Goal: Contribute content: Contribute content

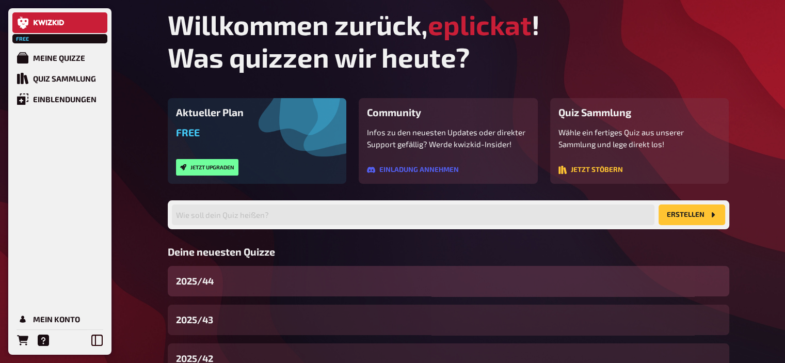
scroll to position [78, 0]
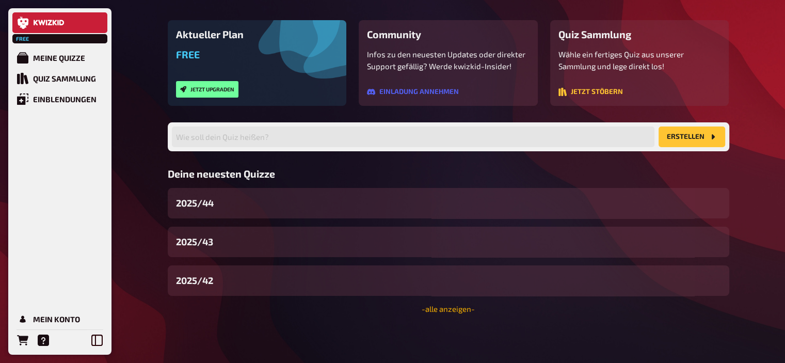
click at [428, 304] on link "- alle anzeigen -" at bounding box center [447, 308] width 53 height 9
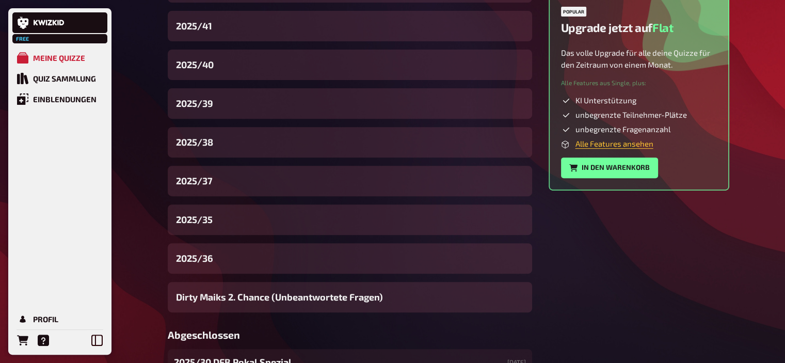
scroll to position [380, 0]
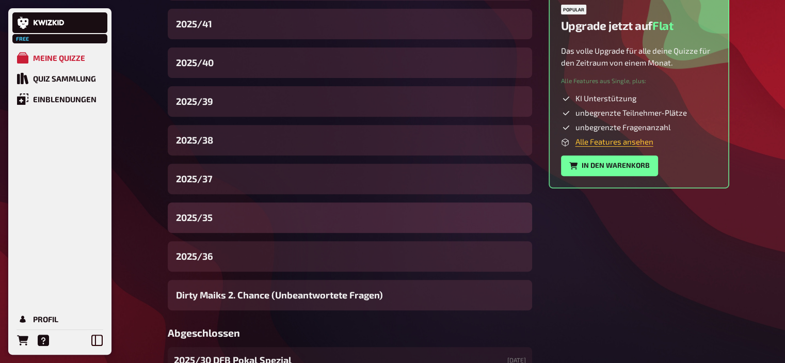
click at [208, 215] on span "2025/35" at bounding box center [194, 217] width 37 height 14
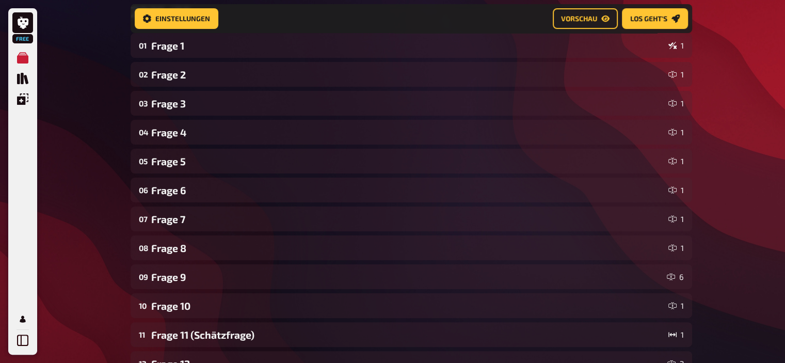
scroll to position [173, 0]
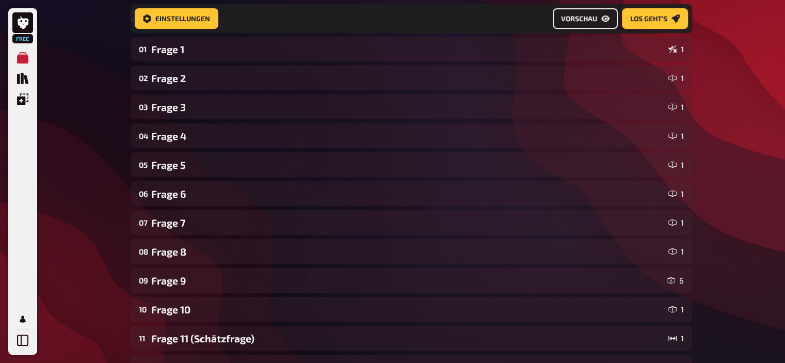
click at [583, 26] on button "Vorschau" at bounding box center [585, 18] width 65 height 21
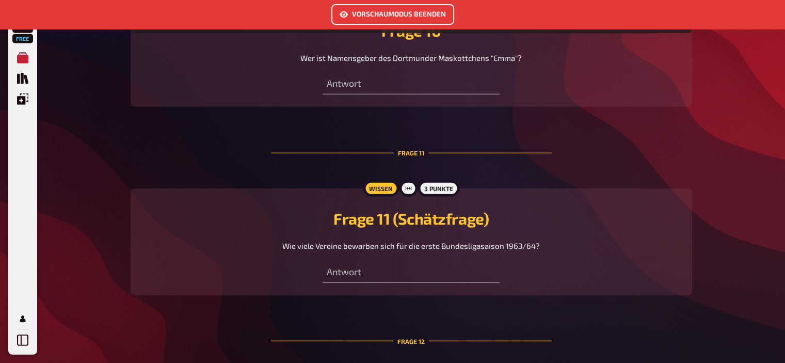
scroll to position [2515, 0]
click at [384, 17] on button "Vorschaumodus beenden" at bounding box center [392, 14] width 123 height 21
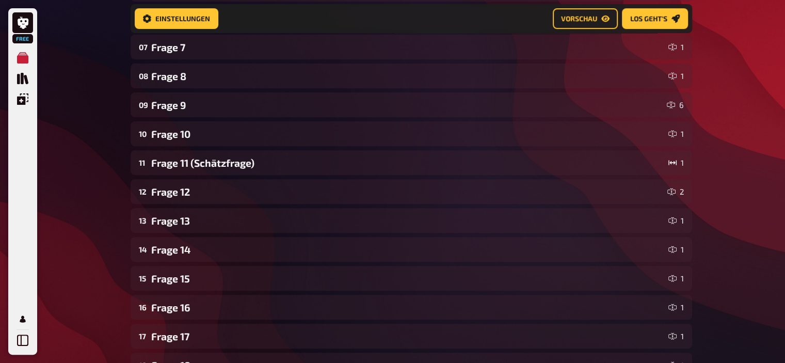
scroll to position [350, 0]
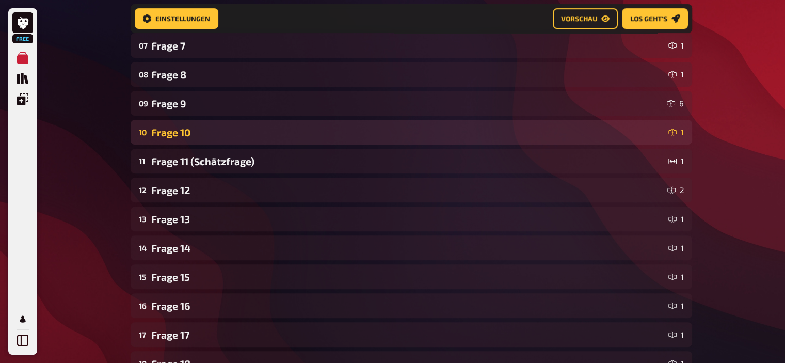
click at [169, 135] on div "Frage 10" at bounding box center [407, 132] width 513 height 12
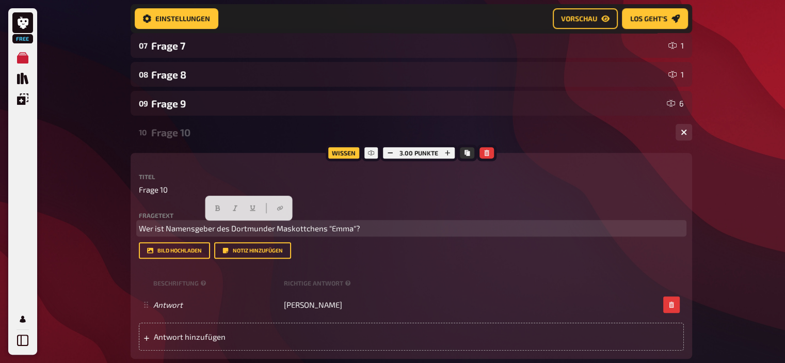
drag, startPoint x: 364, startPoint y: 224, endPoint x: 123, endPoint y: 198, distance: 242.4
click at [123, 198] on div "Home Meine Quizze 2025/35 Vorbereitung Vorbereitung Inhalte Bearbeiten Quiz Lob…" at bounding box center [411, 232] width 578 height 1164
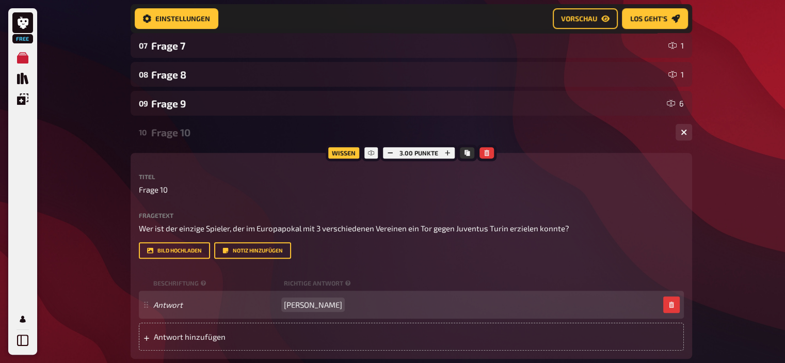
click at [323, 303] on span "Lothar Emmerich" at bounding box center [313, 304] width 58 height 9
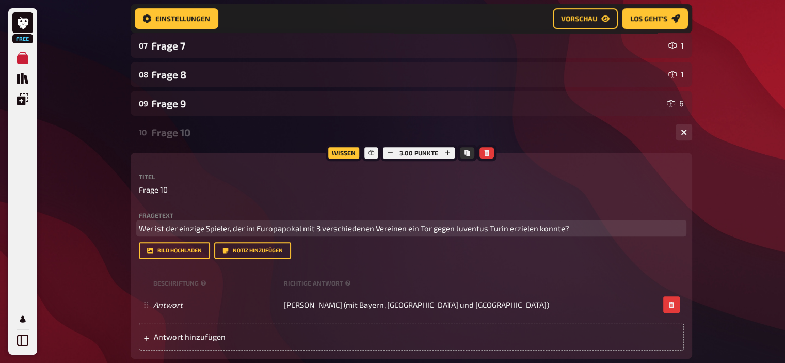
click at [270, 229] on span "Wer ist der einzige Spieler, der im Europapokal mit 3 verschiedenen Vereinen ei…" at bounding box center [354, 227] width 430 height 9
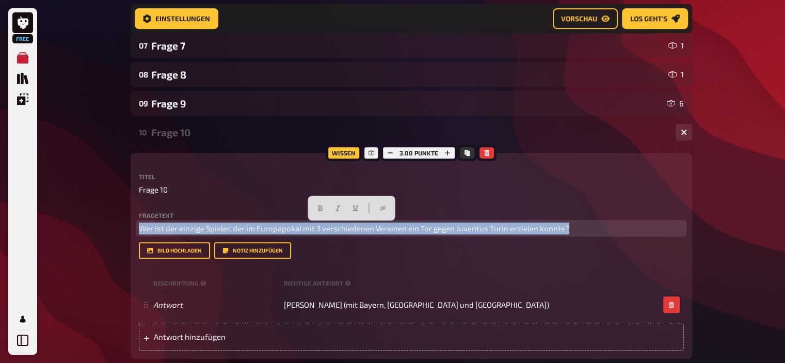
click at [270, 229] on span "Wer ist der einzige Spieler, der im Europapokal mit 3 verschiedenen Vereinen ei…" at bounding box center [354, 227] width 430 height 9
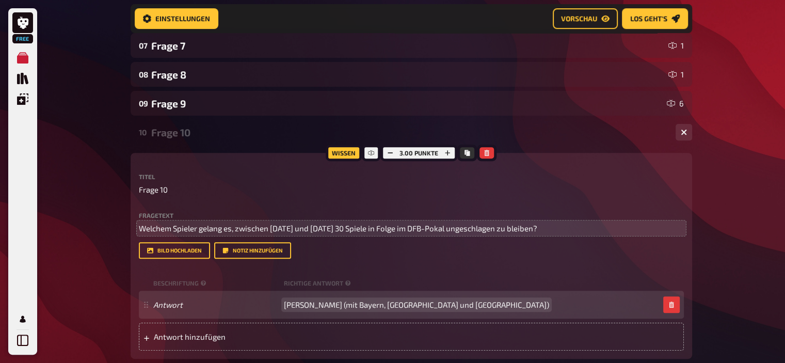
click at [338, 302] on span "Hans-Jörg Butt (mit Bayern, Hamburg und Leverkusen)" at bounding box center [416, 304] width 265 height 9
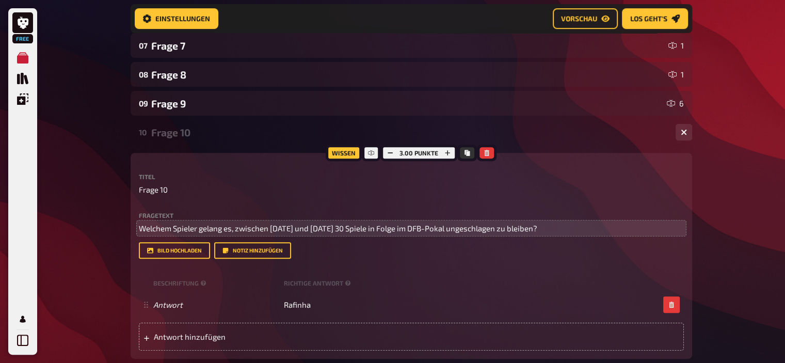
click at [183, 133] on div "Frage 10" at bounding box center [409, 132] width 516 height 12
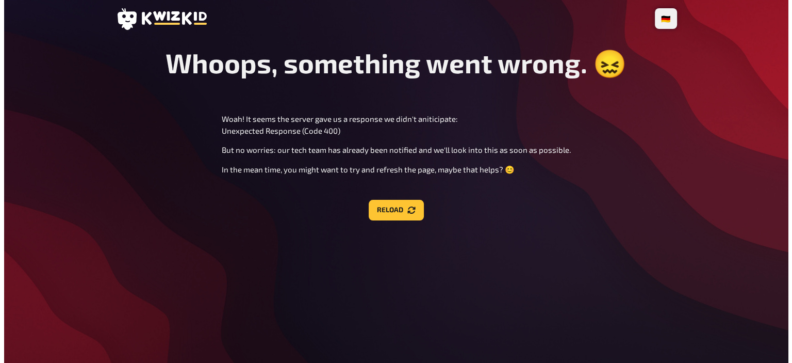
scroll to position [0, 0]
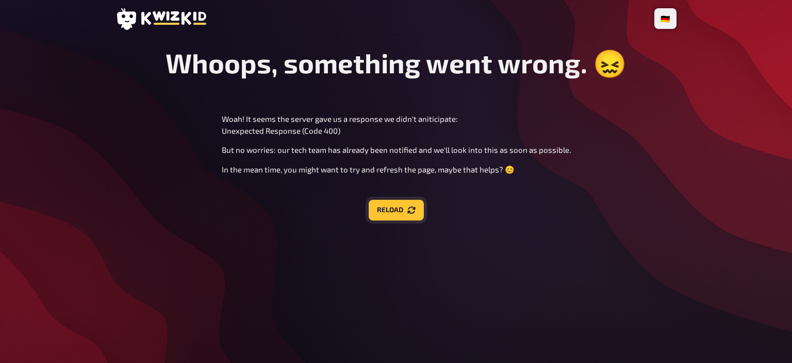
click at [402, 206] on button "Reload" at bounding box center [396, 210] width 55 height 21
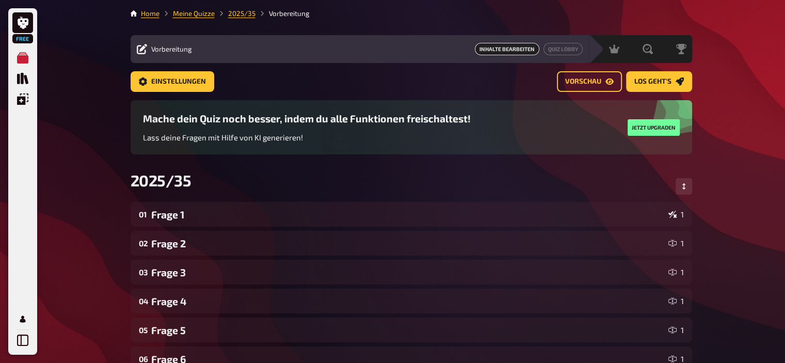
click at [194, 18] on li "Meine Quizze" at bounding box center [186, 13] width 55 height 10
click at [189, 16] on link "Meine Quizze" at bounding box center [194, 13] width 42 height 8
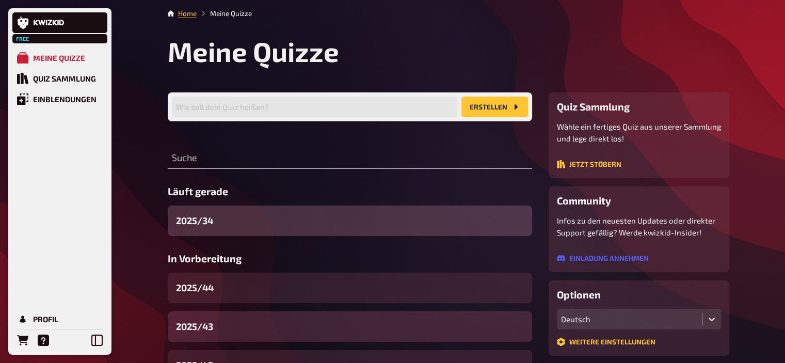
click at [221, 326] on div "2025/43" at bounding box center [350, 326] width 364 height 30
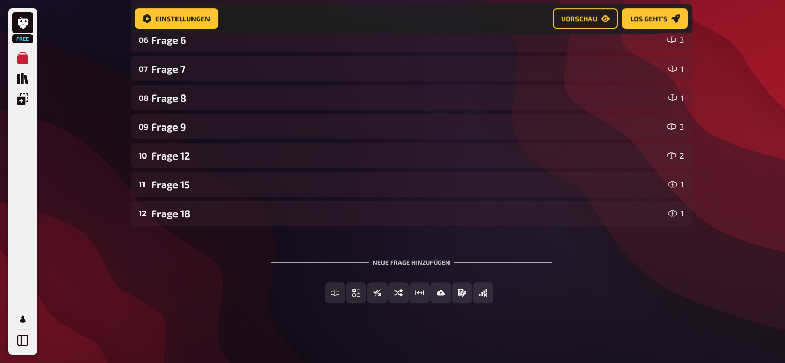
scroll to position [334, 0]
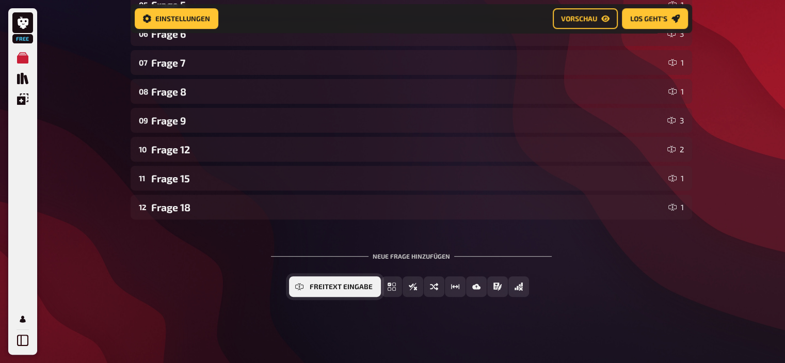
click at [332, 288] on span "Freitext Eingabe" at bounding box center [341, 286] width 63 height 7
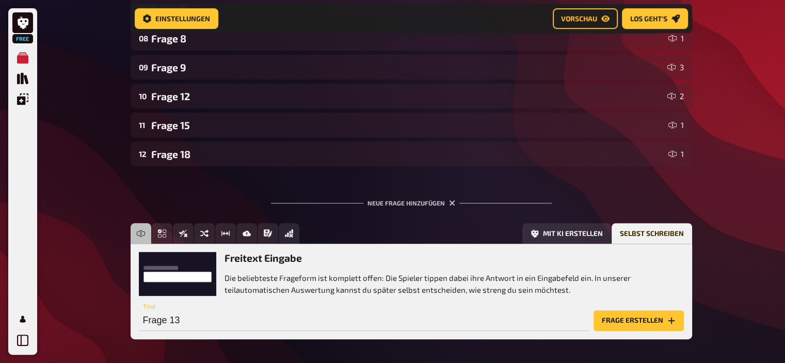
scroll to position [429, 0]
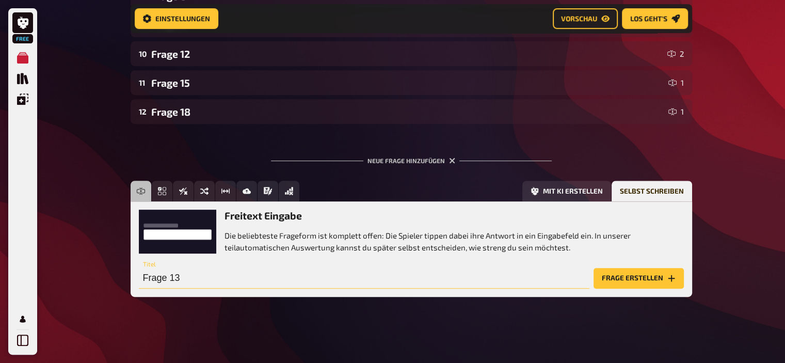
click at [196, 282] on input "Frage 13" at bounding box center [364, 278] width 450 height 21
type input "Frage 10"
click at [599, 278] on button "Frage erstellen" at bounding box center [638, 278] width 90 height 21
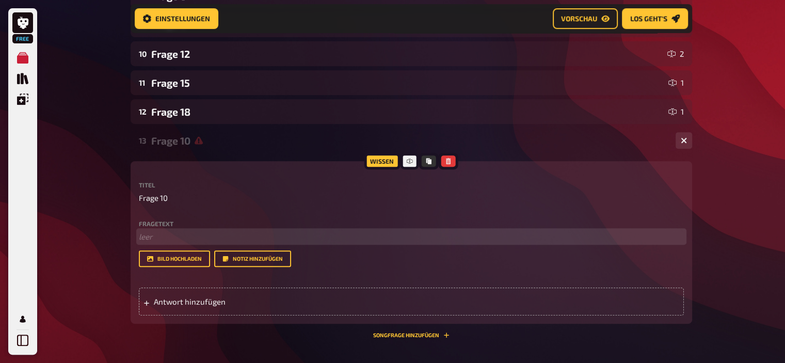
click at [152, 236] on p "﻿ leer" at bounding box center [411, 237] width 545 height 12
click at [222, 300] on span "Antwort hinzufügen" at bounding box center [234, 301] width 160 height 9
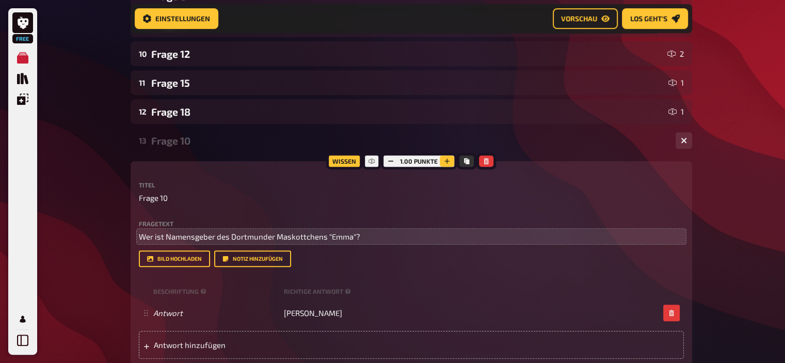
click at [442, 161] on button "button" at bounding box center [447, 160] width 14 height 11
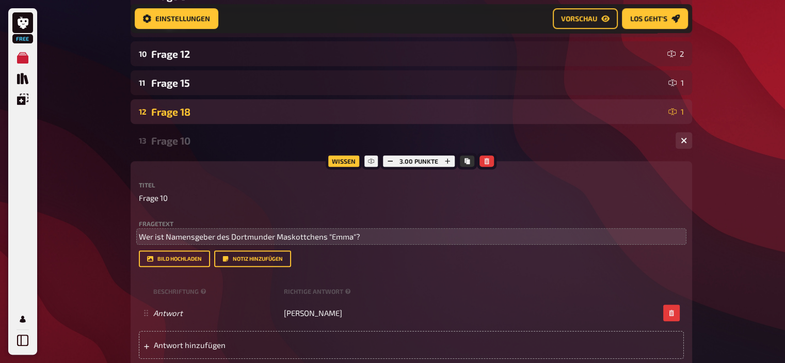
click at [180, 104] on div "12 Frage 18 1" at bounding box center [411, 111] width 561 height 25
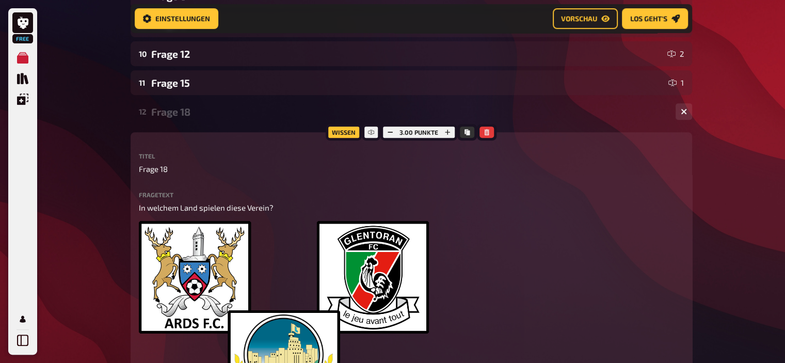
click at [180, 104] on div "12 Frage 18 1" at bounding box center [411, 111] width 561 height 25
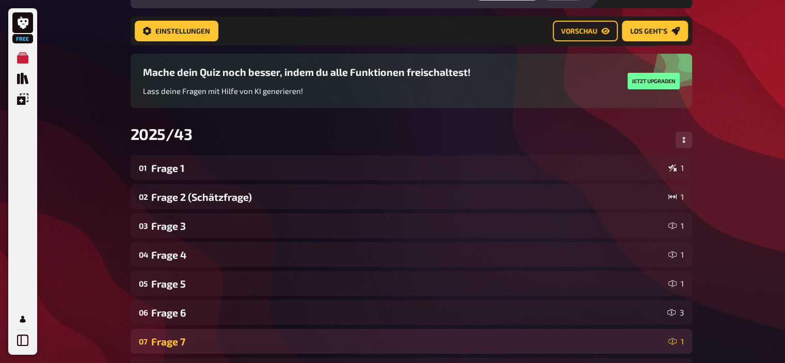
scroll to position [0, 0]
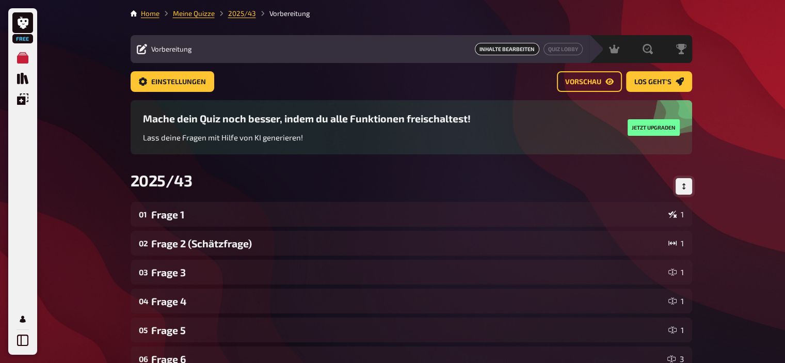
click at [685, 187] on icon "Reihenfolge anpassen" at bounding box center [683, 186] width 6 height 6
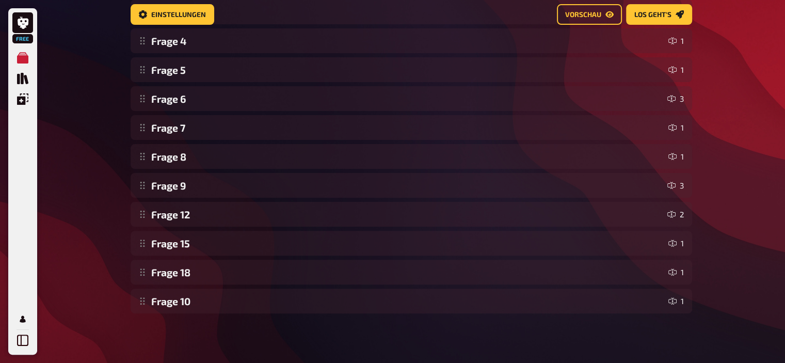
scroll to position [268, 0]
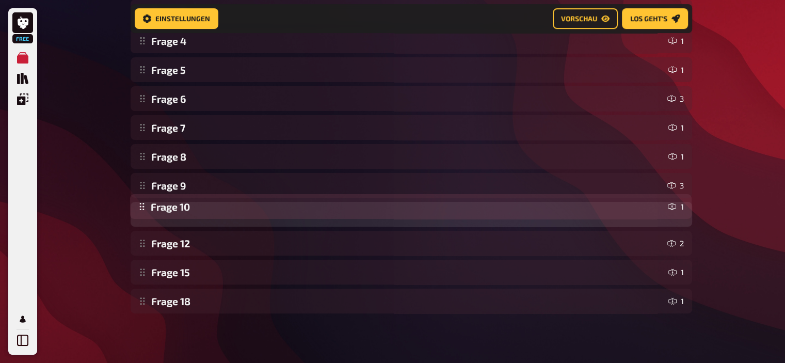
drag, startPoint x: 147, startPoint y: 299, endPoint x: 153, endPoint y: 207, distance: 92.6
click at [153, 207] on div "Frage 1 1 Frage 2 (Schätzfrage) 1 Frage 3 1 Frage 4 1 Frage 5 1 Frage 6 3 Frage…" at bounding box center [411, 127] width 561 height 371
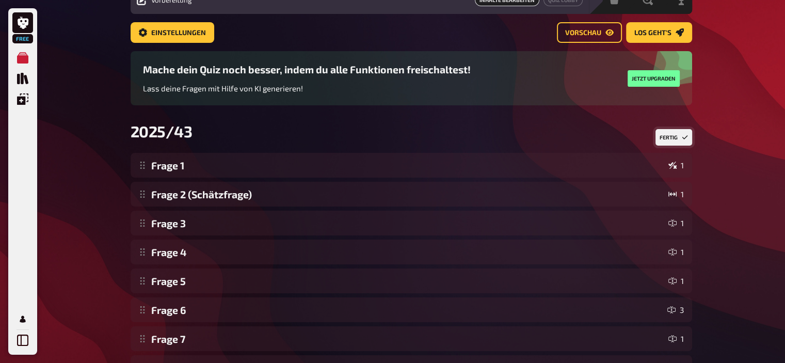
scroll to position [31, 0]
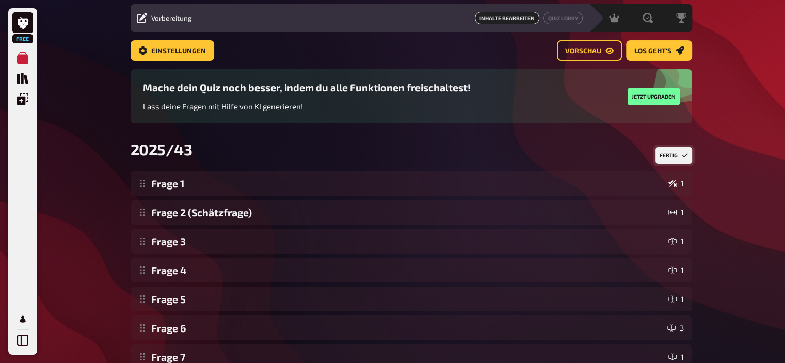
click at [666, 157] on button "Fertig" at bounding box center [673, 155] width 37 height 17
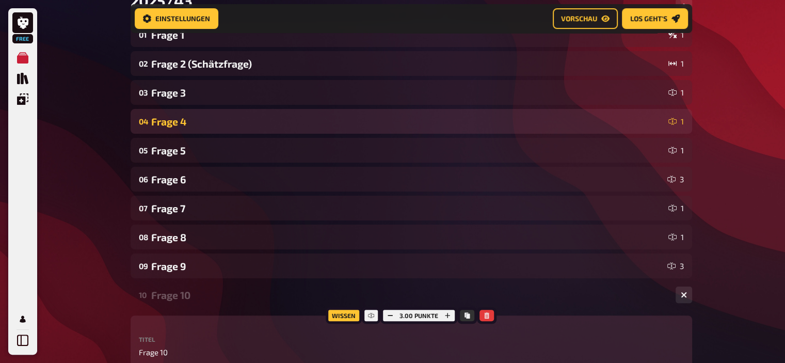
scroll to position [188, 0]
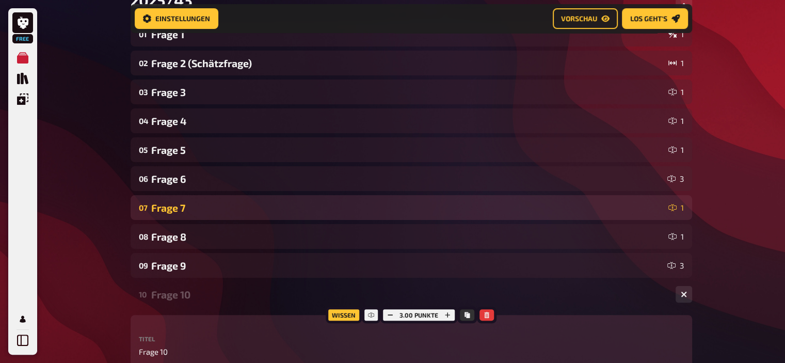
click at [199, 202] on div "Frage 7" at bounding box center [407, 208] width 513 height 12
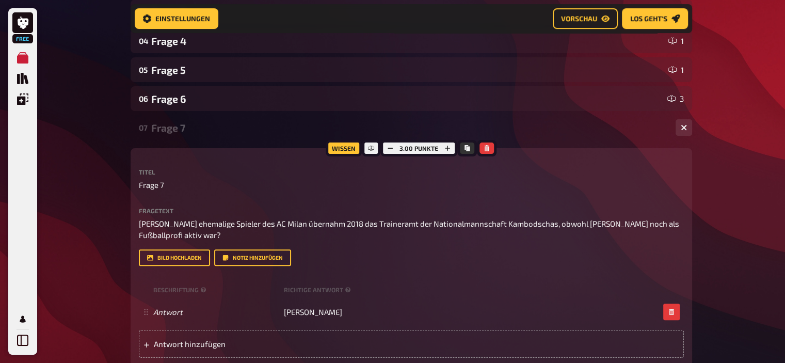
scroll to position [268, 0]
click at [175, 129] on div "Frage 7" at bounding box center [409, 128] width 516 height 12
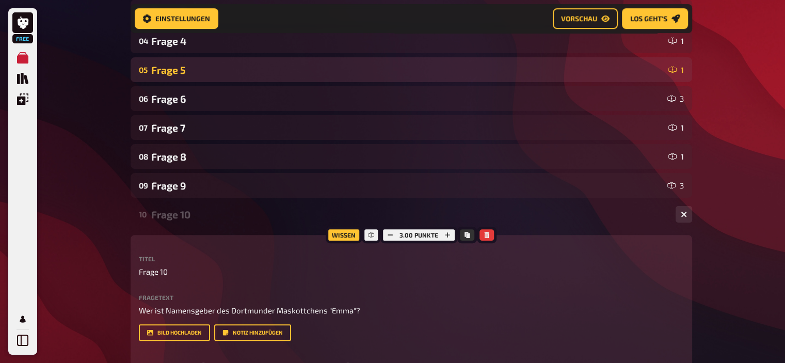
click at [181, 64] on div "Frage 5" at bounding box center [407, 70] width 513 height 12
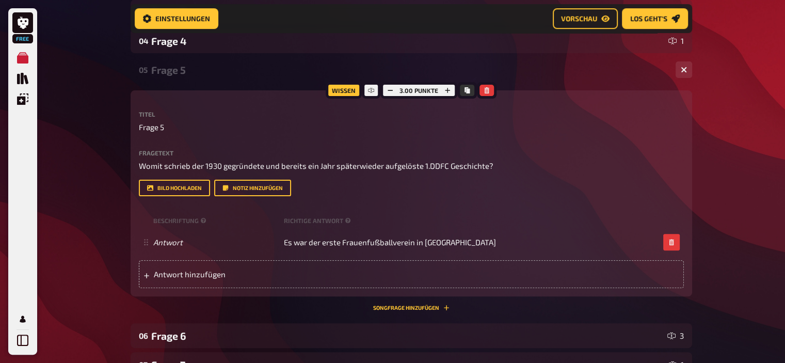
click at [181, 64] on div "Frage 5" at bounding box center [409, 70] width 516 height 12
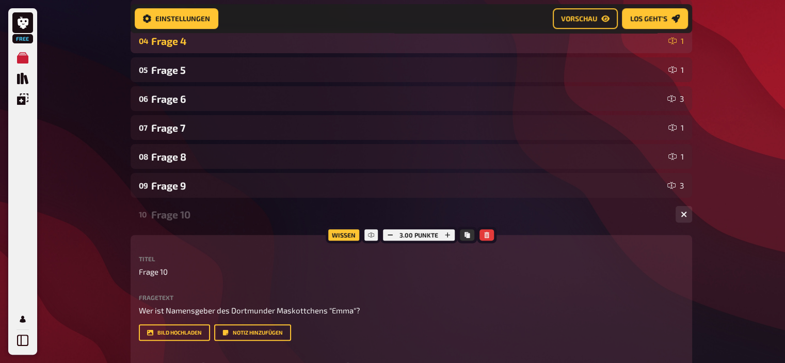
click at [180, 43] on div "Frage 4" at bounding box center [407, 41] width 513 height 12
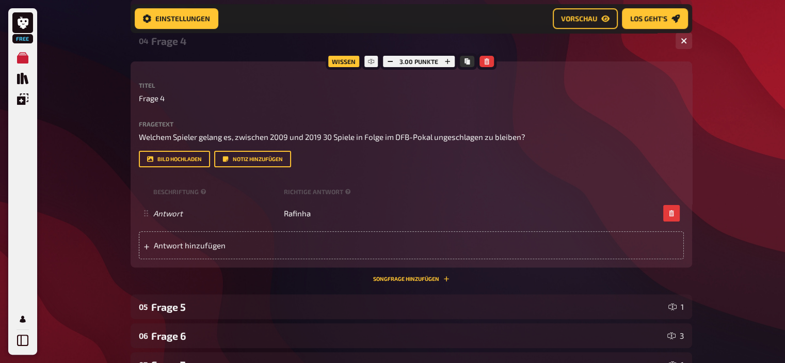
click at [167, 42] on div "Frage 4" at bounding box center [409, 41] width 516 height 12
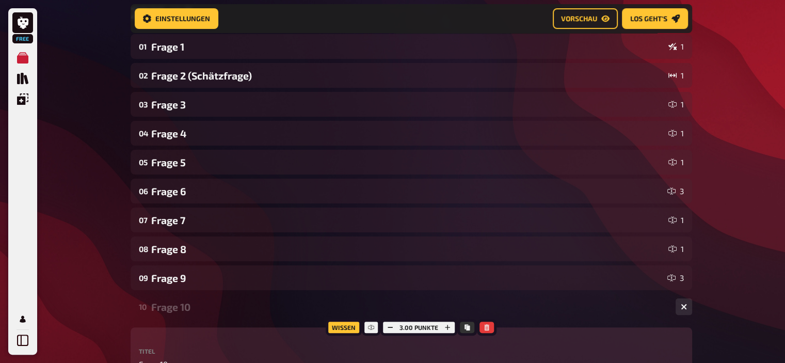
scroll to position [173, 0]
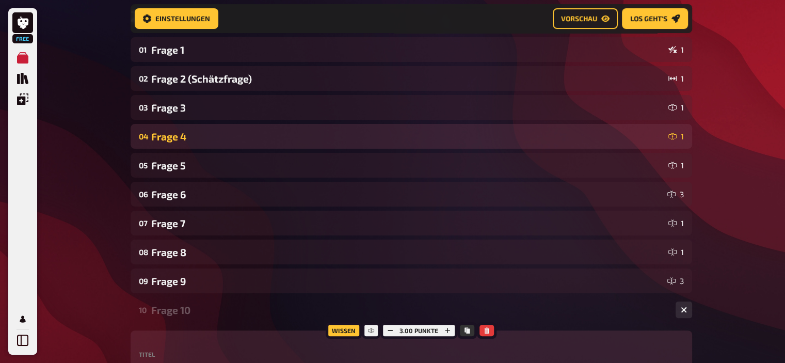
click at [177, 138] on div "Frage 4" at bounding box center [407, 137] width 513 height 12
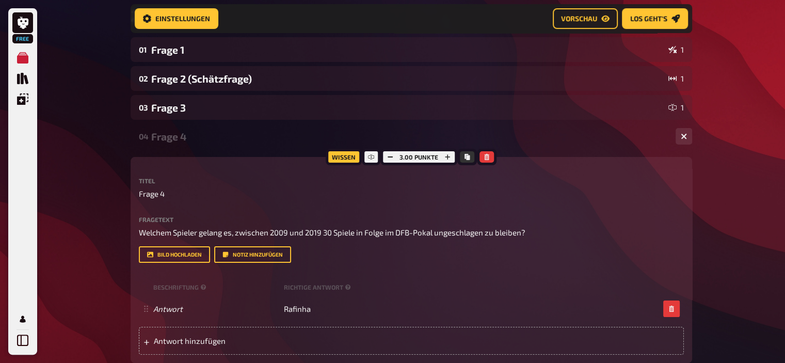
click at [177, 138] on div "Frage 4" at bounding box center [409, 137] width 516 height 12
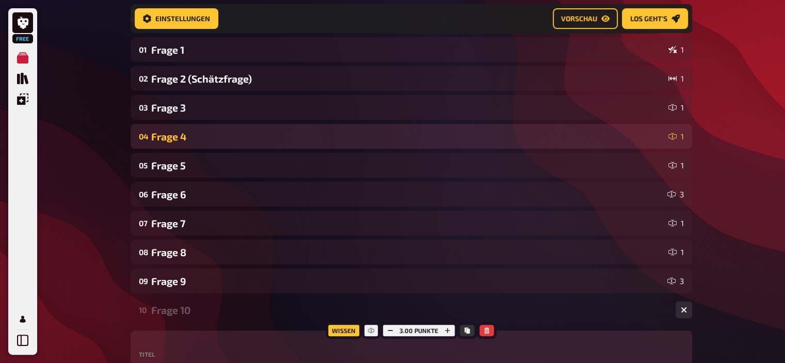
click at [177, 138] on div "Frage 4" at bounding box center [407, 137] width 513 height 12
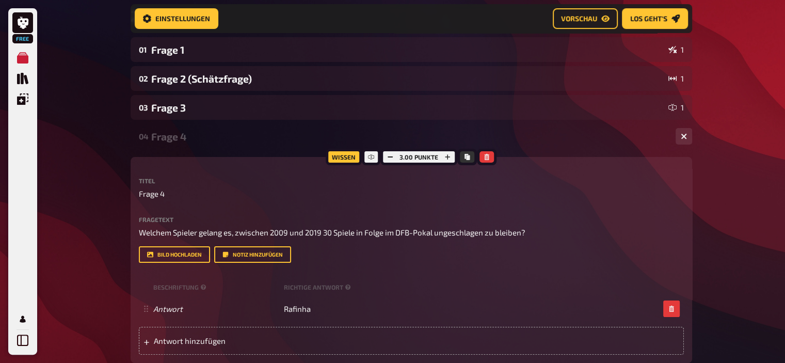
click at [420, 239] on div "Fragetext Welchem Spieler gelang es, zwischen 2009 und 2019 30 Spiele in Folge …" at bounding box center [411, 239] width 545 height 47
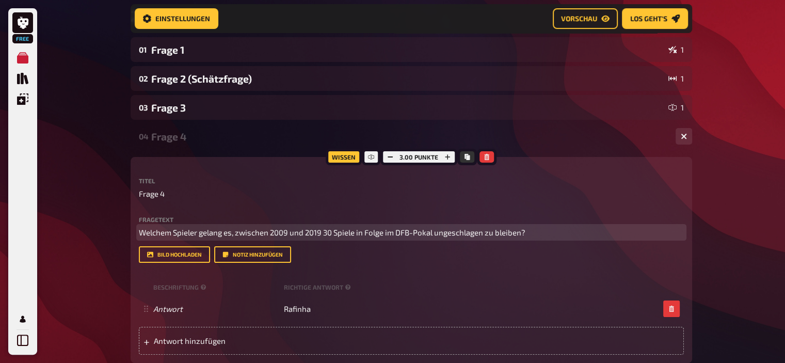
click at [419, 230] on span "Welchem Spieler gelang es, zwischen [DATE] und [DATE] 30 Spiele in Folge im DFB…" at bounding box center [332, 232] width 386 height 9
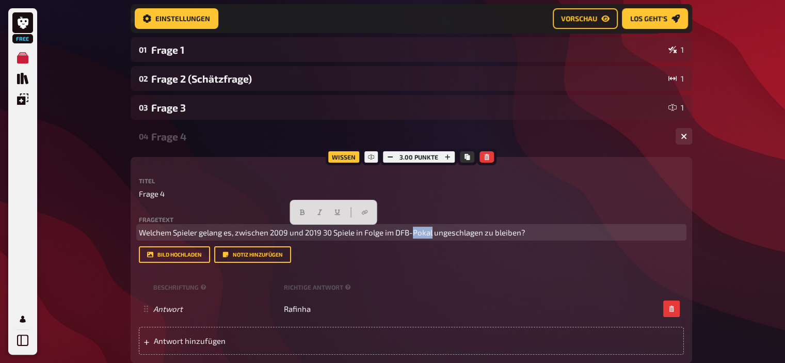
click at [419, 230] on span "Welchem Spieler gelang es, zwischen [DATE] und [DATE] 30 Spiele in Folge im DFB…" at bounding box center [332, 232] width 386 height 9
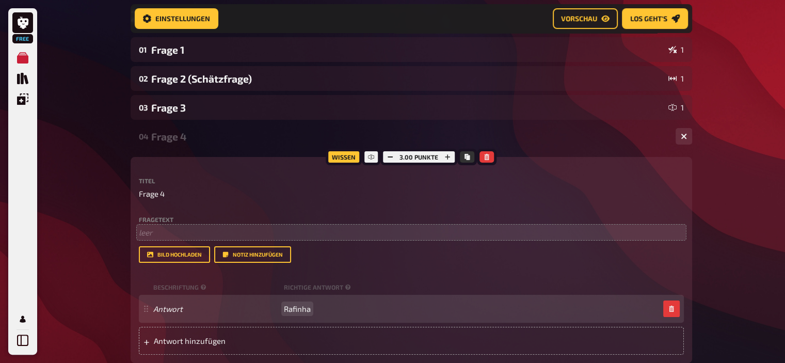
click at [298, 307] on span "Rafinha" at bounding box center [297, 308] width 27 height 9
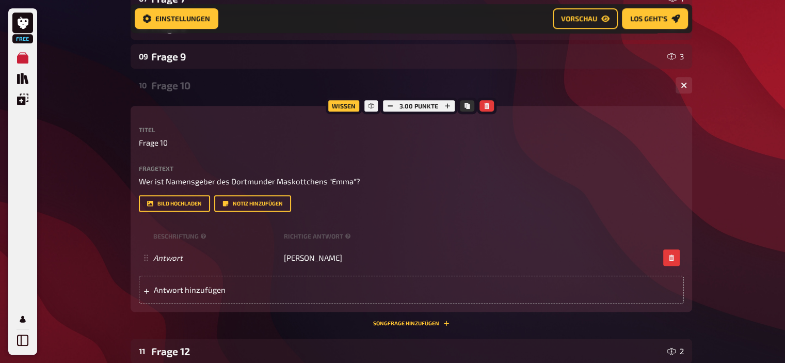
scroll to position [628, 0]
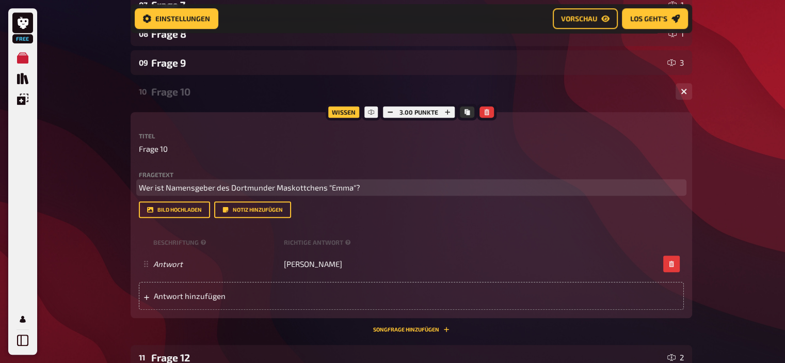
click at [249, 184] on span "Wer ist Namensgeber des Dortmunder Maskottchens "Emma"?" at bounding box center [249, 187] width 221 height 9
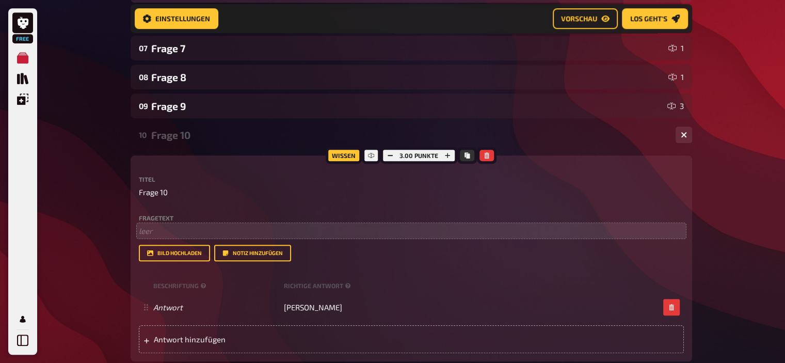
scroll to position [594, 0]
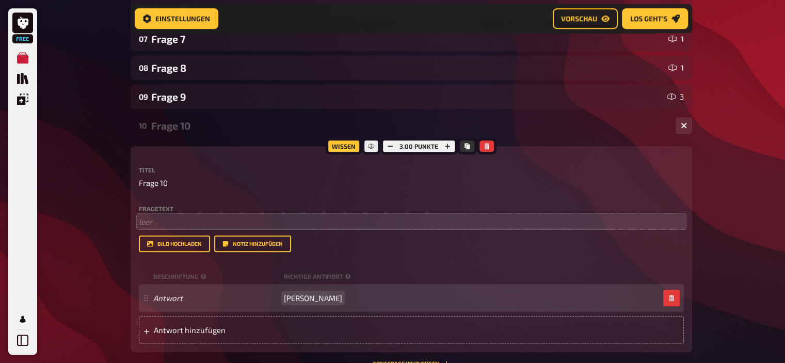
click at [318, 302] on span "Lothar Emmerich" at bounding box center [313, 297] width 58 height 9
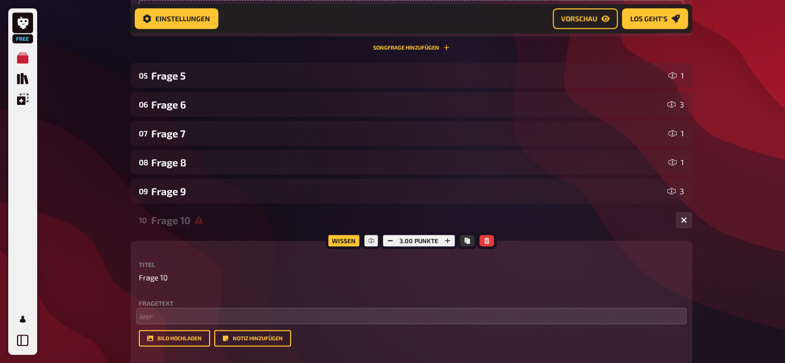
scroll to position [553, 0]
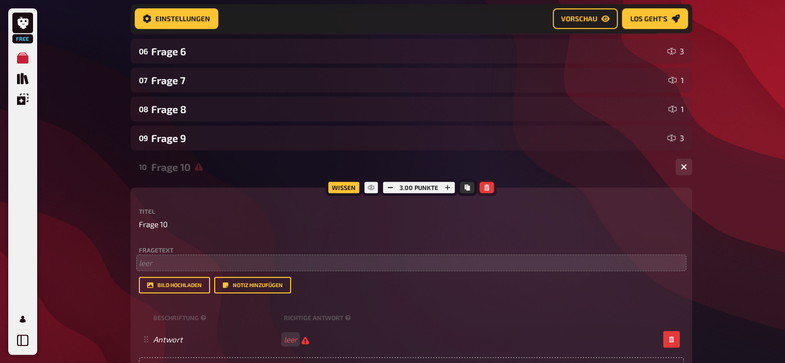
click at [483, 183] on button "button" at bounding box center [486, 187] width 14 height 11
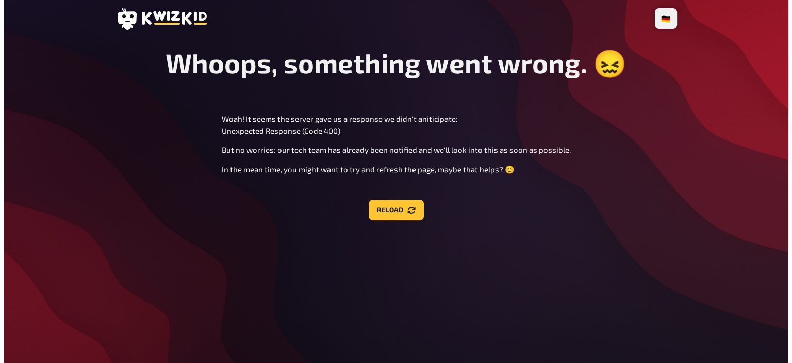
scroll to position [0, 0]
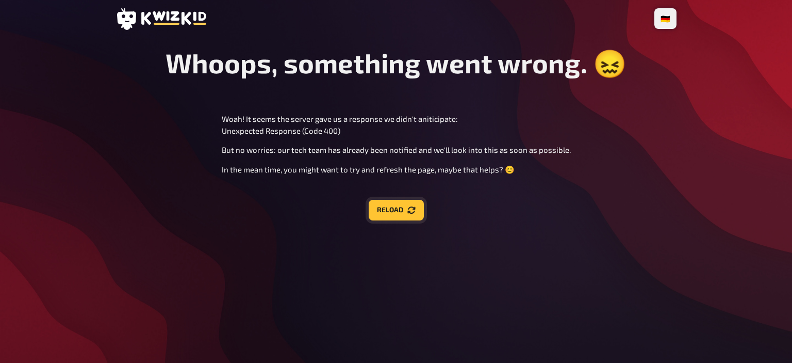
click at [397, 208] on button "Reload" at bounding box center [396, 210] width 55 height 21
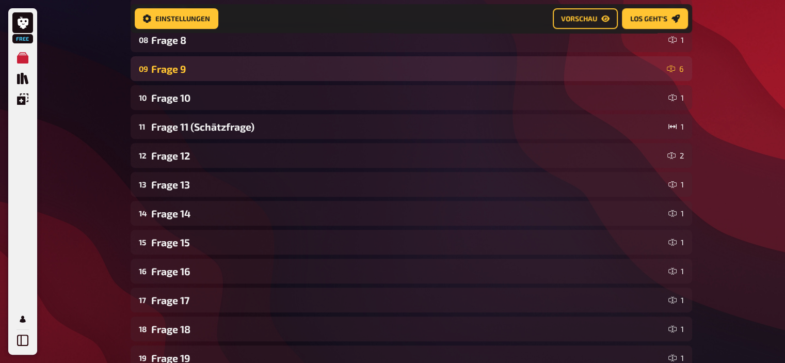
scroll to position [388, 0]
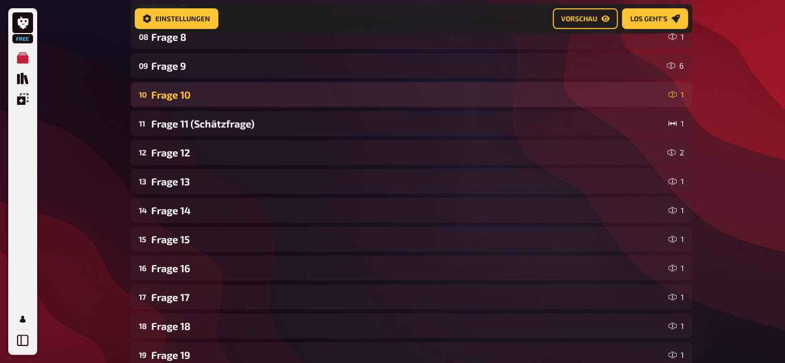
click at [185, 93] on div "Frage 10" at bounding box center [407, 95] width 513 height 12
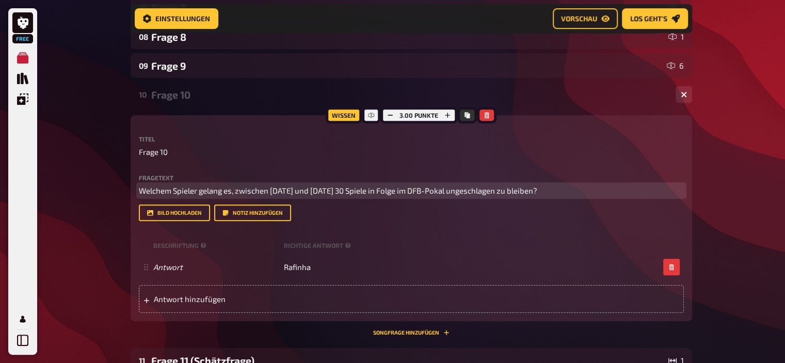
click at [254, 189] on span "Welchem Spieler gelang es, zwischen [DATE] und [DATE] 30 Spiele in Folge im DFB…" at bounding box center [338, 190] width 398 height 9
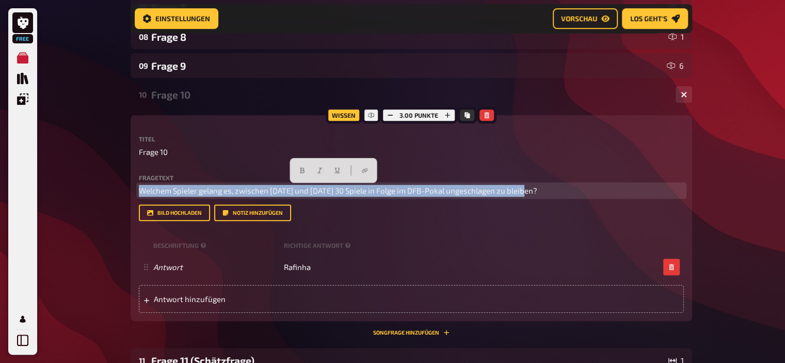
click at [254, 189] on span "Welchem Spieler gelang es, zwischen [DATE] und [DATE] 30 Spiele in Folge im DFB…" at bounding box center [338, 190] width 398 height 9
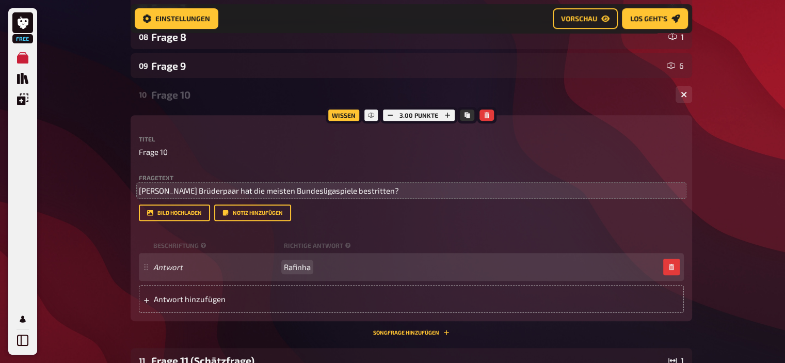
click at [302, 270] on span "Rafinha" at bounding box center [297, 266] width 27 height 9
click at [284, 269] on span "Allofs (802)" at bounding box center [304, 266] width 41 height 9
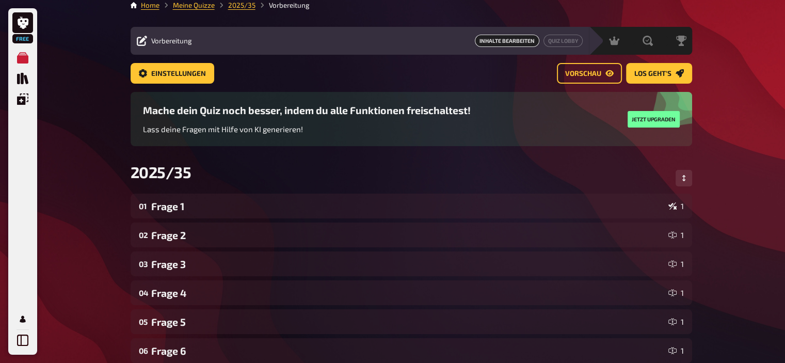
scroll to position [0, 0]
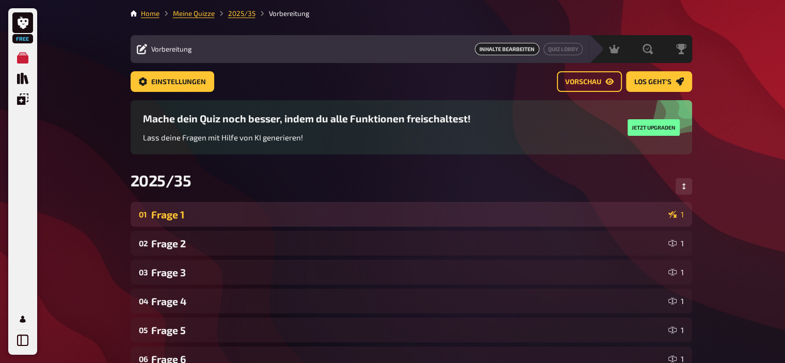
click at [183, 218] on div "Frage 1" at bounding box center [407, 214] width 513 height 12
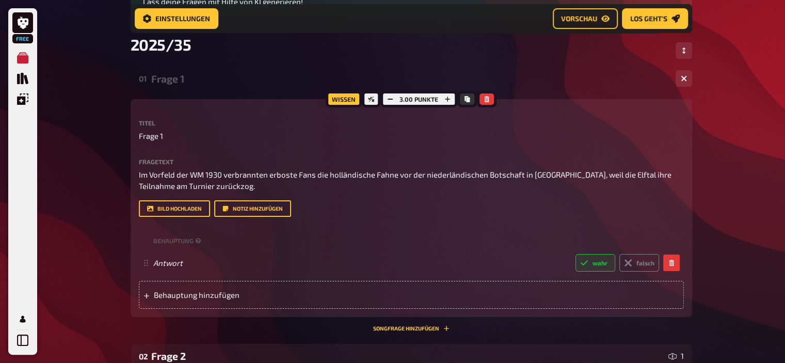
scroll to position [144, 0]
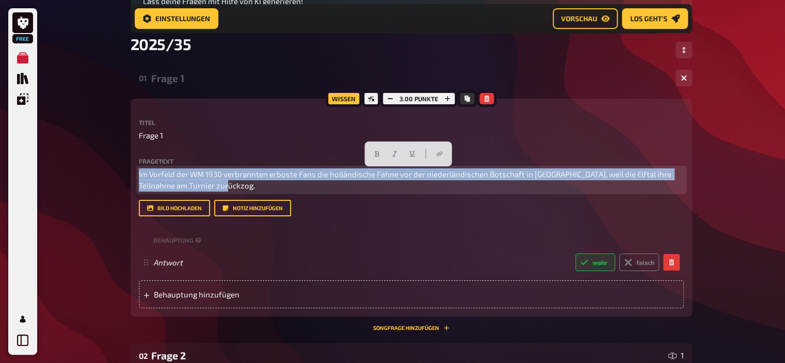
drag, startPoint x: 219, startPoint y: 188, endPoint x: 105, endPoint y: 164, distance: 115.9
copy span "Im Vorfeld der WM 1930 verbrannten erboste Fans die holländische Fahne vor der …"
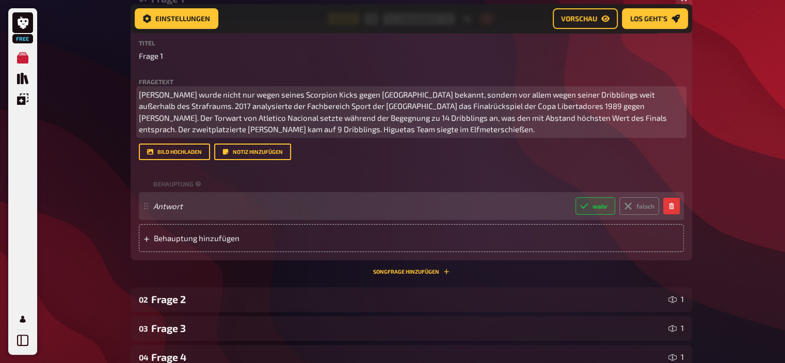
scroll to position [226, 0]
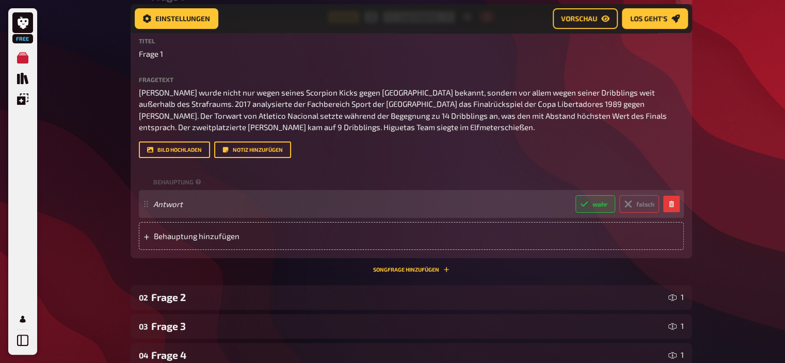
click at [634, 208] on label "falsch" at bounding box center [639, 204] width 40 height 18
click at [575, 195] on input "falsch" at bounding box center [575, 194] width 1 height 1
radio input "true"
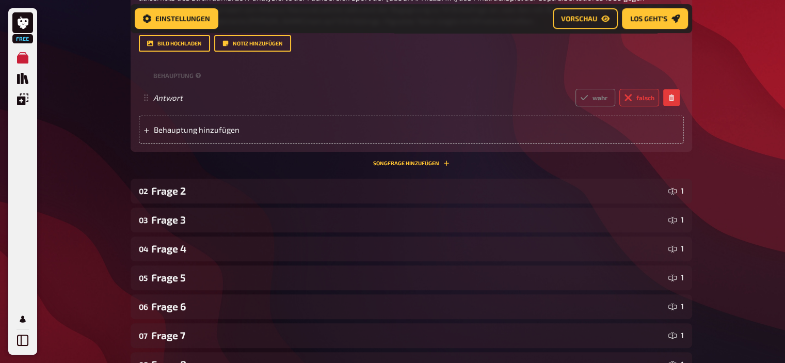
scroll to position [337, 0]
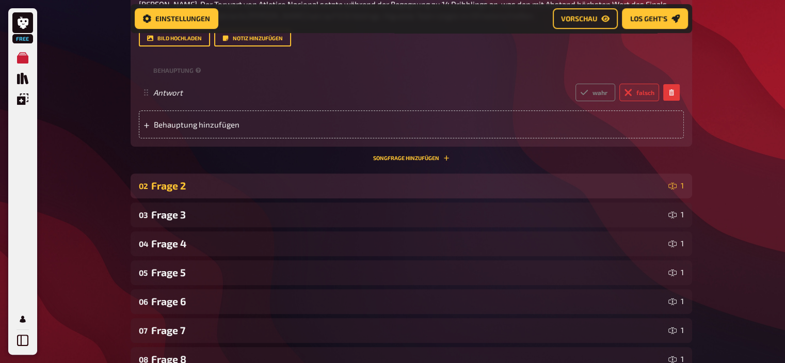
click at [177, 179] on div "02 Frage 2 1" at bounding box center [411, 185] width 561 height 25
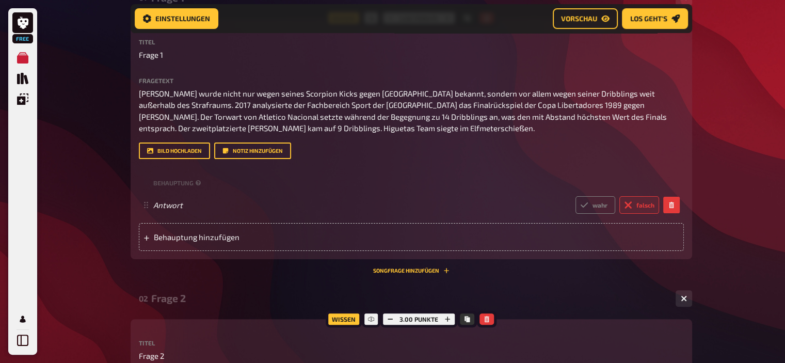
scroll to position [224, 0]
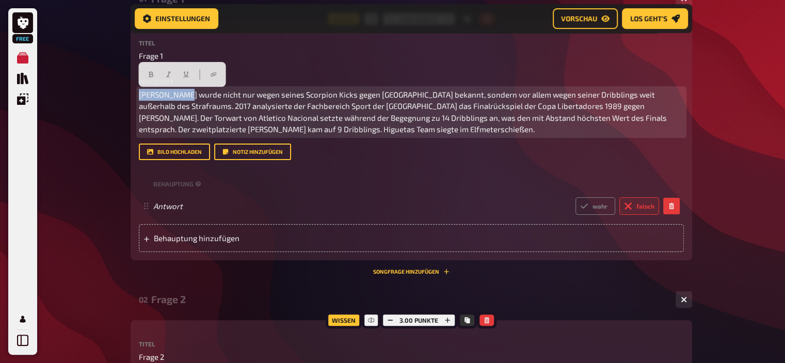
drag, startPoint x: 183, startPoint y: 94, endPoint x: 77, endPoint y: 99, distance: 105.3
copy span "Rene Higueta"
click at [175, 94] on span "Rene Higueta wurde nicht nur wegen seines Scorpion Kicks gegen England bekannt,…" at bounding box center [403, 112] width 529 height 44
click at [293, 129] on span "Rene Higuita wurde nicht nur wegen seines Scorpion Kicks gegen England bekannt,…" at bounding box center [403, 112] width 529 height 44
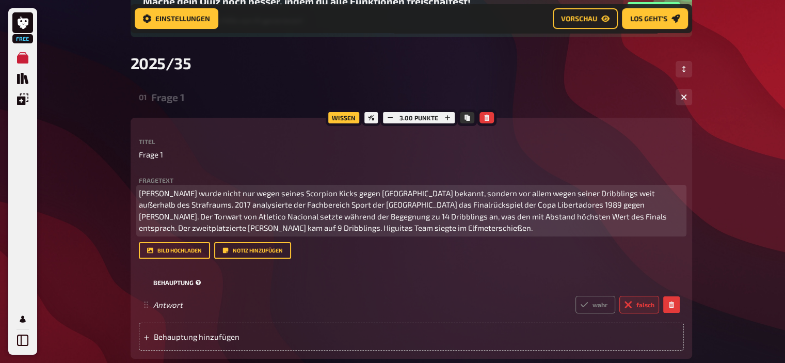
scroll to position [125, 0]
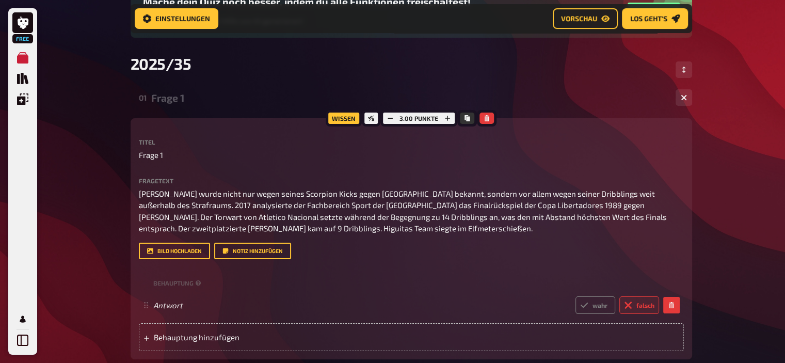
click at [176, 96] on div "Frage 1" at bounding box center [409, 98] width 516 height 12
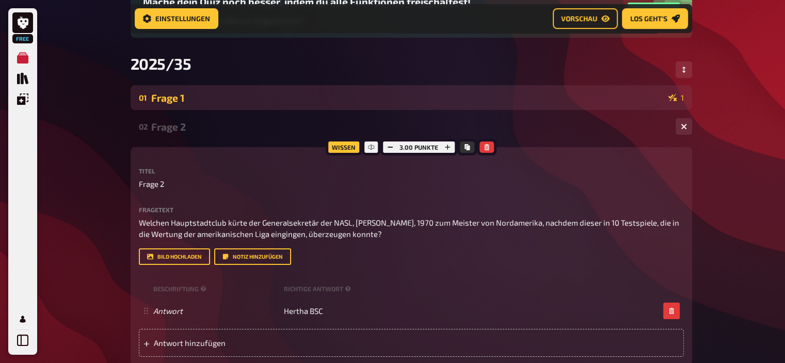
click at [176, 96] on div "Frage 1" at bounding box center [407, 98] width 513 height 12
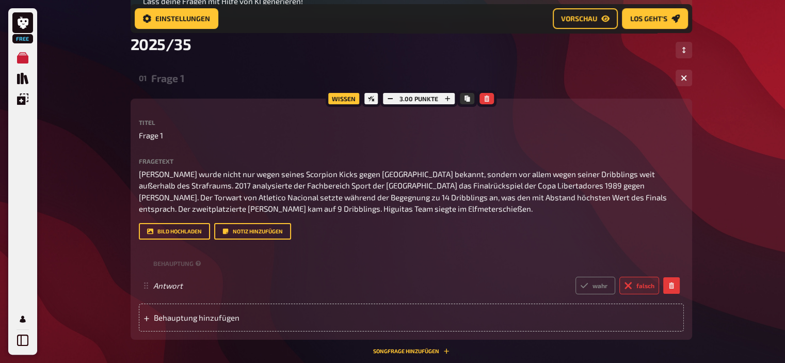
scroll to position [136, 0]
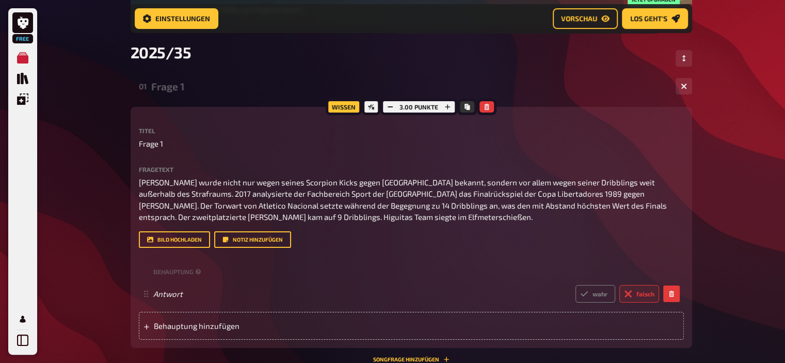
click at [172, 88] on div "Frage 1" at bounding box center [409, 86] width 516 height 12
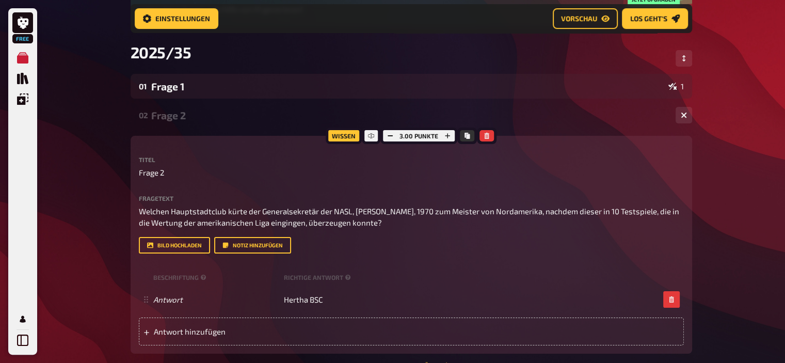
click at [172, 117] on div "Frage 2" at bounding box center [409, 115] width 516 height 12
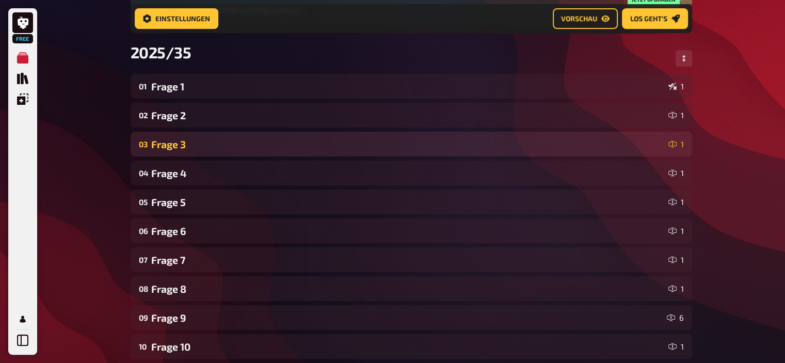
click at [173, 147] on div "Frage 3" at bounding box center [407, 144] width 513 height 12
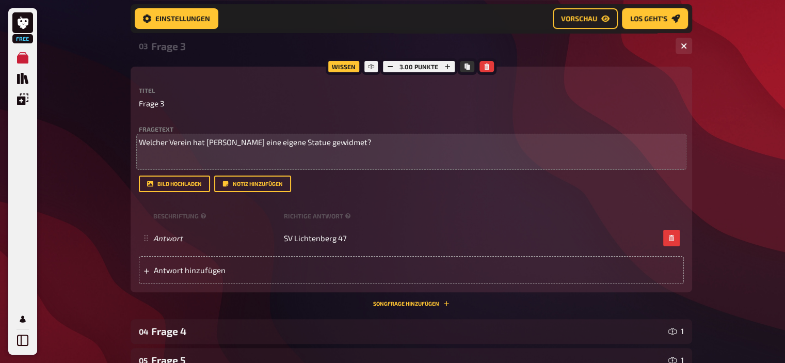
scroll to position [233, 0]
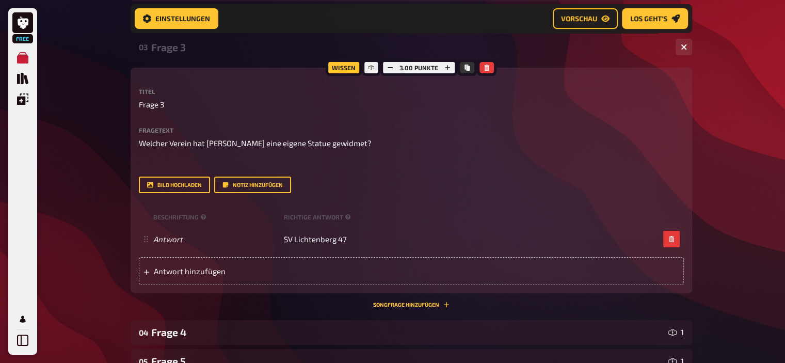
click at [175, 53] on div "03 Frage 3 1" at bounding box center [411, 47] width 561 height 25
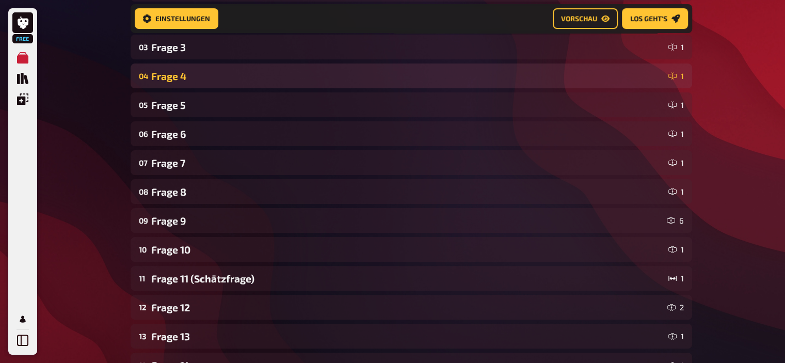
click at [178, 82] on div "Frage 4" at bounding box center [407, 76] width 513 height 12
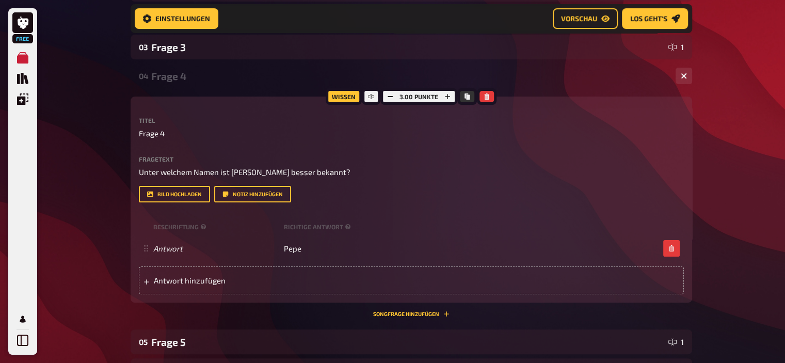
click at [178, 82] on div "Frage 4" at bounding box center [409, 76] width 516 height 12
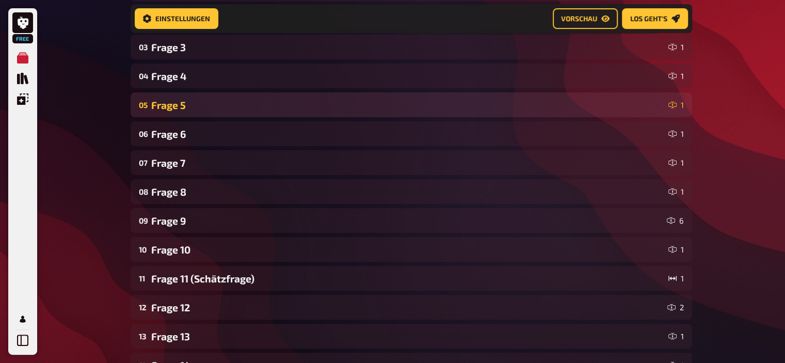
click at [173, 109] on div "Frage 5" at bounding box center [407, 105] width 513 height 12
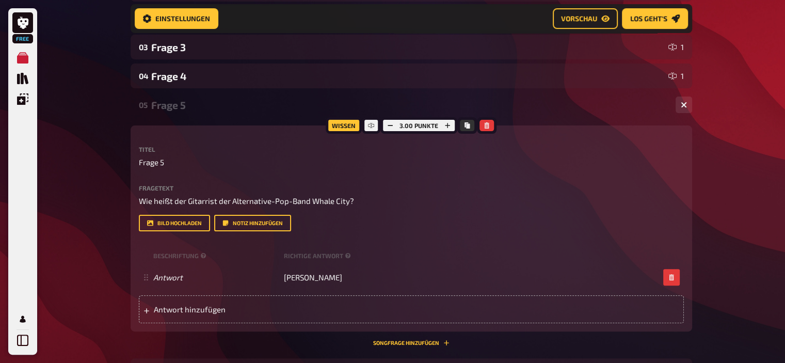
click at [173, 109] on div "Frage 5" at bounding box center [409, 105] width 516 height 12
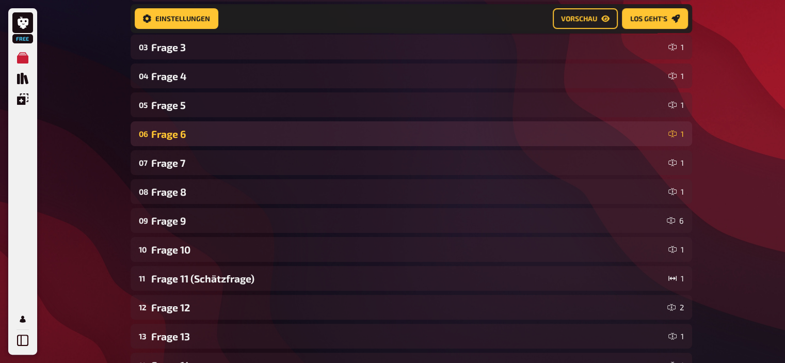
click at [178, 131] on div "Frage 6" at bounding box center [407, 134] width 513 height 12
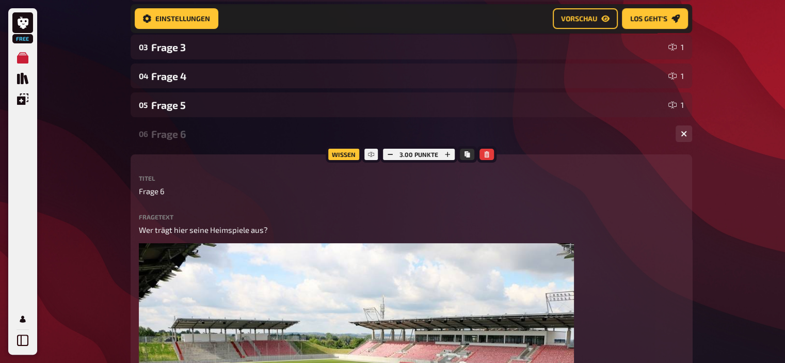
click at [178, 131] on div "Frage 6" at bounding box center [409, 134] width 516 height 12
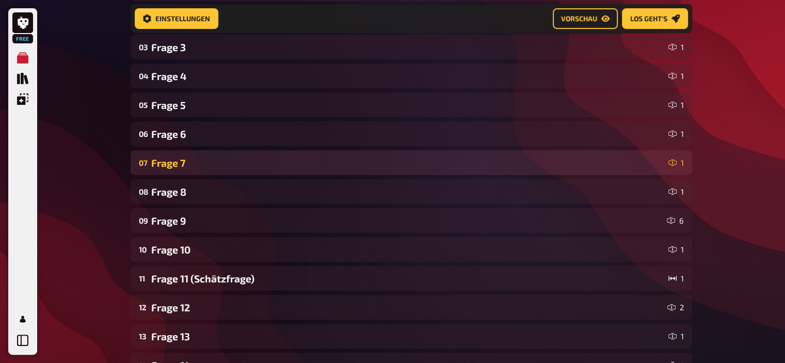
click at [181, 159] on div "Frage 7" at bounding box center [407, 163] width 513 height 12
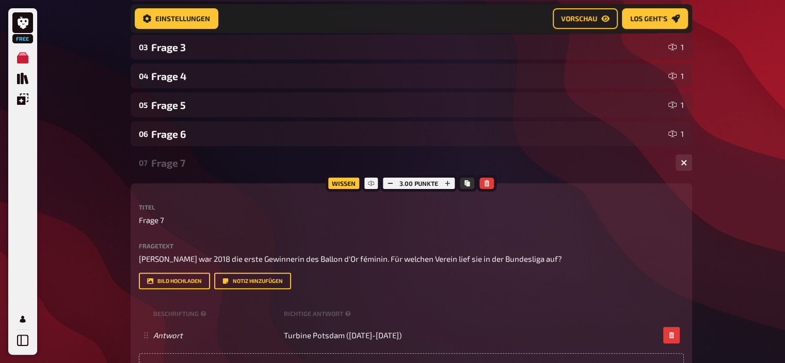
click at [181, 159] on div "Frage 7" at bounding box center [409, 163] width 516 height 12
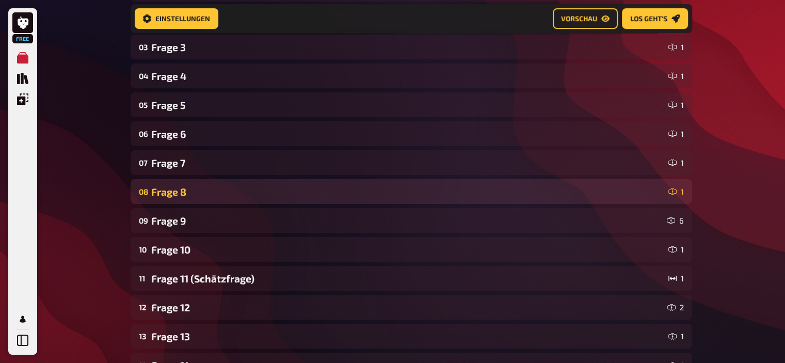
click at [178, 198] on div "Frage 8" at bounding box center [407, 192] width 513 height 12
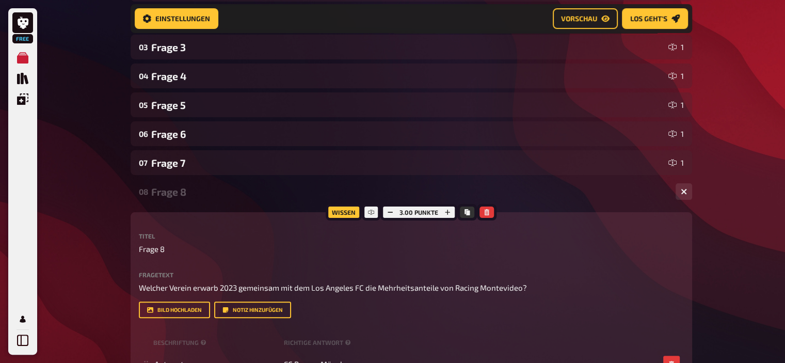
click at [178, 198] on div "Frage 8" at bounding box center [409, 192] width 516 height 12
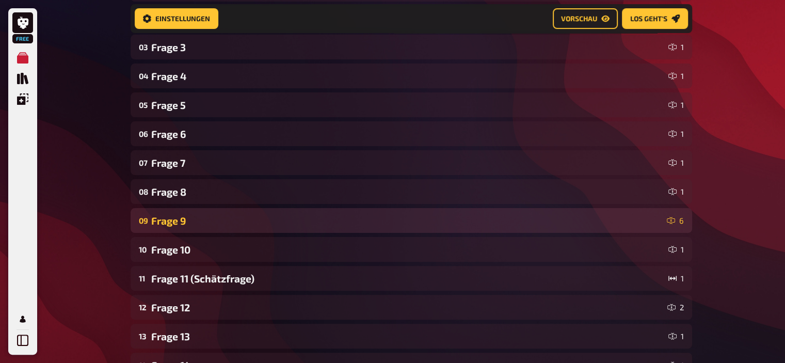
click at [177, 220] on div "Frage 9" at bounding box center [406, 221] width 511 height 12
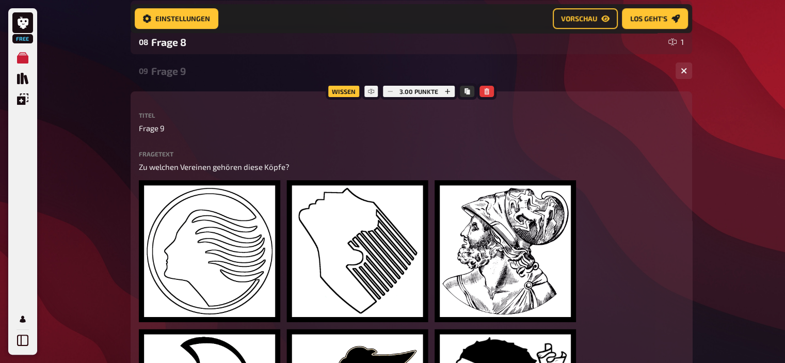
scroll to position [386, 0]
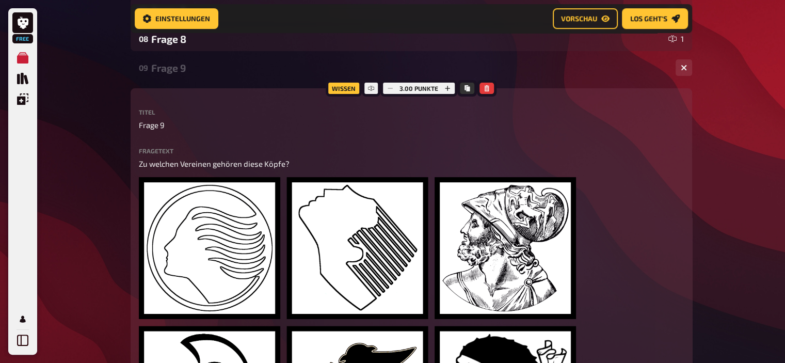
click at [177, 71] on div "Frage 9" at bounding box center [409, 68] width 516 height 12
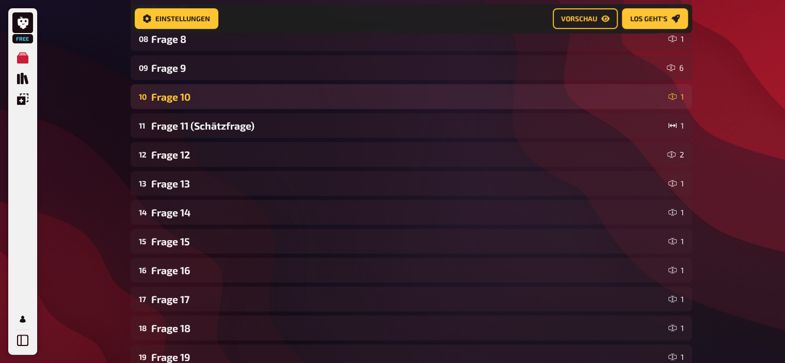
click at [182, 99] on div "Frage 10" at bounding box center [407, 97] width 513 height 12
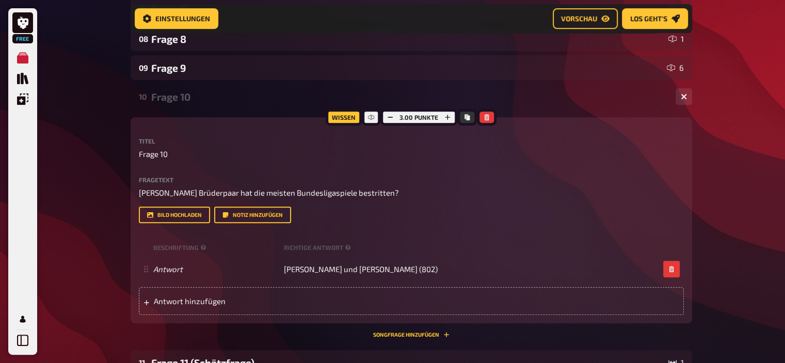
click at [182, 99] on div "Frage 10" at bounding box center [409, 97] width 516 height 12
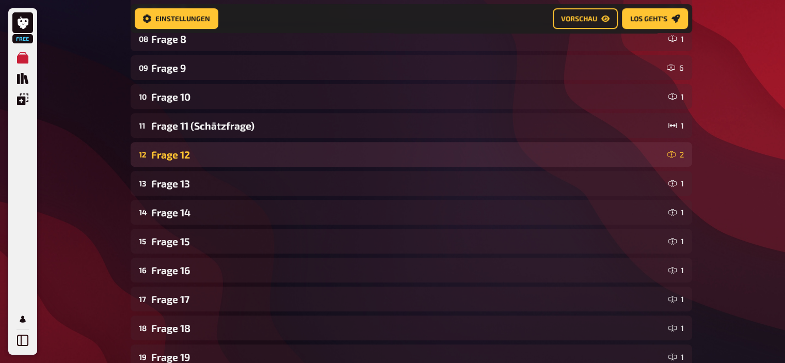
click at [174, 153] on div "Frage 12" at bounding box center [407, 155] width 512 height 12
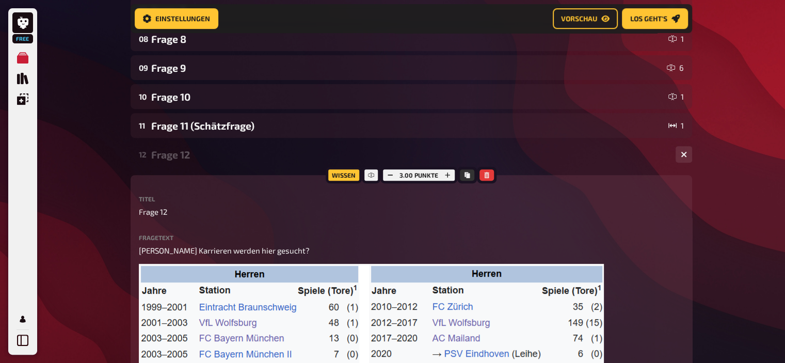
click at [174, 153] on div "Frage 12" at bounding box center [409, 155] width 516 height 12
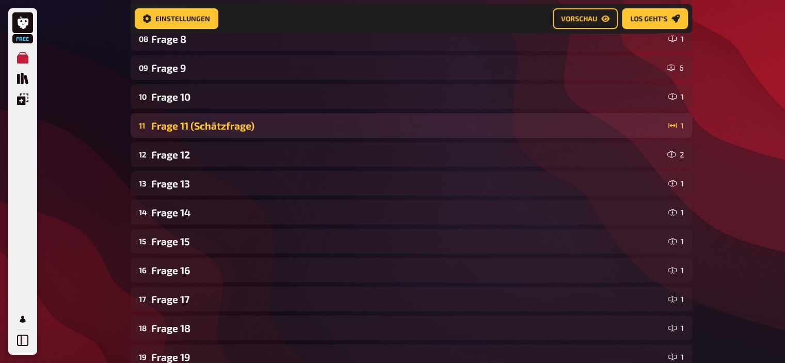
click at [186, 120] on div "Frage 11 (Schätzfrage)" at bounding box center [407, 126] width 513 height 12
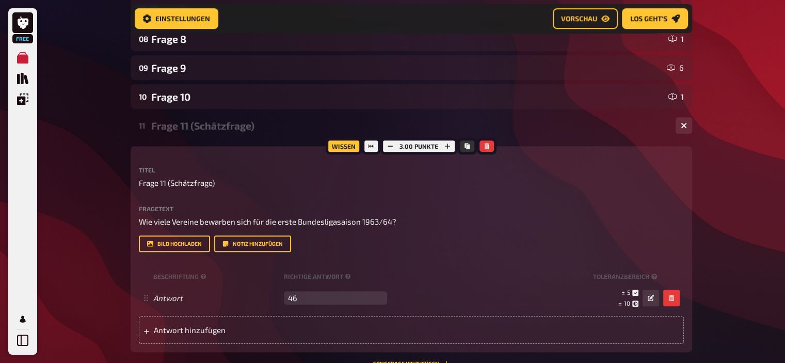
click at [186, 120] on div "Frage 11 (Schätzfrage)" at bounding box center [409, 126] width 516 height 12
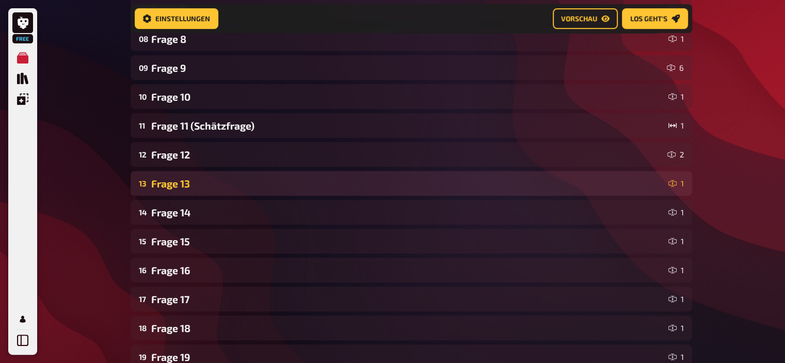
click at [177, 177] on div "13 Frage 13 1" at bounding box center [411, 183] width 561 height 25
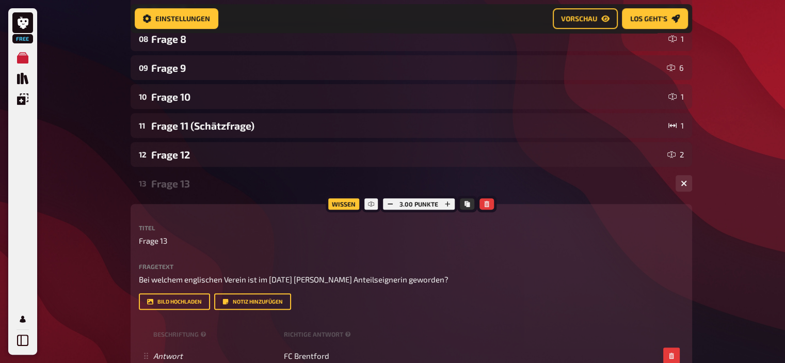
click at [177, 177] on div "13 Frage 13 1" at bounding box center [411, 183] width 561 height 25
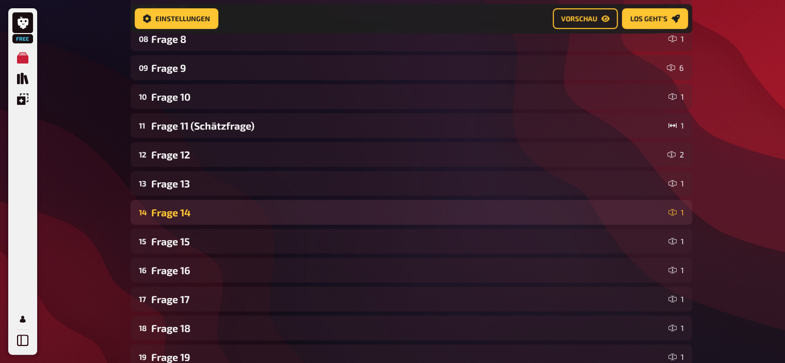
click at [173, 210] on div "Frage 14" at bounding box center [407, 212] width 513 height 12
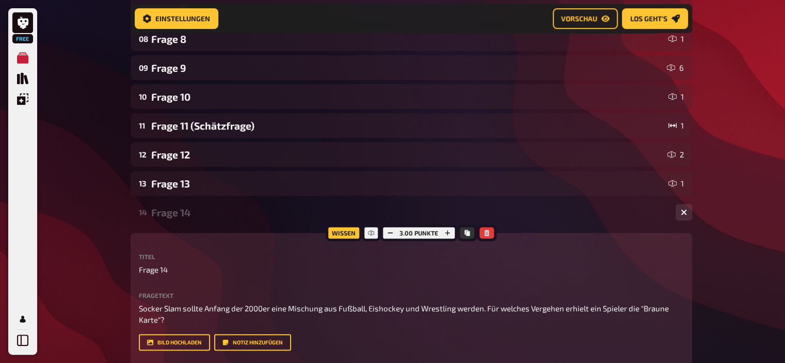
click at [173, 210] on div "Frage 14" at bounding box center [409, 212] width 516 height 12
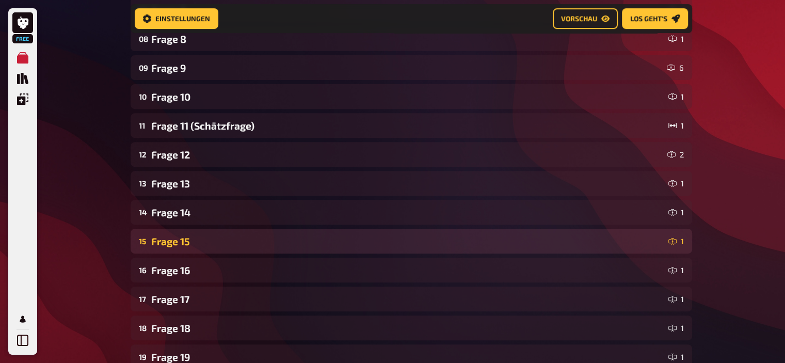
click at [172, 241] on div "Frage 15" at bounding box center [407, 241] width 513 height 12
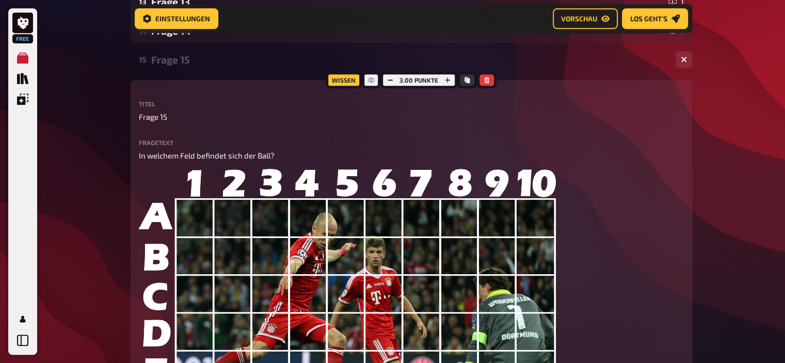
scroll to position [561, 0]
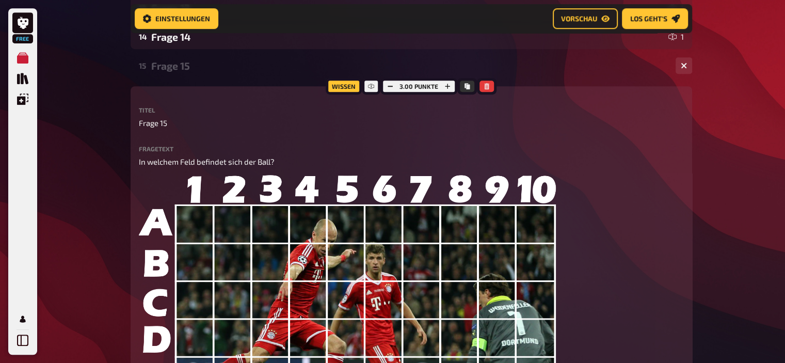
click at [182, 70] on div "Frage 15" at bounding box center [409, 66] width 516 height 12
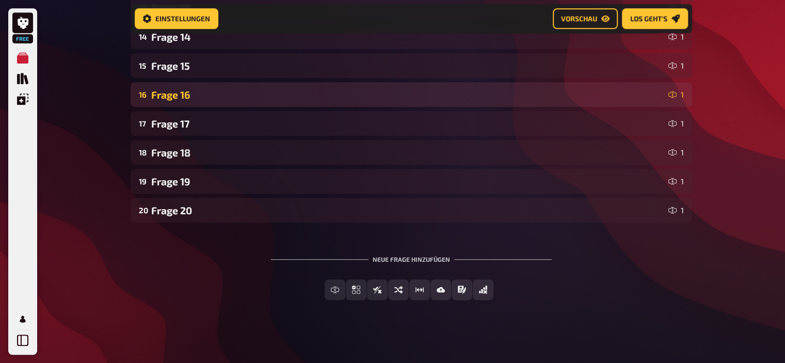
click at [180, 99] on div "Frage 16" at bounding box center [407, 95] width 513 height 12
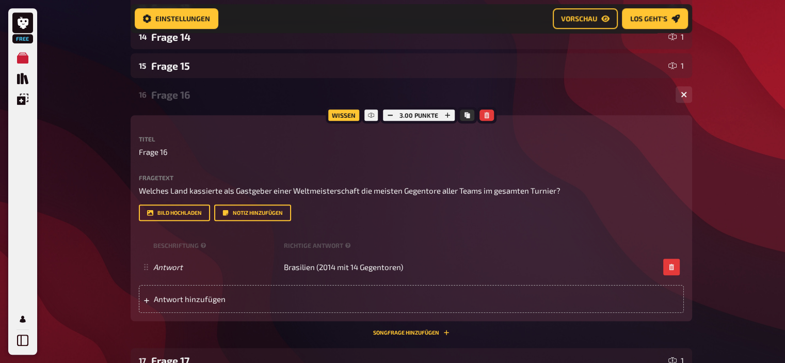
click at [180, 99] on div "Frage 16" at bounding box center [409, 95] width 516 height 12
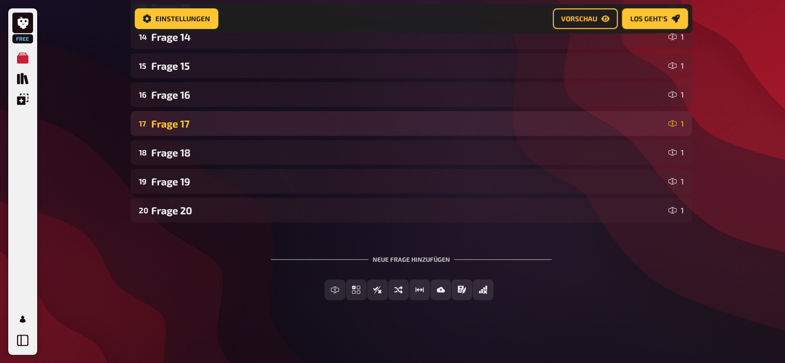
click at [180, 127] on div "Frage 17" at bounding box center [407, 124] width 513 height 12
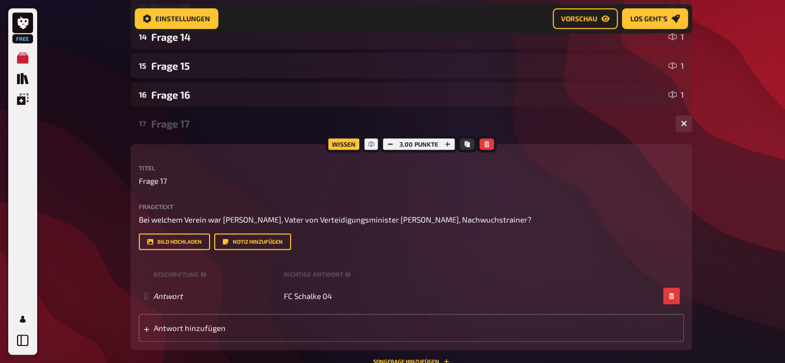
click at [180, 127] on div "Frage 17" at bounding box center [409, 124] width 516 height 12
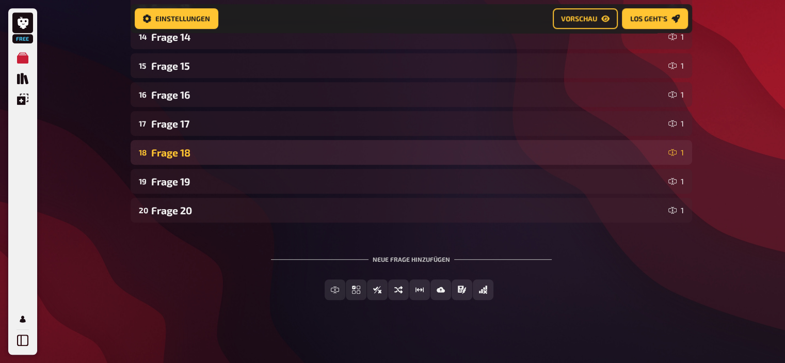
click at [176, 152] on div "Frage 18" at bounding box center [407, 153] width 513 height 12
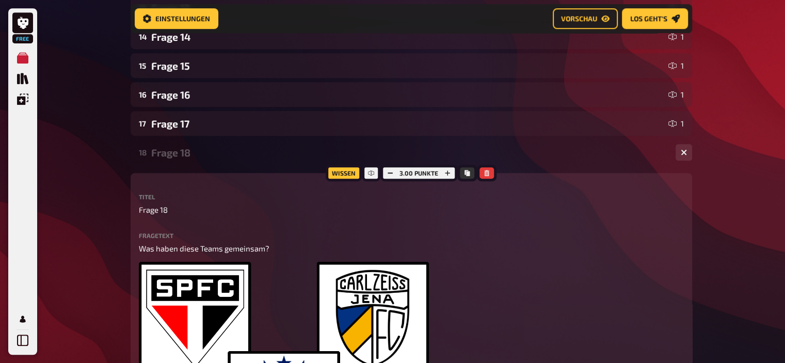
click at [176, 152] on div "Frage 18" at bounding box center [409, 153] width 516 height 12
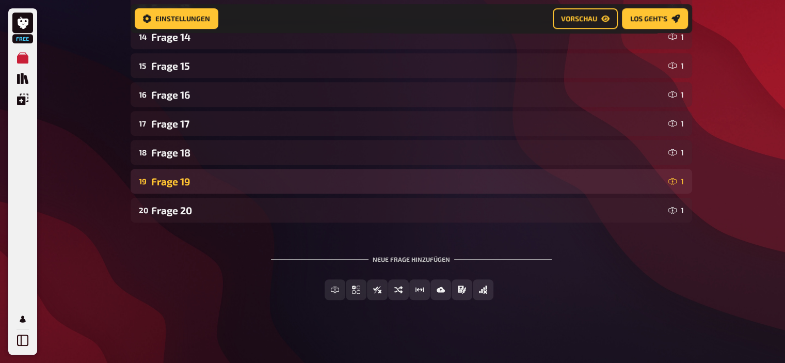
click at [177, 179] on div "Frage 19" at bounding box center [407, 181] width 513 height 12
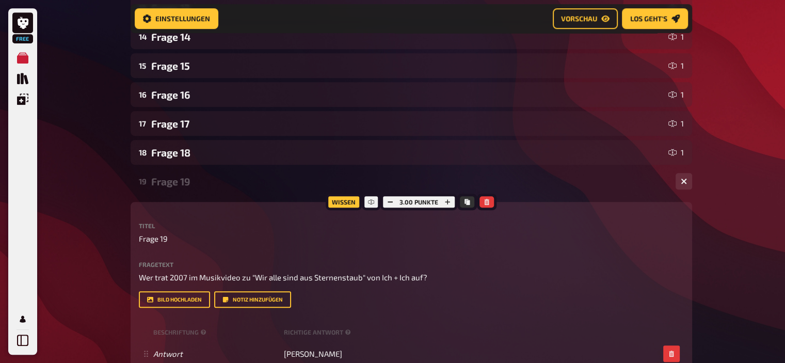
click at [177, 179] on div "Frage 19" at bounding box center [409, 181] width 516 height 12
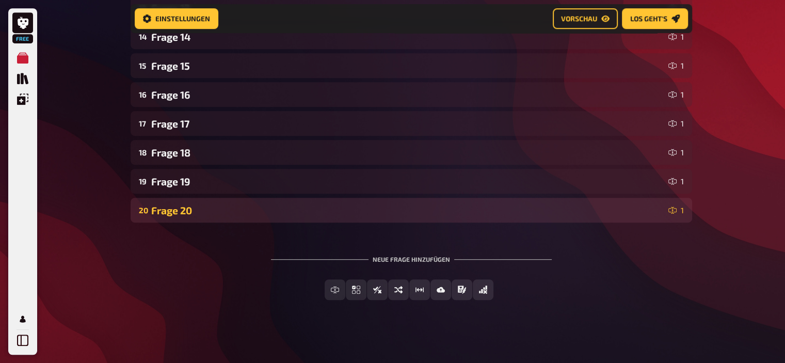
click at [177, 202] on div "20 Frage 20 1" at bounding box center [411, 210] width 561 height 25
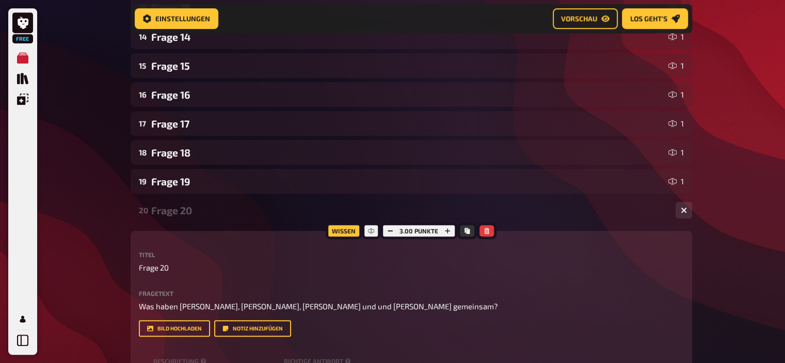
click at [177, 202] on div "20 Frage 20 1" at bounding box center [411, 210] width 561 height 25
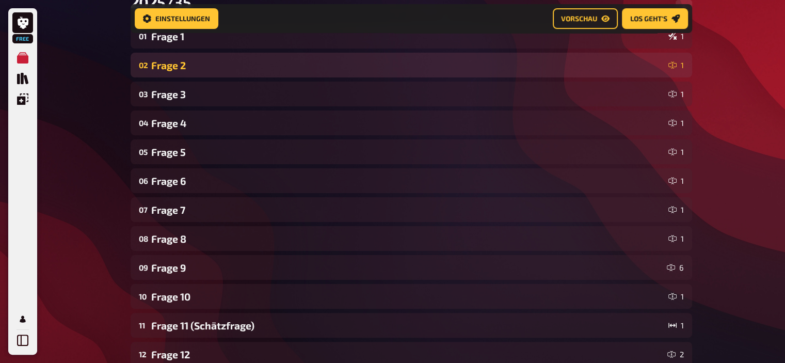
scroll to position [177, 0]
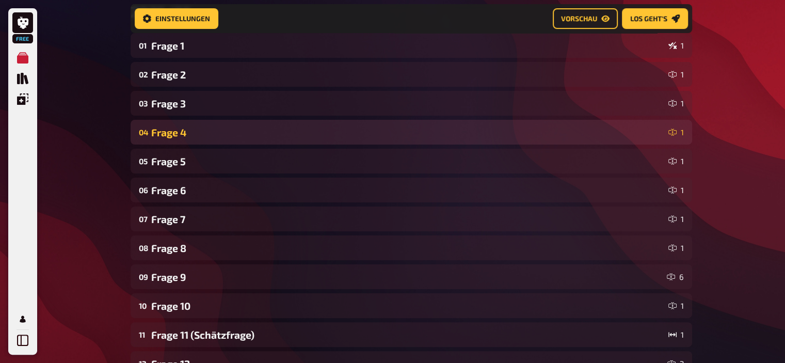
click at [194, 137] on div "Frage 4" at bounding box center [407, 132] width 513 height 12
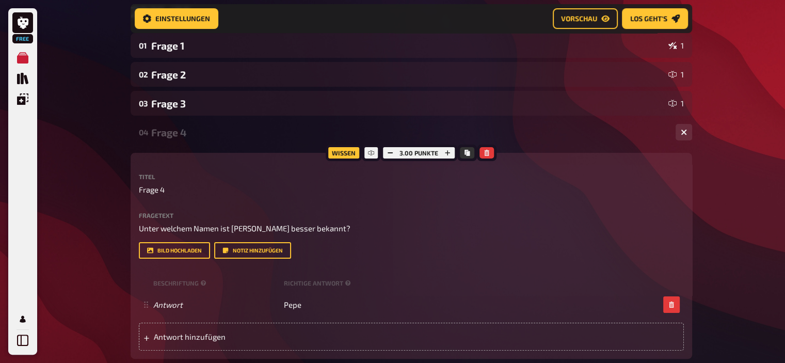
click at [194, 137] on div "Frage 4" at bounding box center [409, 132] width 516 height 12
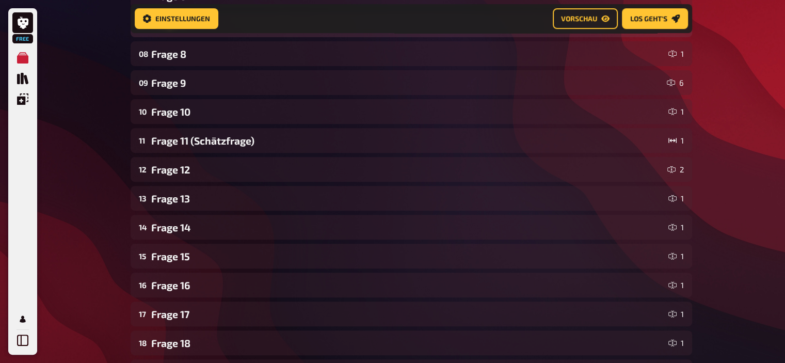
scroll to position [401, 0]
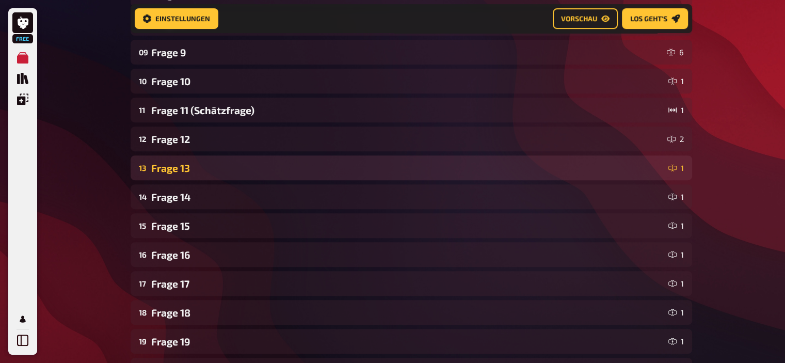
click at [188, 176] on div "13 Frage 13 1" at bounding box center [411, 167] width 561 height 25
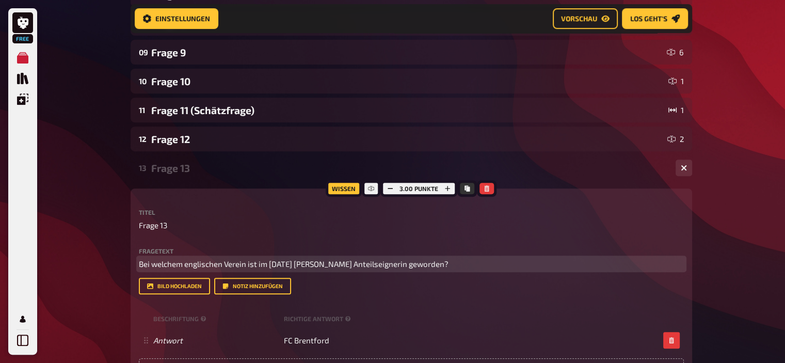
click at [479, 264] on p "Bei welchem englischen Verein ist im Juli 2025 Claudia Schiffer Anteilseignerin…" at bounding box center [411, 264] width 545 height 12
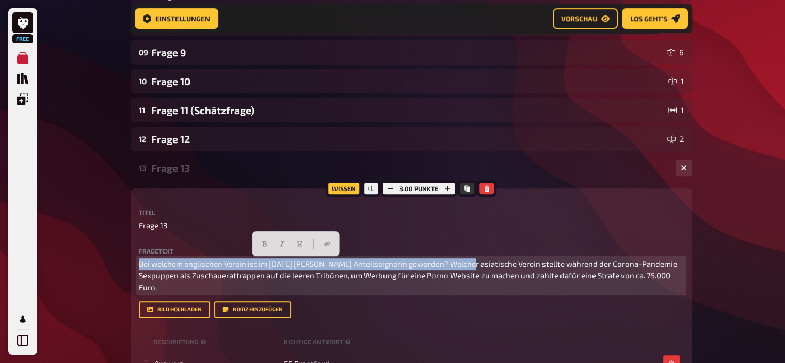
drag, startPoint x: 454, startPoint y: 263, endPoint x: 57, endPoint y: 251, distance: 396.9
click at [57, 251] on div "Free Meine Quizze Quiz Sammlung Einblendungen Mein Konto Home Meine Quizze 2025…" at bounding box center [392, 192] width 785 height 1187
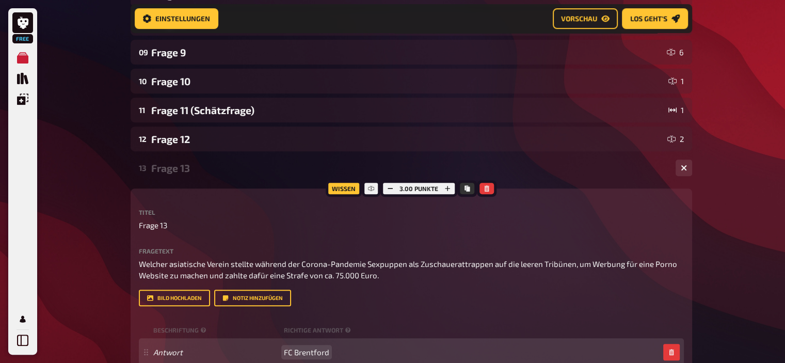
click at [314, 350] on span "FC Brentford" at bounding box center [306, 351] width 45 height 9
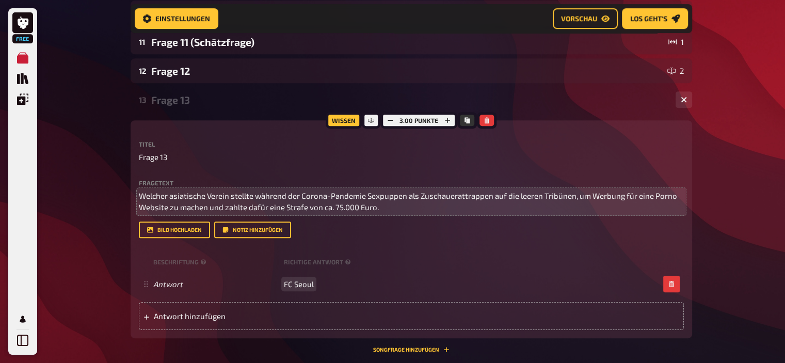
scroll to position [469, 0]
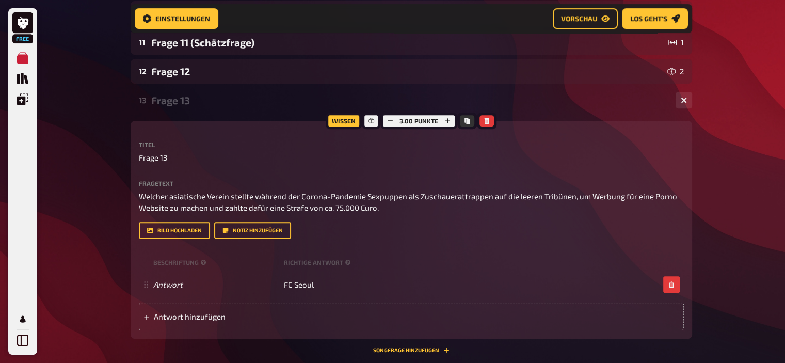
click at [186, 100] on div "Frage 13" at bounding box center [409, 100] width 516 height 12
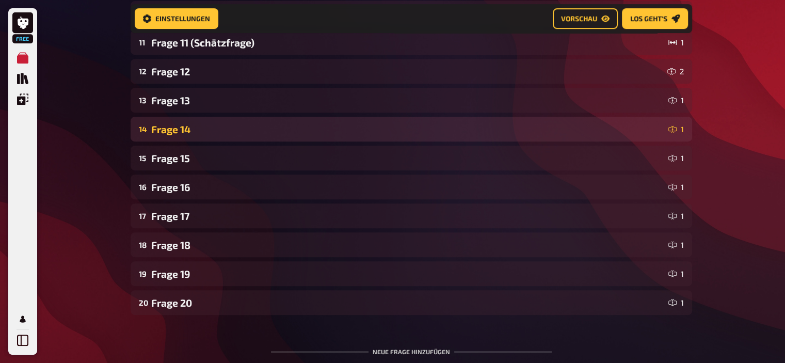
click at [188, 131] on div "Frage 14" at bounding box center [407, 129] width 513 height 12
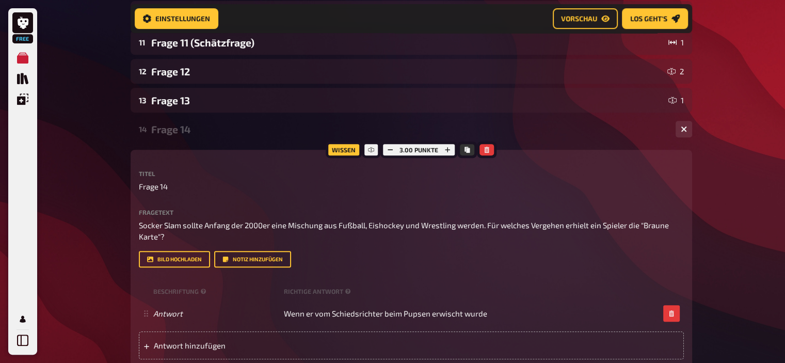
click at [188, 131] on div "Frage 14" at bounding box center [409, 129] width 516 height 12
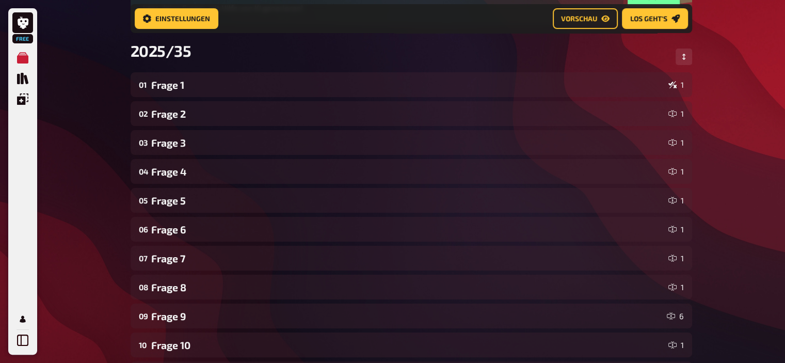
scroll to position [182, 0]
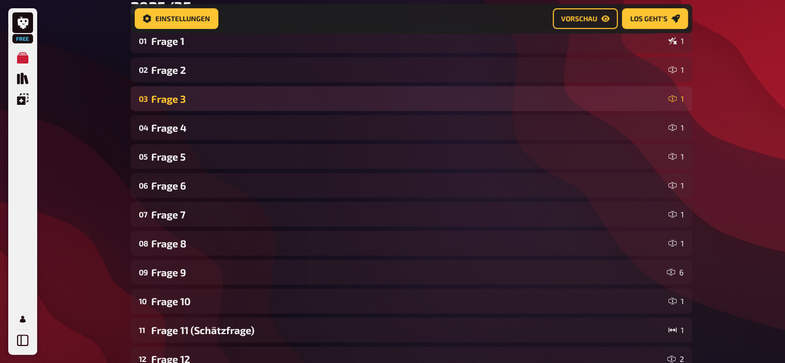
click at [174, 102] on div "Frage 3" at bounding box center [407, 99] width 513 height 12
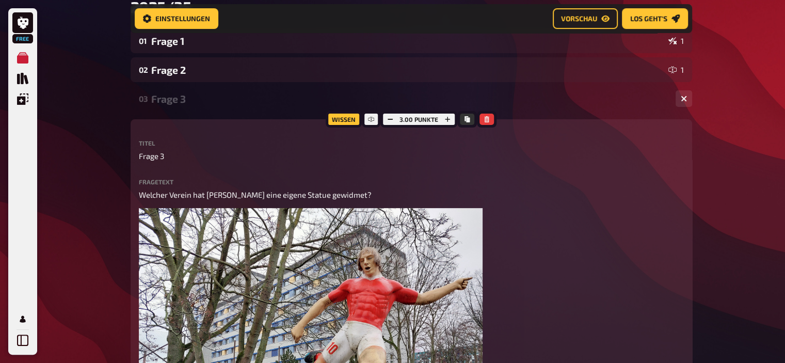
click at [174, 102] on div "Frage 3" at bounding box center [409, 99] width 516 height 12
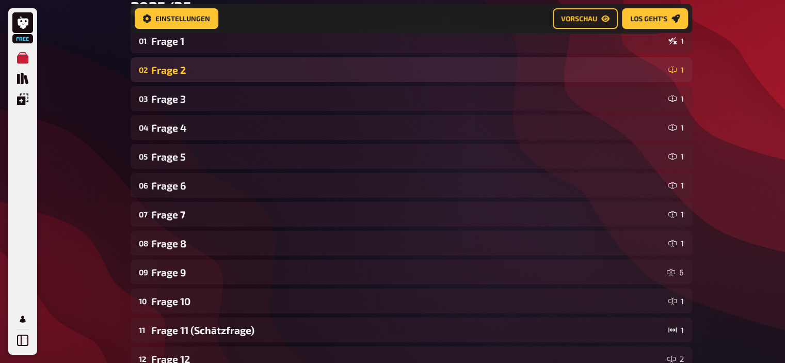
click at [175, 71] on div "Frage 2" at bounding box center [407, 70] width 513 height 12
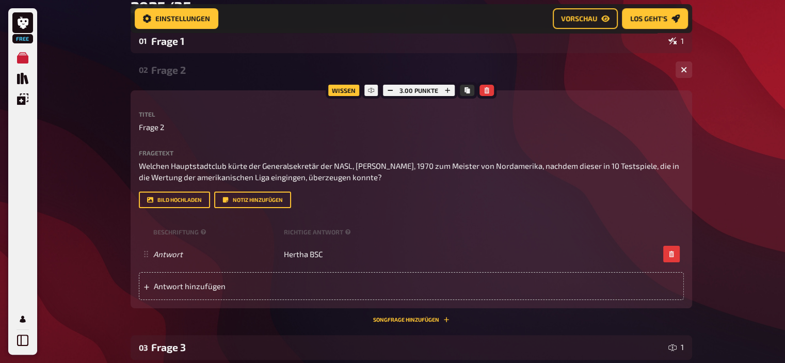
click at [175, 71] on div "Frage 2" at bounding box center [409, 70] width 516 height 12
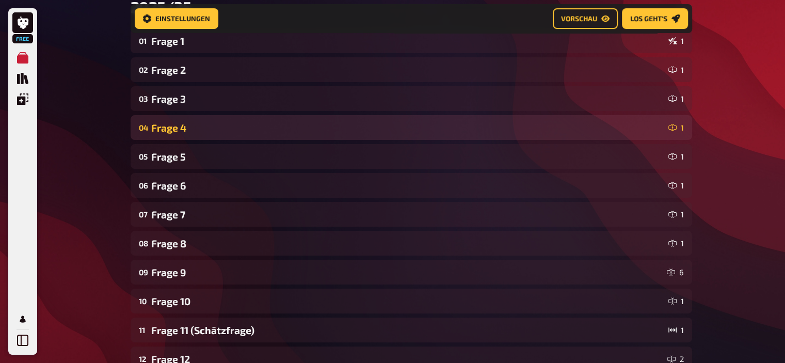
click at [169, 129] on div "Frage 4" at bounding box center [407, 128] width 513 height 12
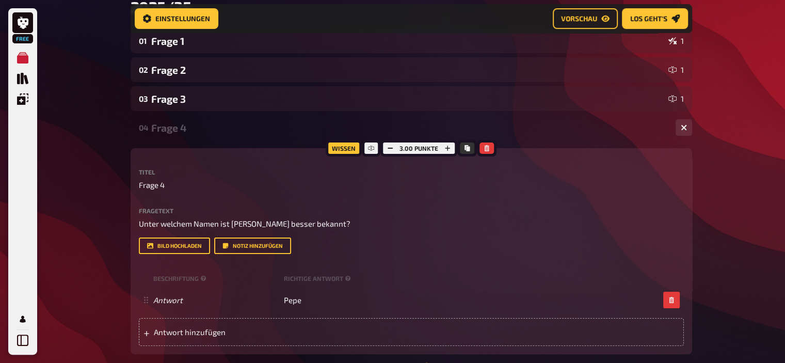
click at [169, 129] on div "Frage 4" at bounding box center [409, 128] width 516 height 12
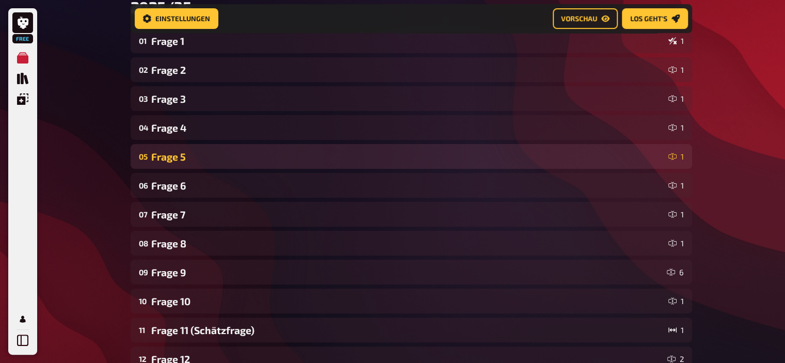
click at [168, 156] on div "Frage 5" at bounding box center [407, 157] width 513 height 12
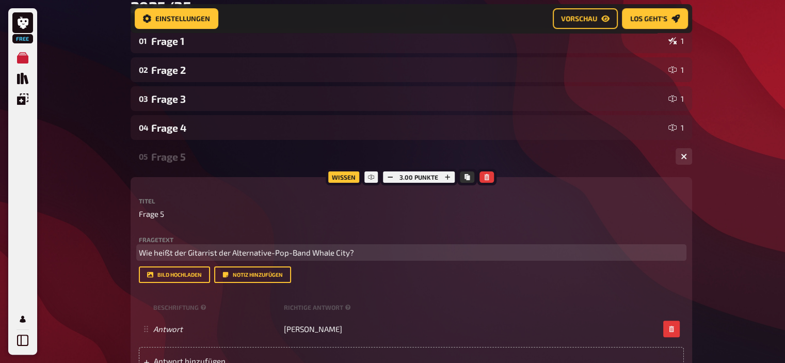
click at [352, 251] on span "Wie heißt der Gitarrist der Alternative-Pop-Band Whale City?" at bounding box center [246, 252] width 215 height 9
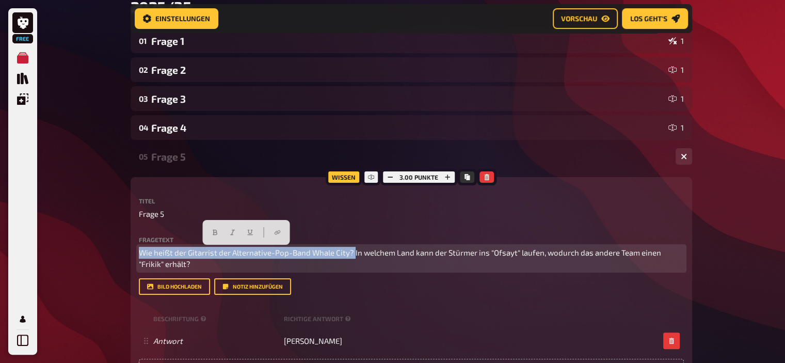
drag, startPoint x: 353, startPoint y: 253, endPoint x: 69, endPoint y: 248, distance: 284.3
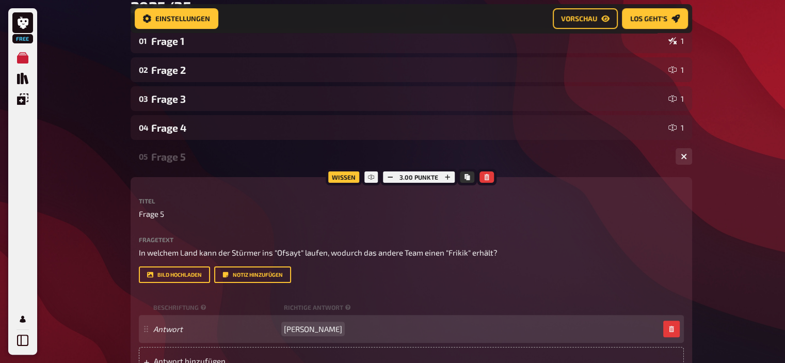
click at [285, 330] on span "Andreas Görlitz" at bounding box center [313, 328] width 58 height 9
paste span
drag, startPoint x: 337, startPoint y: 330, endPoint x: 231, endPoint y: 315, distance: 106.7
click at [231, 315] on div "Antwort Andreas GörlitzTürkei (die englischen Begriffe wurden "eingetürkt")" at bounding box center [411, 329] width 545 height 28
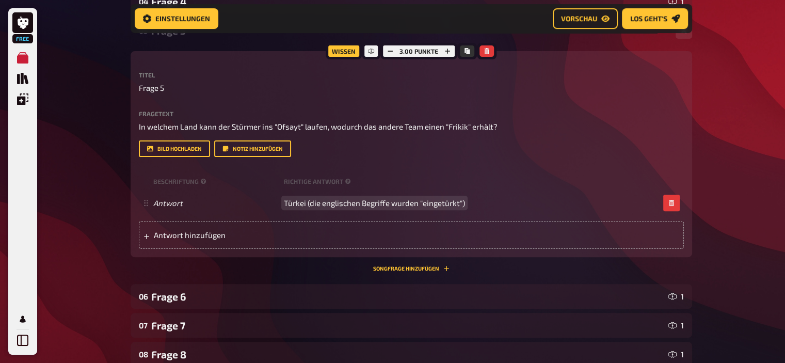
scroll to position [308, 0]
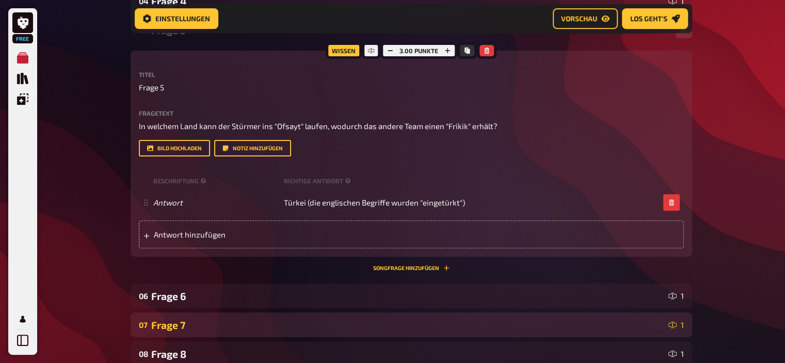
click at [185, 319] on div "Frage 7" at bounding box center [407, 325] width 513 height 12
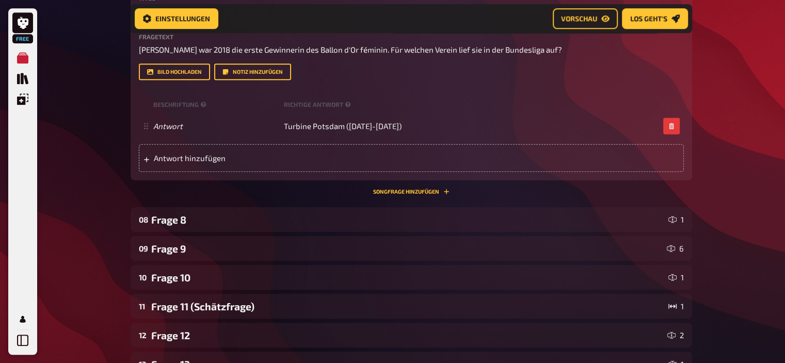
scroll to position [683, 0]
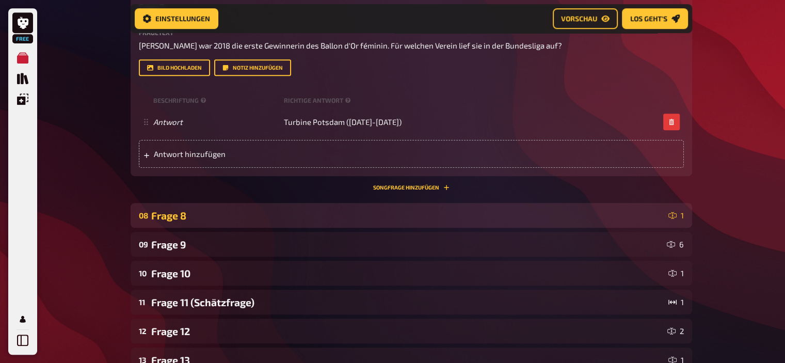
click at [173, 216] on div "Frage 8" at bounding box center [407, 215] width 513 height 12
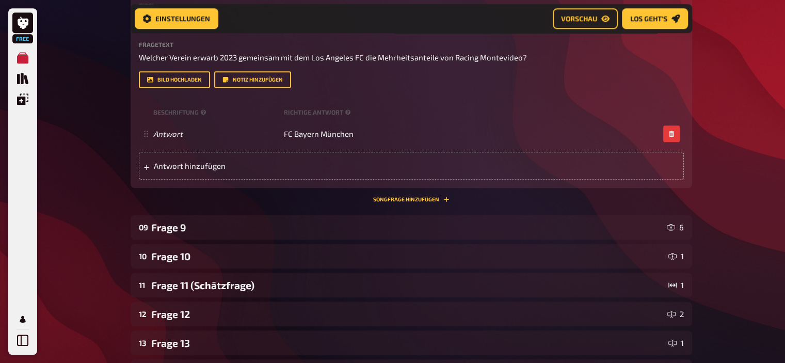
scroll to position [939, 0]
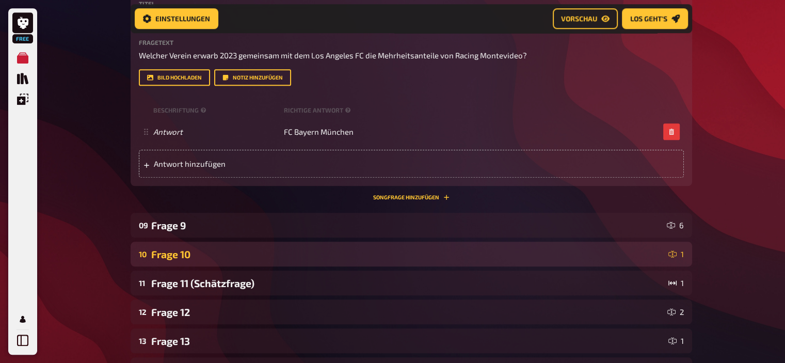
click at [181, 255] on div "Frage 10" at bounding box center [407, 254] width 513 height 12
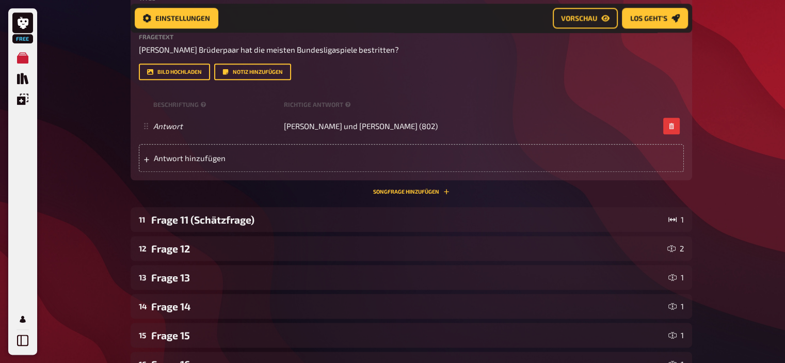
scroll to position [1241, 0]
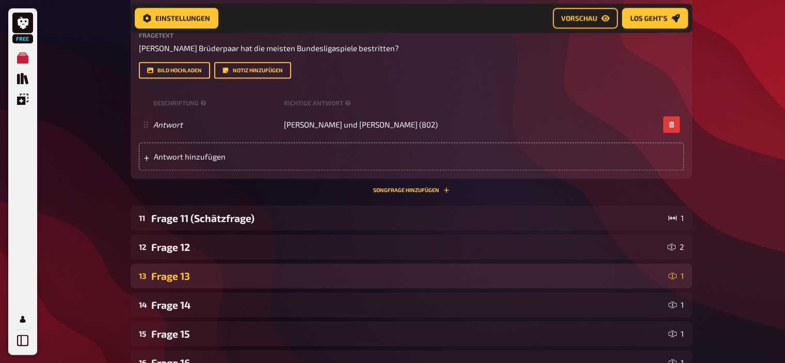
click at [180, 278] on div "Frage 13" at bounding box center [407, 276] width 513 height 12
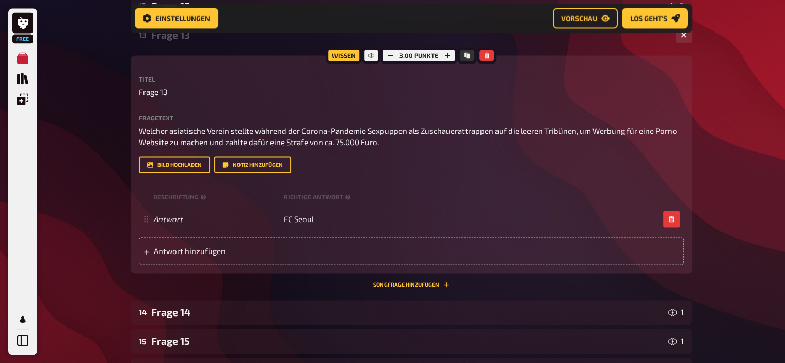
scroll to position [1482, 0]
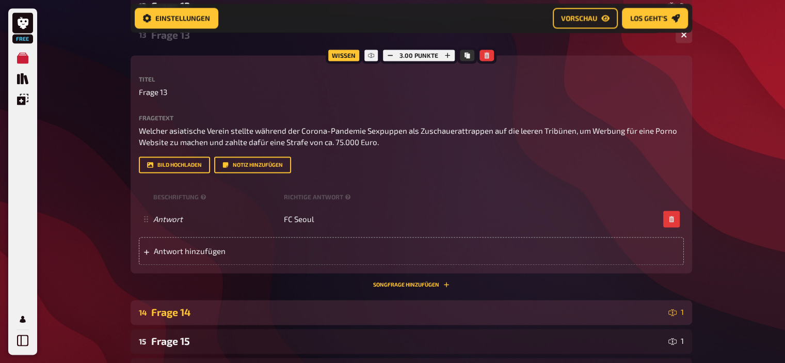
click at [179, 311] on div "Frage 14" at bounding box center [407, 312] width 513 height 12
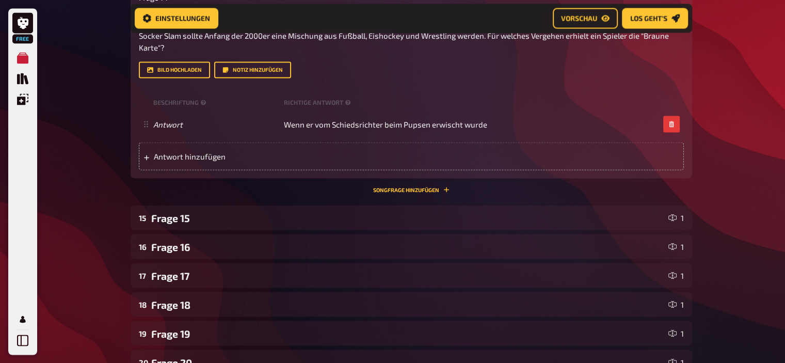
scroll to position [1854, 0]
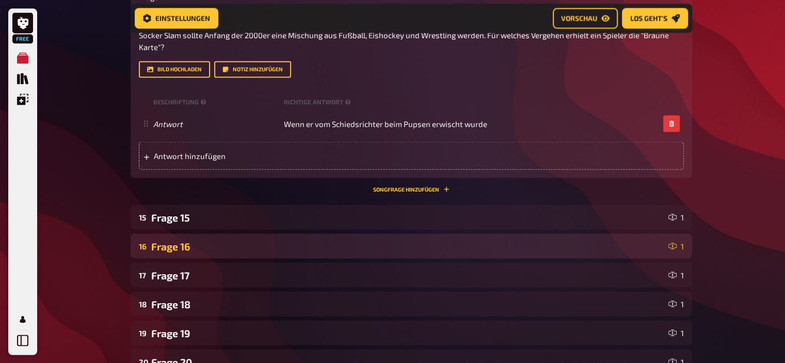
click at [181, 241] on div "Frage 16" at bounding box center [407, 246] width 513 height 12
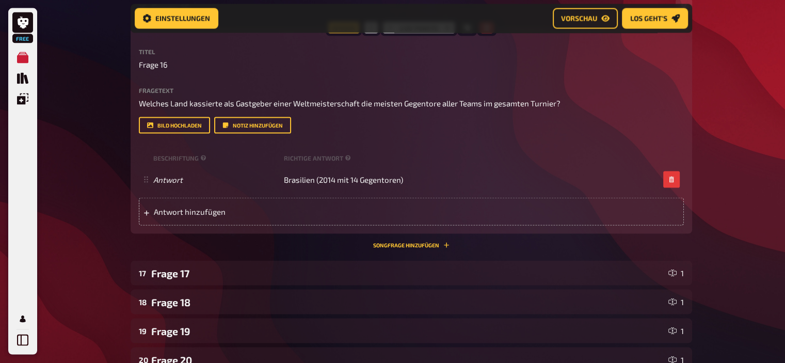
scroll to position [2094, 0]
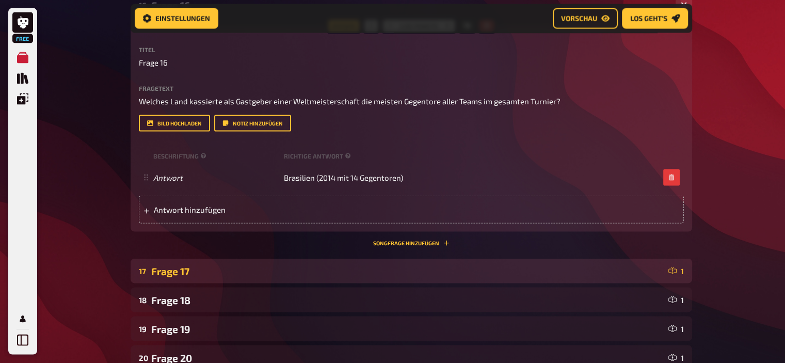
click at [171, 274] on div "Frage 17" at bounding box center [407, 271] width 513 height 12
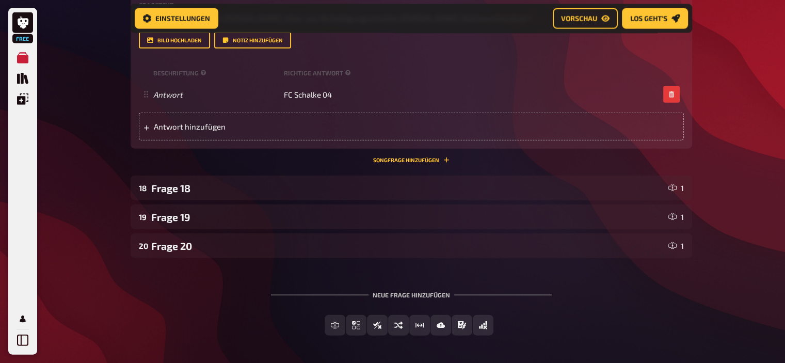
scroll to position [2443, 0]
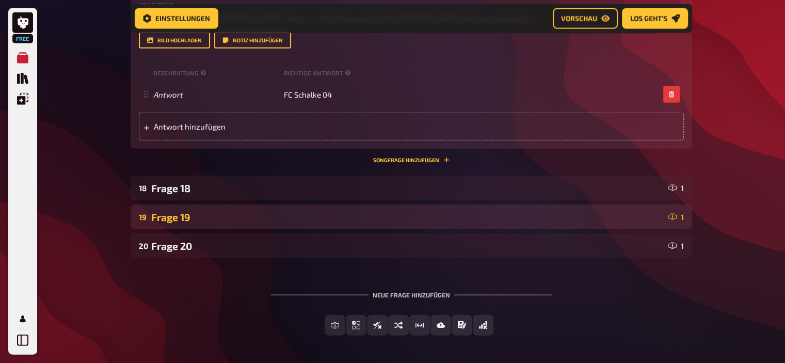
click at [177, 221] on div "Frage 19" at bounding box center [407, 217] width 513 height 12
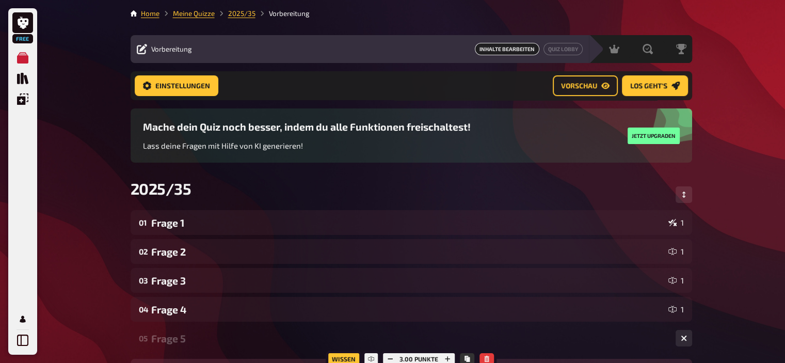
scroll to position [128, 0]
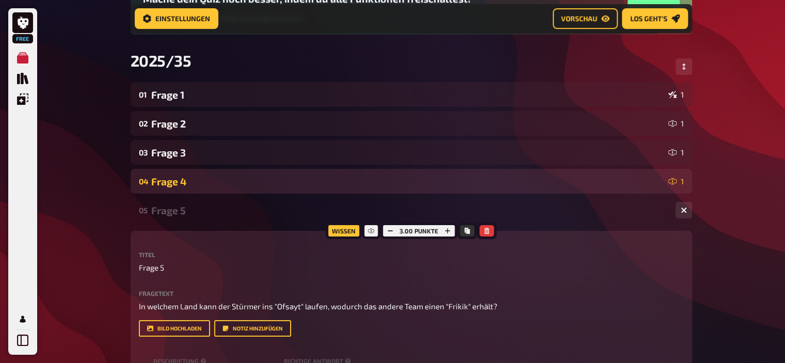
click at [182, 177] on div "Frage 4" at bounding box center [407, 181] width 513 height 12
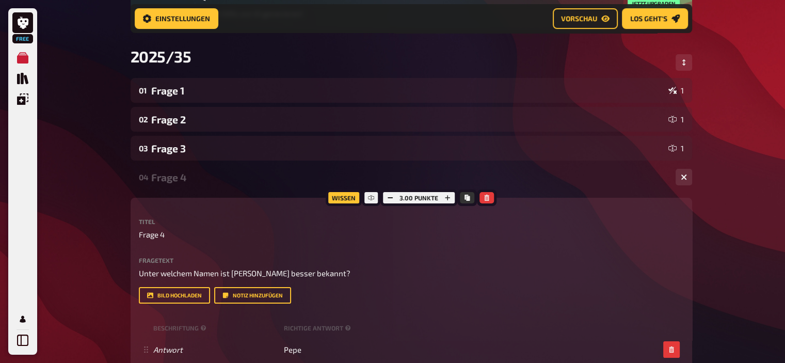
scroll to position [131, 0]
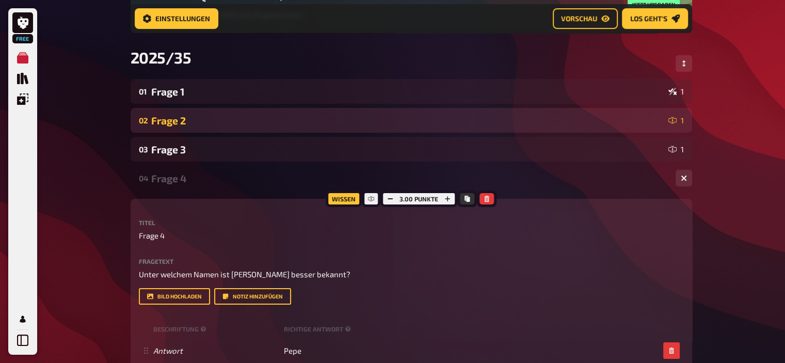
click at [180, 126] on div "Frage 2" at bounding box center [407, 121] width 513 height 12
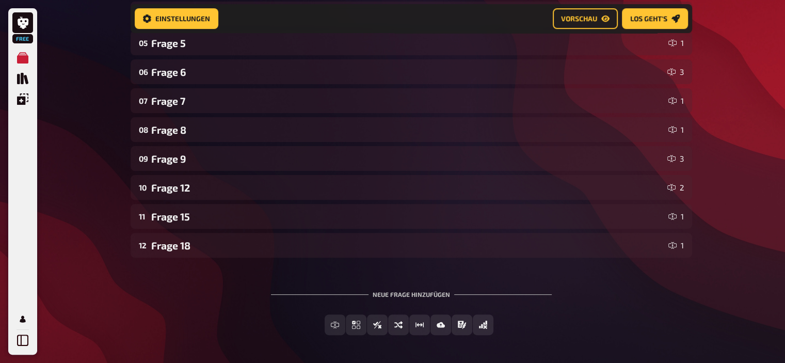
scroll to position [334, 0]
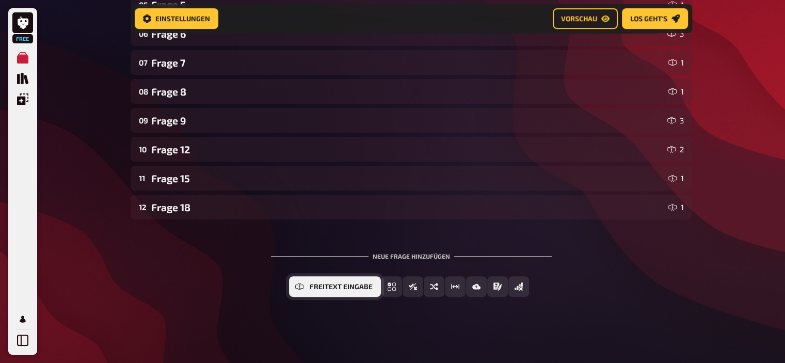
click at [320, 286] on span "Freitext Eingabe" at bounding box center [341, 286] width 63 height 7
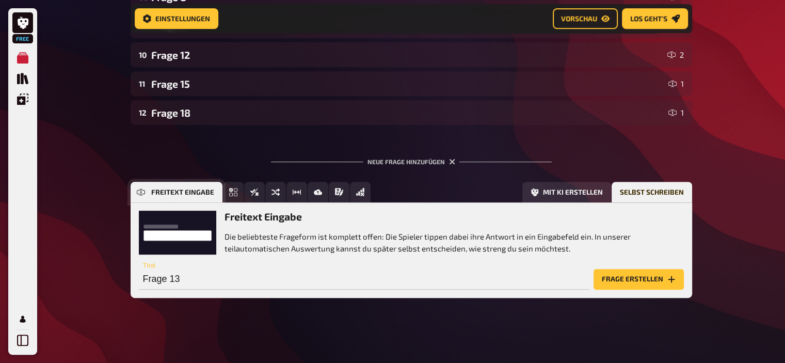
scroll to position [429, 0]
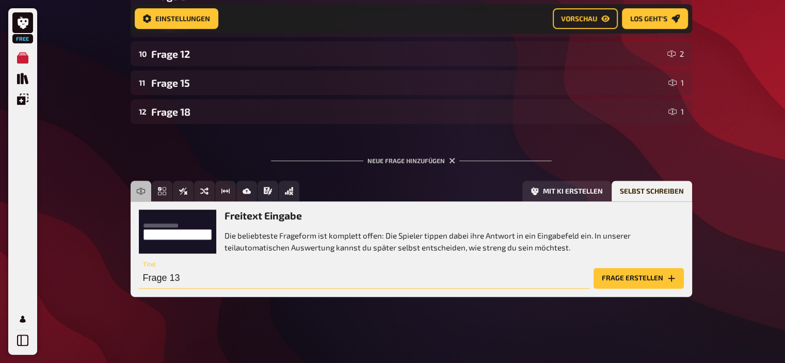
click at [241, 277] on input "Frage 13" at bounding box center [364, 278] width 450 height 21
type input "Frage 10"
click at [602, 275] on button "Frage erstellen" at bounding box center [638, 278] width 90 height 21
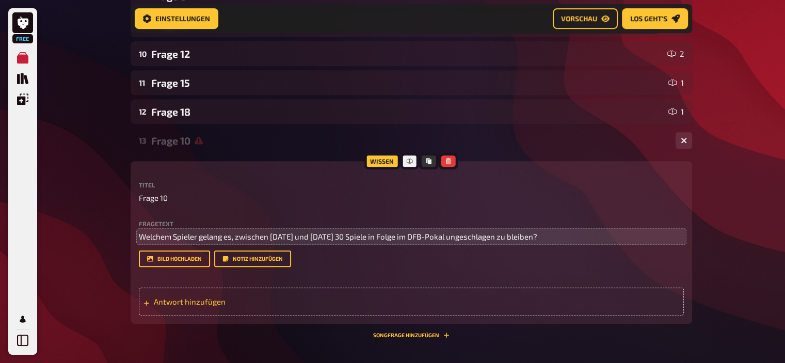
click at [221, 297] on span "Antwort hinzufügen" at bounding box center [234, 301] width 160 height 9
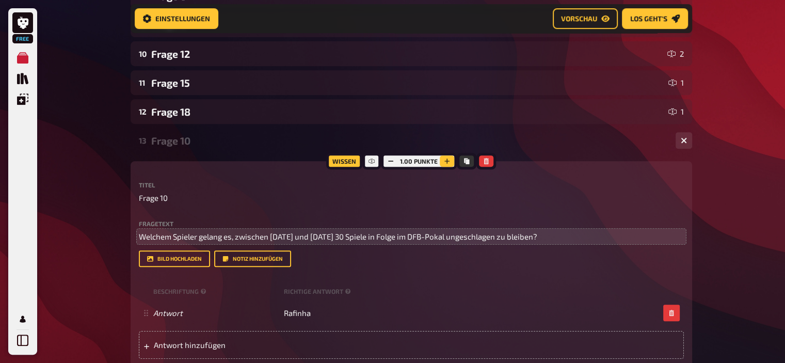
click at [444, 160] on icon "button" at bounding box center [447, 161] width 6 height 6
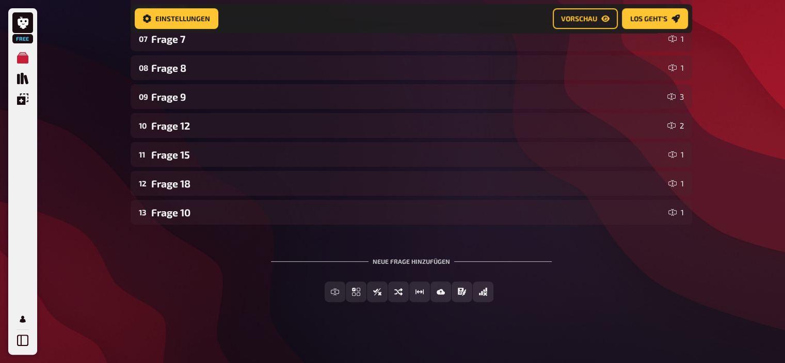
scroll to position [363, 0]
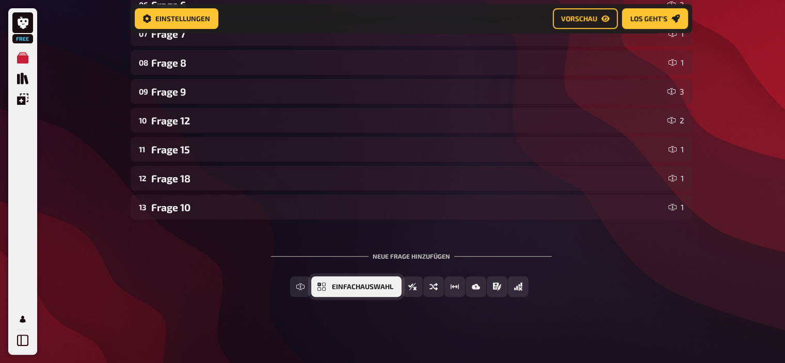
click at [367, 288] on span "Einfachauswahl" at bounding box center [362, 286] width 61 height 7
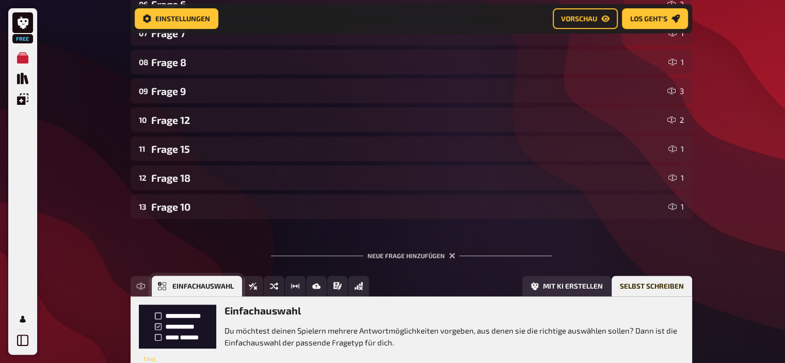
scroll to position [458, 0]
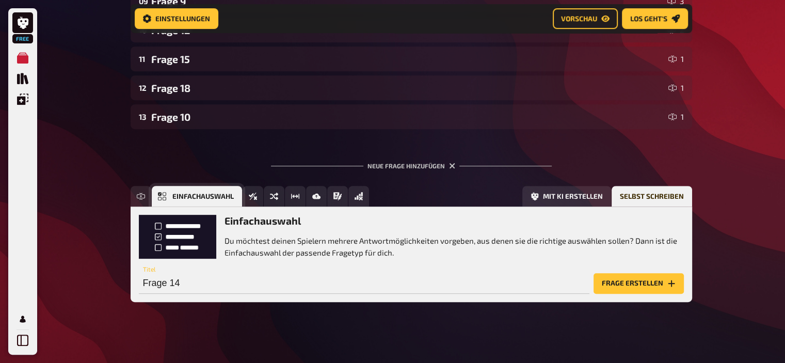
click at [367, 288] on div "Freitext Eingabe Einfachauswahl Wahr / Falsch Sortierfrage Schätzfrage Bild-Ant…" at bounding box center [411, 244] width 561 height 116
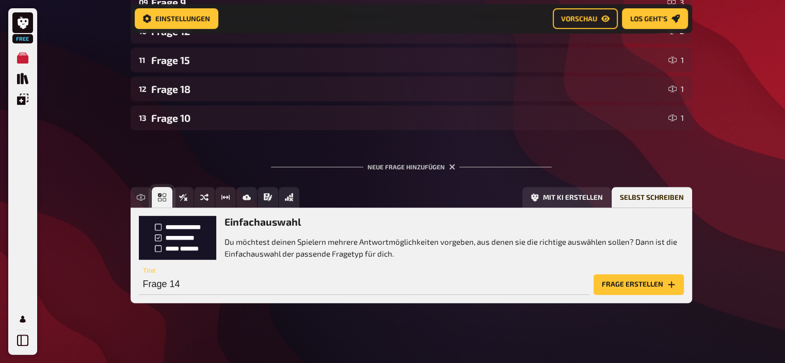
scroll to position [452, 0]
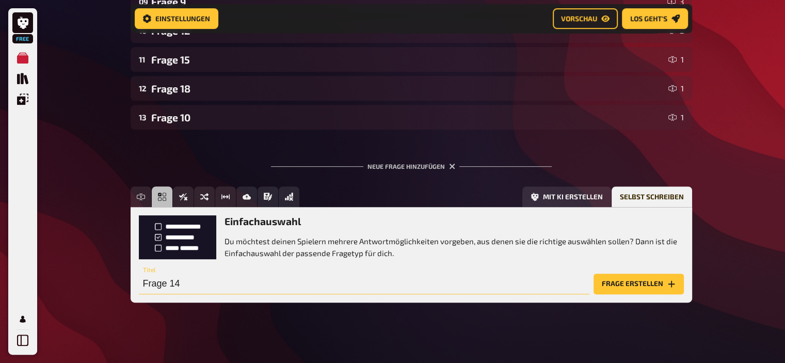
click at [216, 280] on input "Frage 14" at bounding box center [364, 283] width 450 height 21
type input "Frage 11"
click at [608, 281] on button "Frage erstellen" at bounding box center [638, 283] width 90 height 21
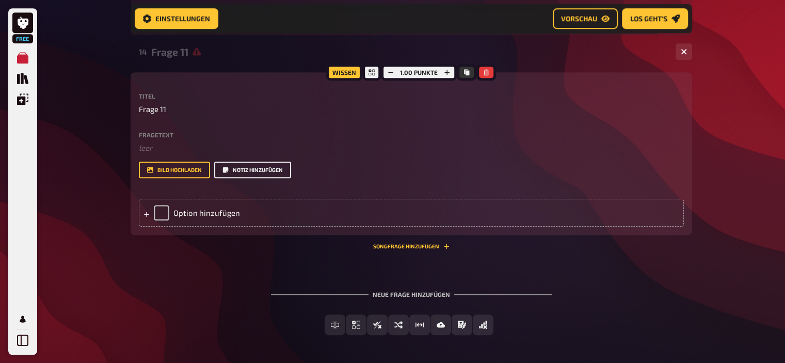
scroll to position [566, 0]
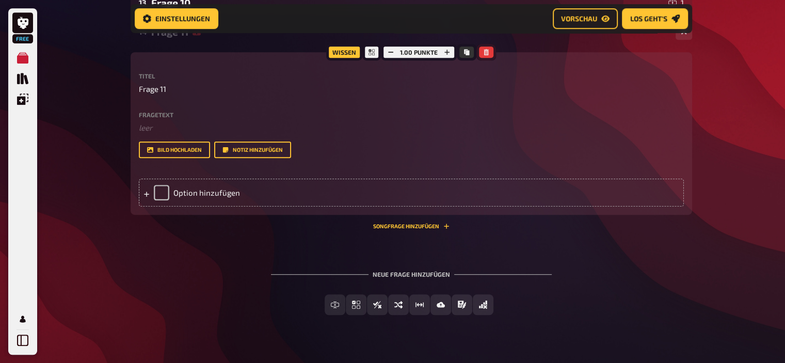
click at [488, 54] on icon "button" at bounding box center [486, 52] width 6 height 6
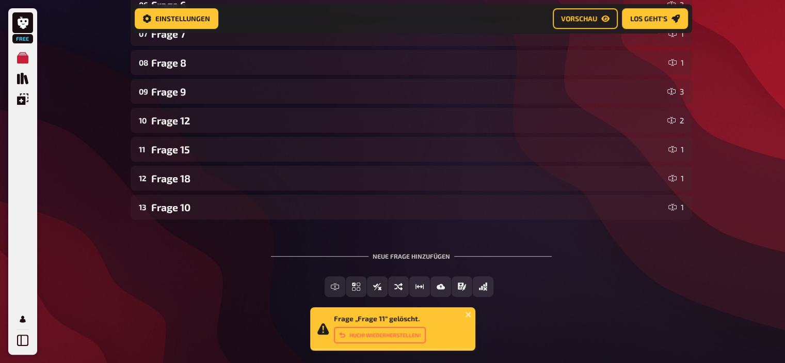
scroll to position [363, 0]
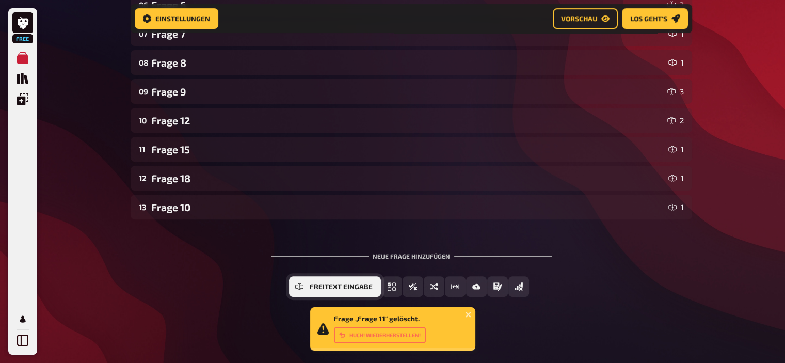
click at [334, 288] on span "Freitext Eingabe" at bounding box center [341, 286] width 63 height 7
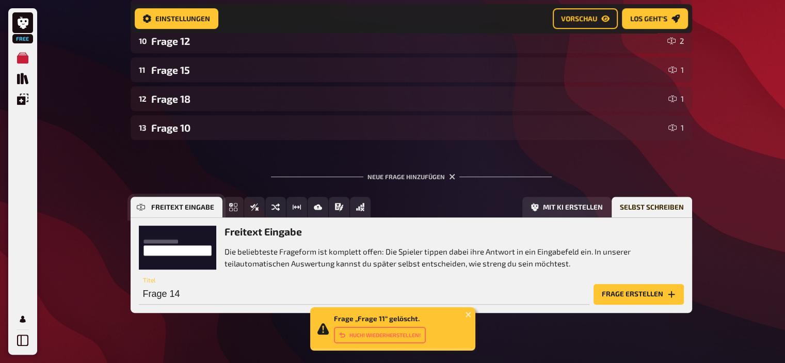
scroll to position [458, 0]
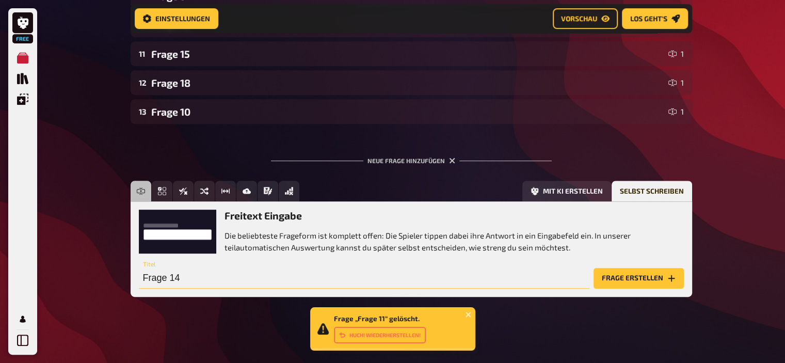
click at [206, 275] on input "Frage 14" at bounding box center [364, 278] width 450 height 21
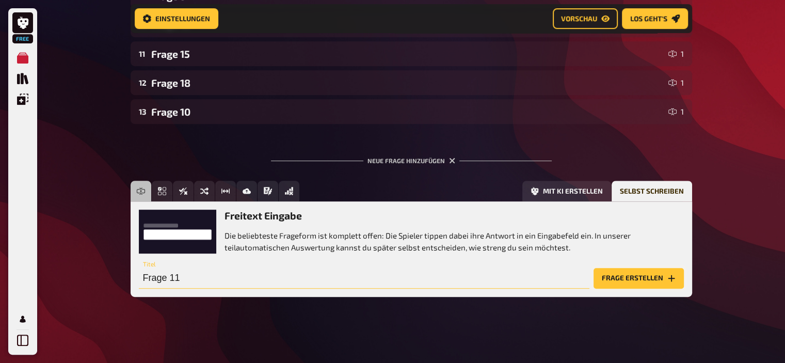
type input "Frage 11"
click at [611, 278] on button "Frage erstellen" at bounding box center [638, 278] width 90 height 21
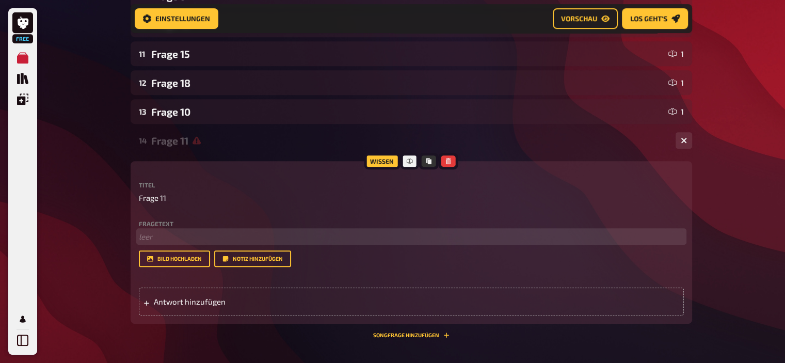
click at [184, 237] on p "﻿ leer" at bounding box center [411, 237] width 545 height 12
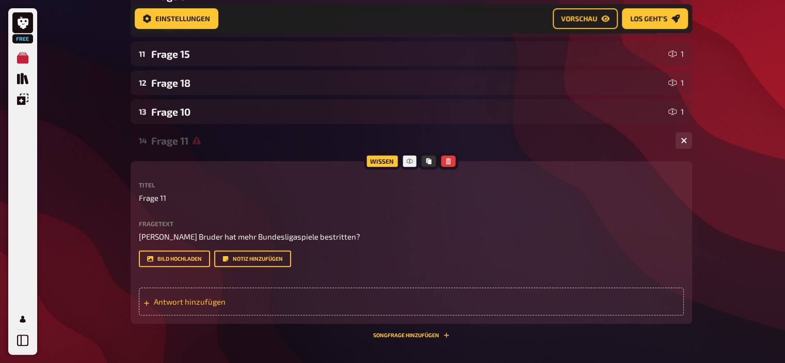
click at [206, 307] on div "Antwort hinzufügen" at bounding box center [411, 301] width 545 height 28
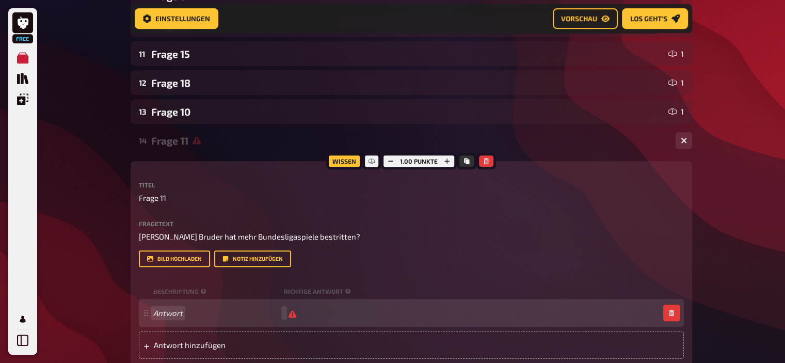
scroll to position [457, 0]
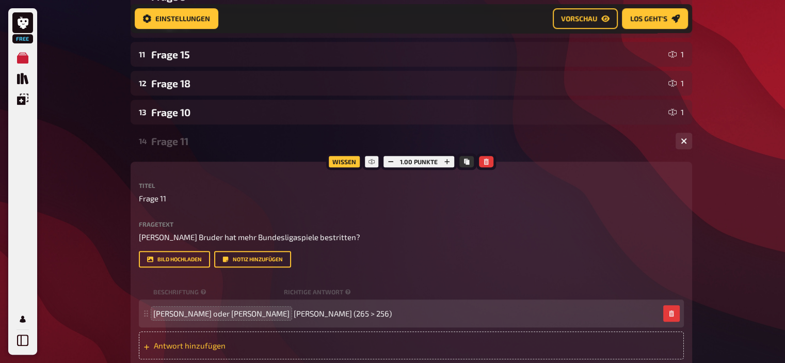
click at [220, 340] on div "Antwort hinzufügen" at bounding box center [411, 345] width 545 height 28
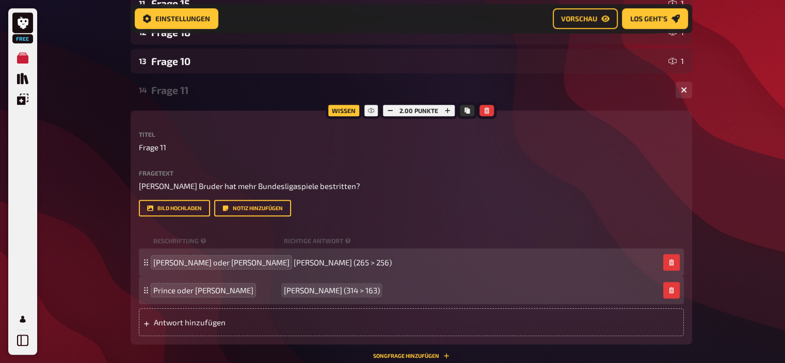
scroll to position [509, 0]
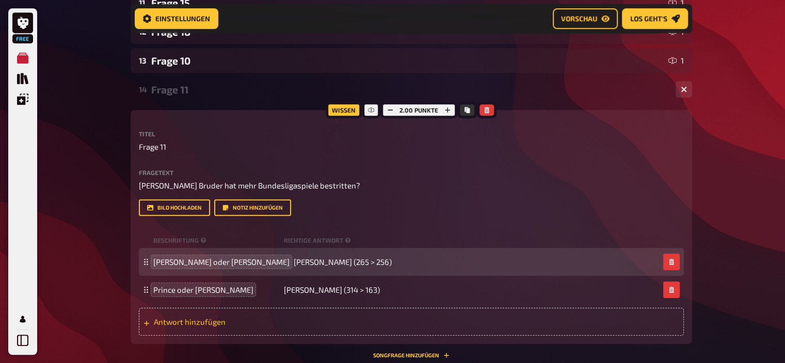
click at [215, 321] on span "Antwort hinzufügen" at bounding box center [234, 321] width 160 height 9
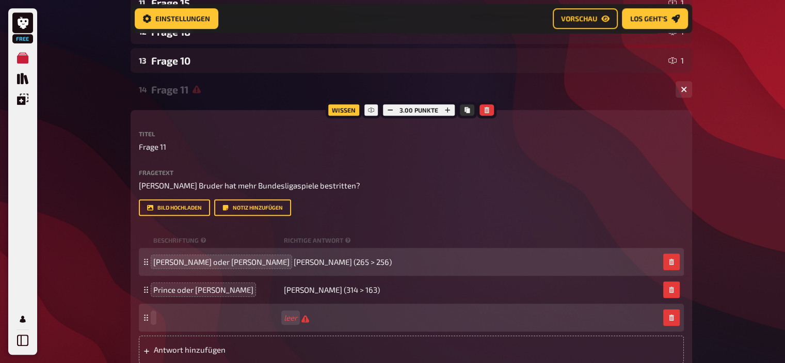
scroll to position [508, 0]
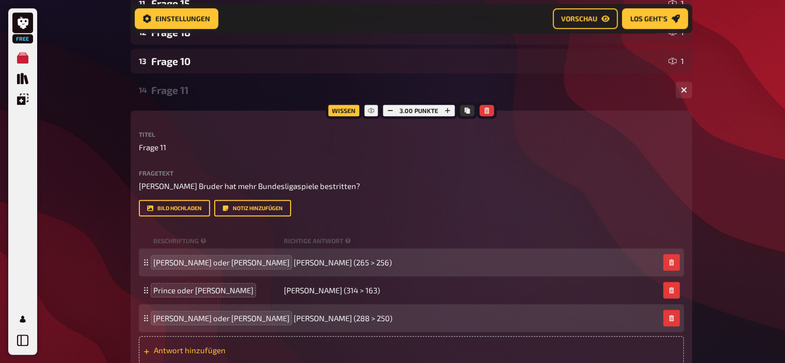
click at [186, 352] on span "Antwort hinzufügen" at bounding box center [234, 349] width 160 height 9
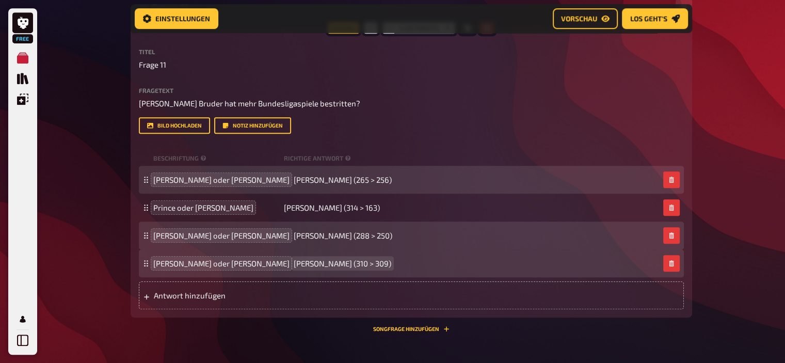
scroll to position [594, 0]
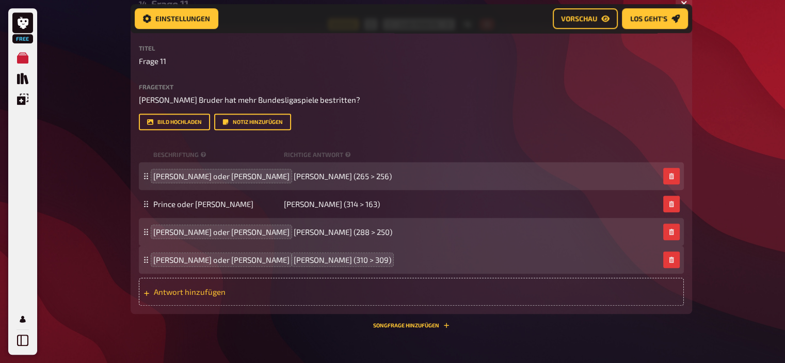
click at [208, 295] on span "Antwort hinzufügen" at bounding box center [234, 291] width 160 height 9
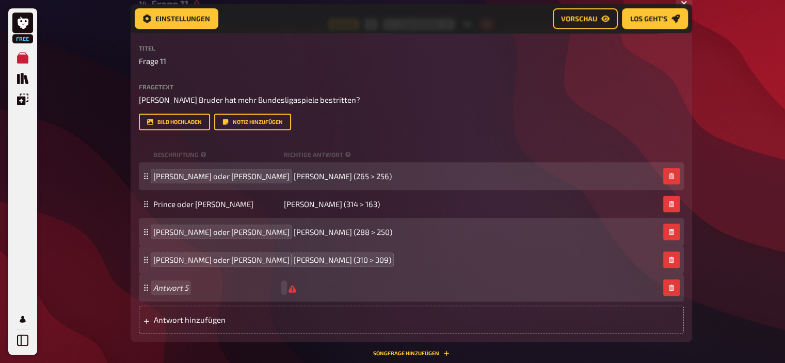
scroll to position [594, 0]
click at [203, 323] on span "Antwort hinzufügen" at bounding box center [234, 319] width 160 height 9
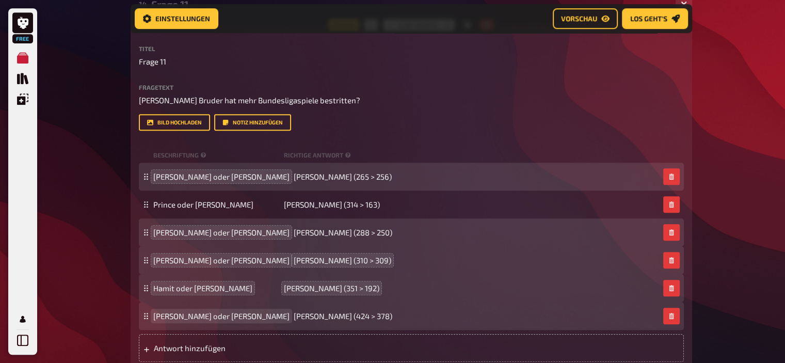
scroll to position [512, 0]
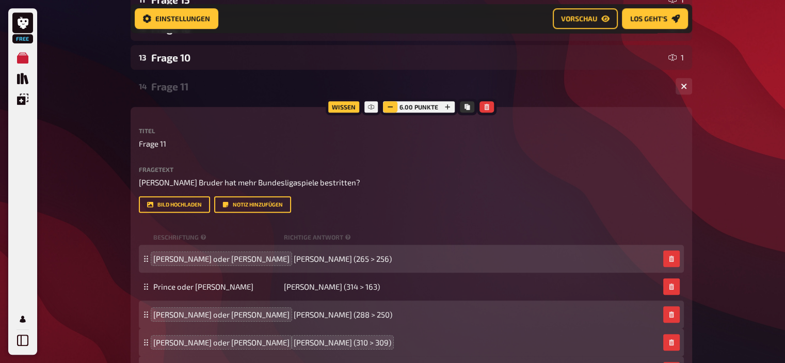
click at [388, 104] on icon "button" at bounding box center [390, 107] width 6 height 6
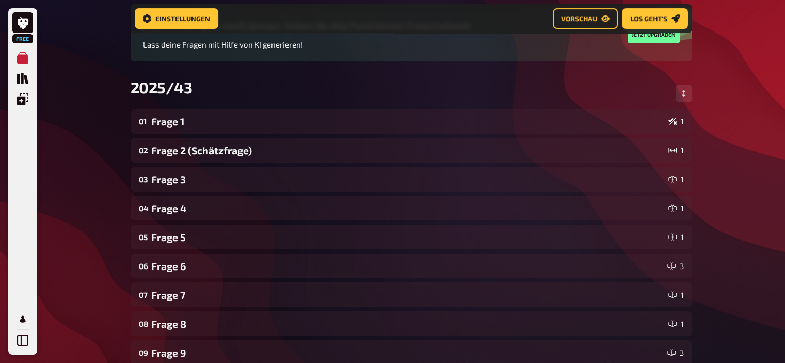
scroll to position [105, 0]
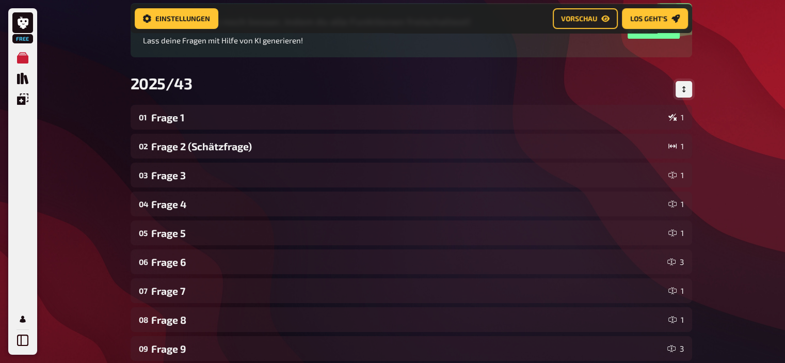
click at [687, 90] on button "Reihenfolge anpassen" at bounding box center [683, 89] width 17 height 17
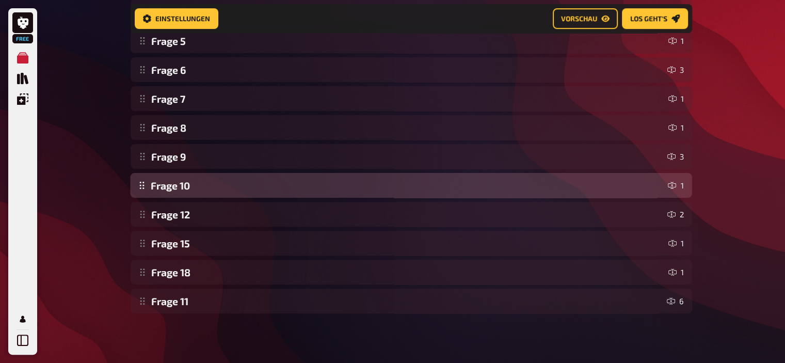
drag, startPoint x: 144, startPoint y: 272, endPoint x: 153, endPoint y: 175, distance: 97.9
click at [153, 175] on div "Frage 1 1 Frage 2 (Schätzfrage) 1 Frage 3 1 Frage 4 1 Frage 5 1 Frage 6 3 Frage…" at bounding box center [411, 113] width 561 height 400
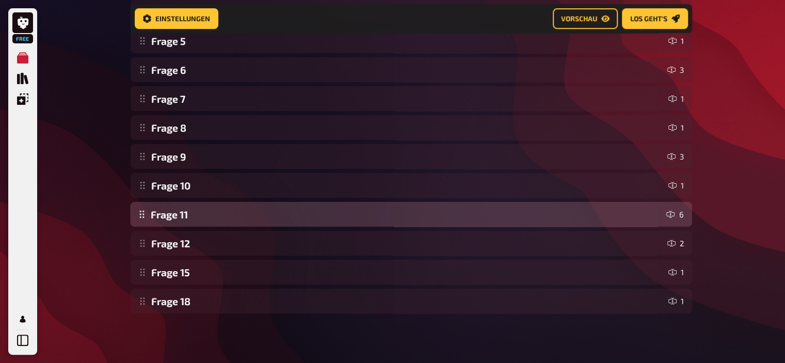
drag, startPoint x: 139, startPoint y: 304, endPoint x: 161, endPoint y: 206, distance: 100.5
click at [161, 206] on div "Frage 1 1 Frage 2 (Schätzfrage) 1 Frage 3 1 Frage 4 1 Frage 5 1 Frage 6 3 Frage…" at bounding box center [411, 113] width 561 height 400
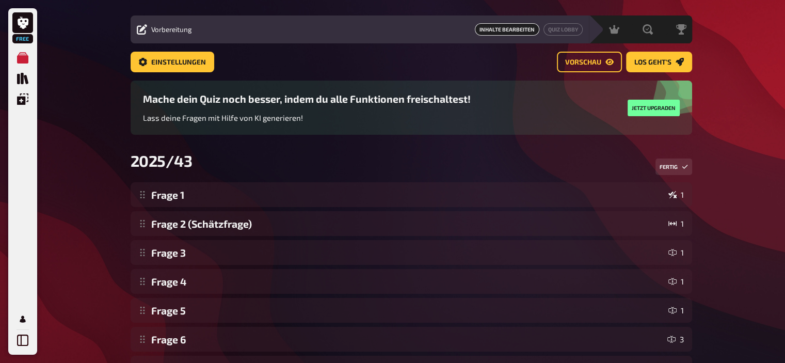
scroll to position [21, 0]
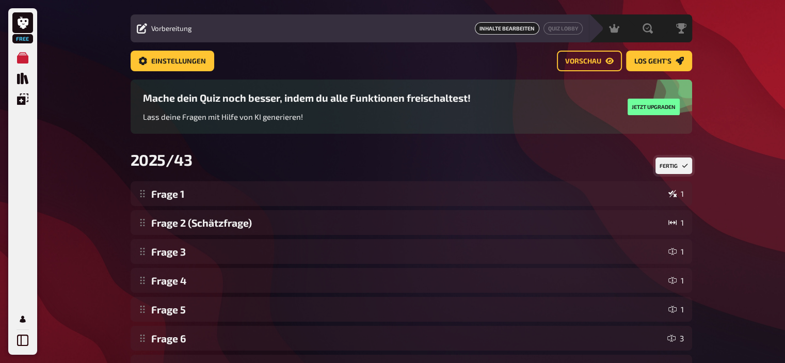
click at [667, 162] on button "Fertig" at bounding box center [673, 165] width 37 height 17
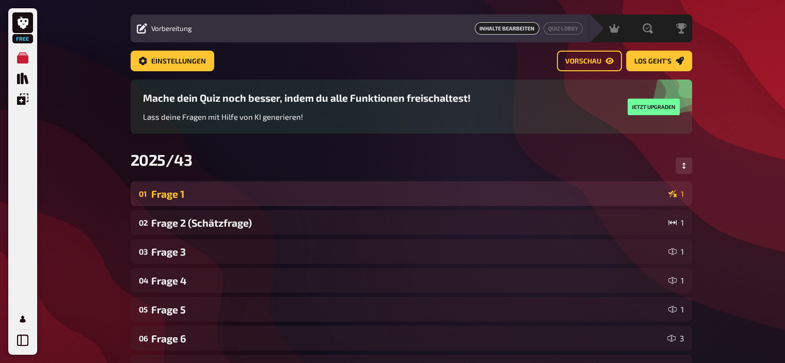
click at [252, 190] on div "Frage 1" at bounding box center [407, 194] width 513 height 12
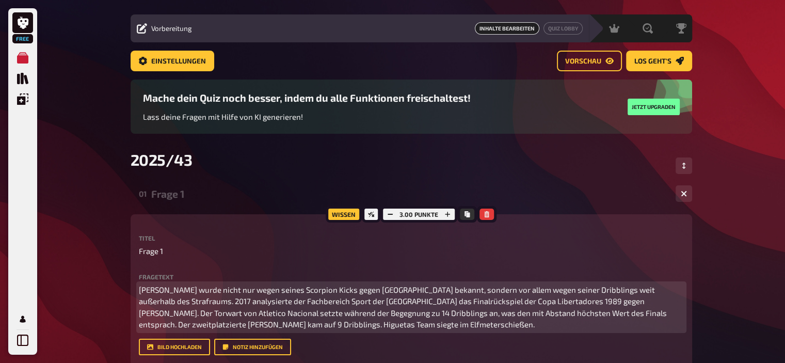
click at [435, 329] on p "Rene Higueta wurde nicht nur wegen seines Scorpion Kicks gegen England bekannt,…" at bounding box center [411, 307] width 545 height 46
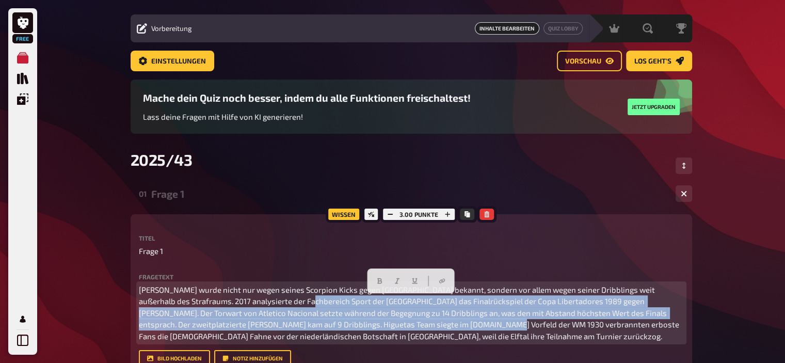
drag, startPoint x: 425, startPoint y: 321, endPoint x: 304, endPoint y: 299, distance: 122.2
click at [304, 299] on span "Rene Higueta wurde nicht nur wegen seines Scorpion Kicks gegen England bekannt,…" at bounding box center [410, 313] width 542 height 56
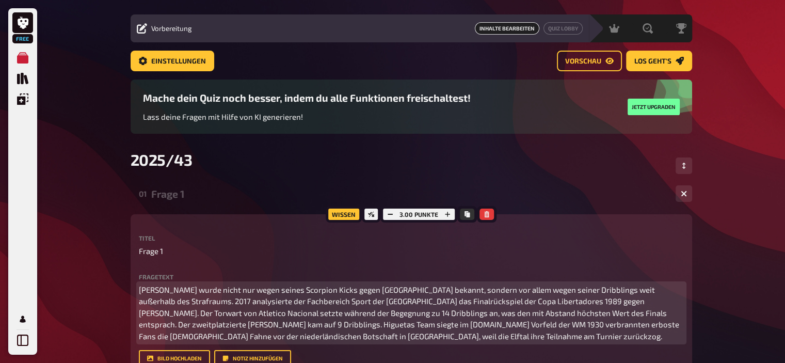
click at [427, 324] on span "Rene Higueta wurde nicht nur wegen seines Scorpion Kicks gegen England bekannt,…" at bounding box center [410, 313] width 542 height 56
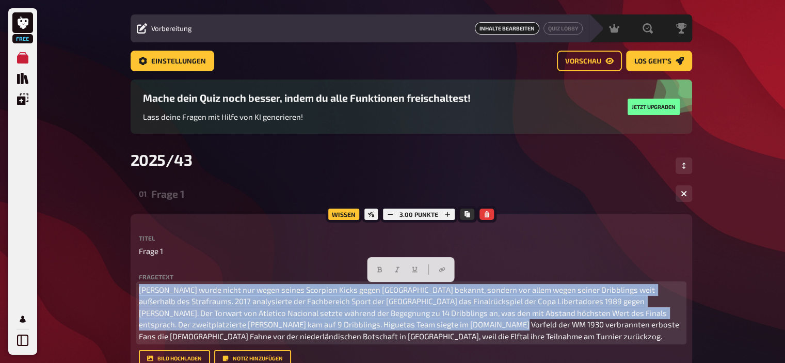
drag, startPoint x: 427, startPoint y: 324, endPoint x: 107, endPoint y: 270, distance: 324.5
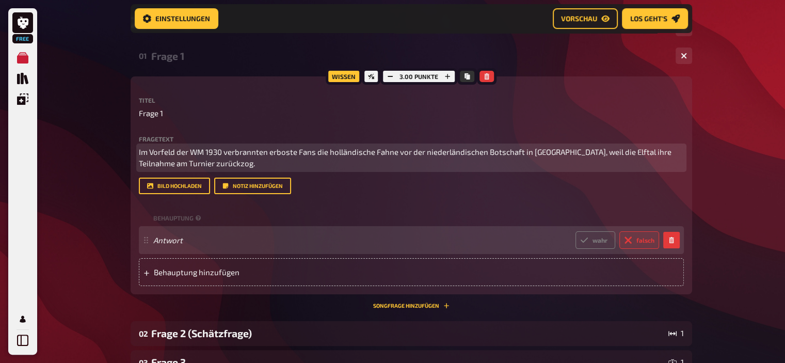
scroll to position [189, 0]
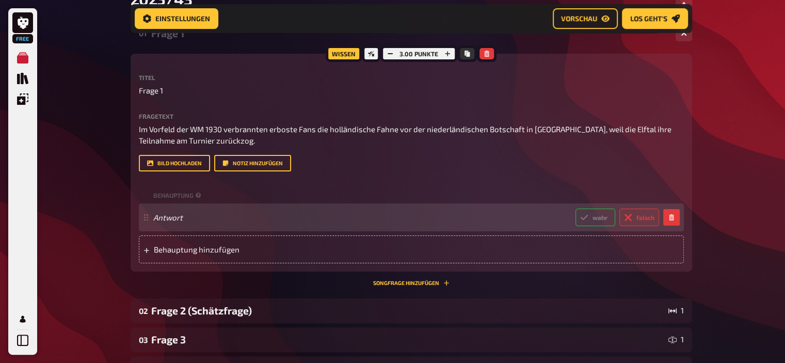
click at [588, 213] on label "wahr" at bounding box center [595, 217] width 40 height 18
click at [575, 208] on input "wahr" at bounding box center [575, 208] width 1 height 1
radio input "true"
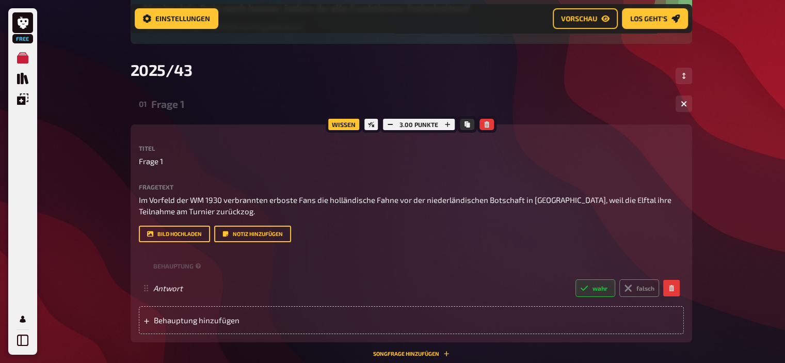
scroll to position [119, 0]
click at [183, 107] on div "Frage 1" at bounding box center [409, 104] width 516 height 12
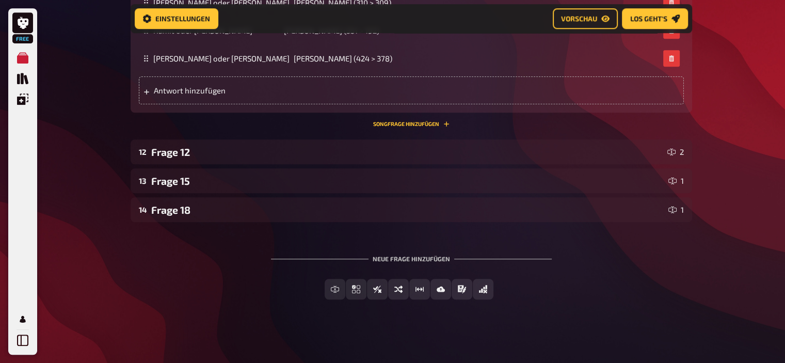
scroll to position [766, 0]
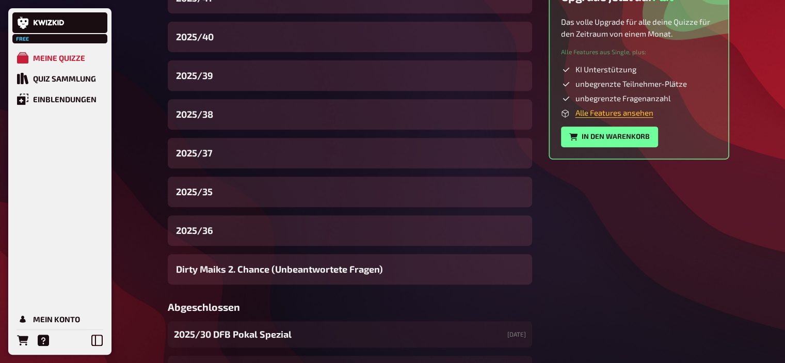
scroll to position [407, 0]
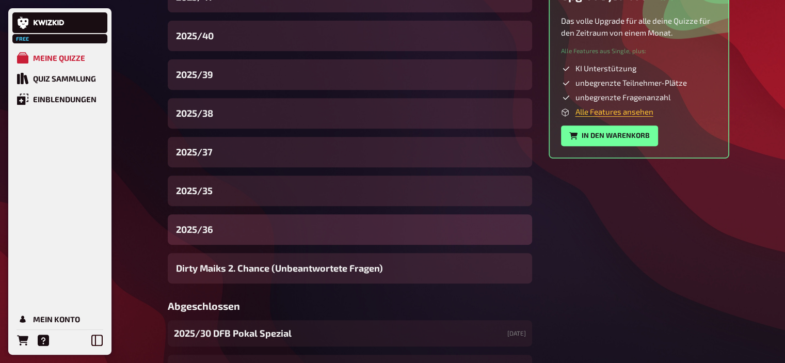
click at [216, 226] on div "2025/36" at bounding box center [350, 229] width 364 height 30
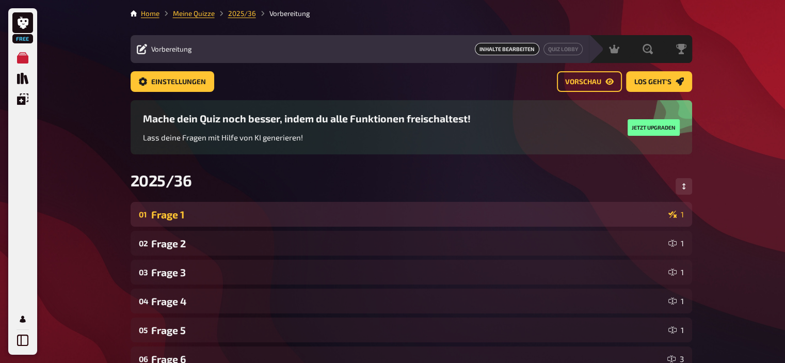
click at [178, 220] on div "Frage 1" at bounding box center [407, 214] width 513 height 12
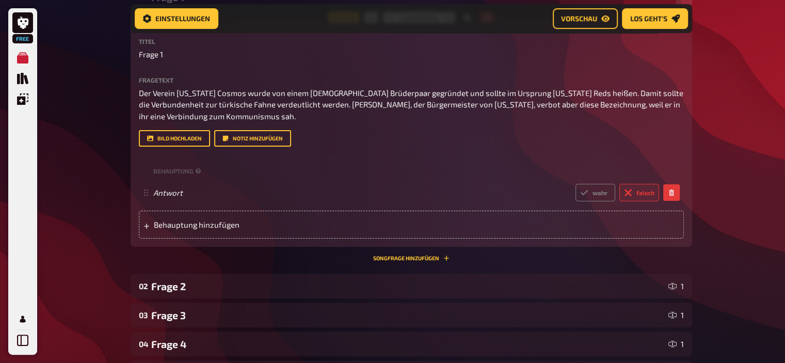
scroll to position [219, 0]
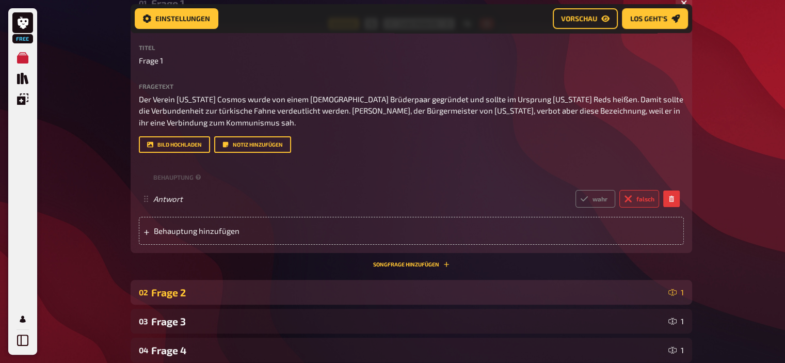
click at [181, 295] on div "Frage 2" at bounding box center [407, 292] width 513 height 12
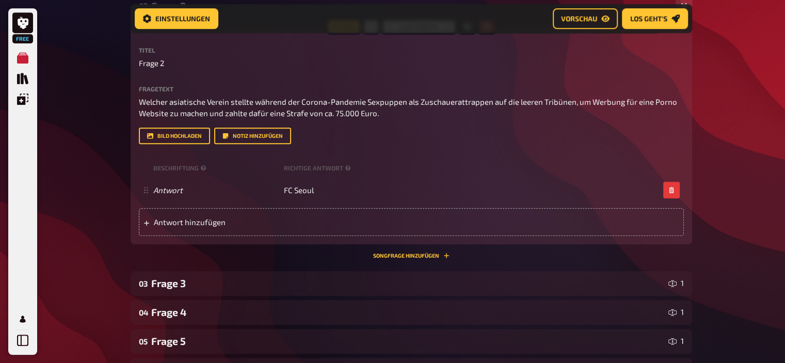
scroll to position [509, 0]
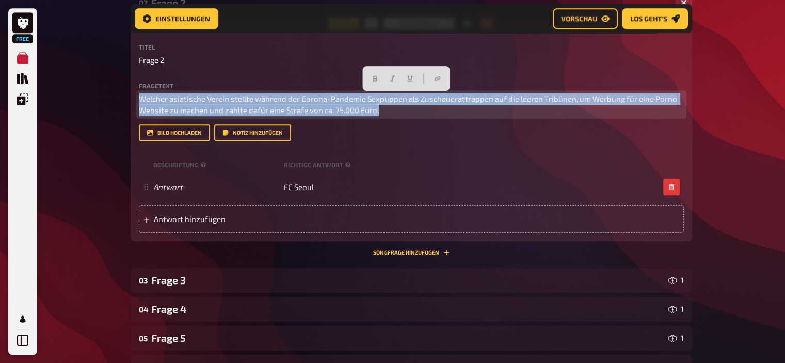
drag, startPoint x: 391, startPoint y: 108, endPoint x: 68, endPoint y: 88, distance: 324.1
click at [68, 88] on div "Free Meine Quizze Quiz Sammlung Einblendungen Mein Konto Home Meine Quizze 2025…" at bounding box center [392, 209] width 785 height 1436
copy span "Welcher asiatische Verein stellte während der Corona-Pandemie Sexpuppen als Zus…"
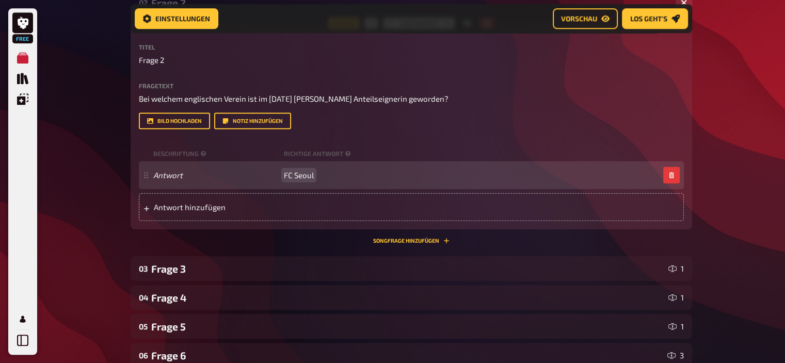
click at [314, 175] on div "Antwort FC Seoul" at bounding box center [406, 174] width 506 height 9
paste span
drag, startPoint x: 313, startPoint y: 175, endPoint x: 202, endPoint y: 174, distance: 110.9
click at [202, 174] on div "Antwort FC SeoulFC Brentford" at bounding box center [406, 174] width 506 height 9
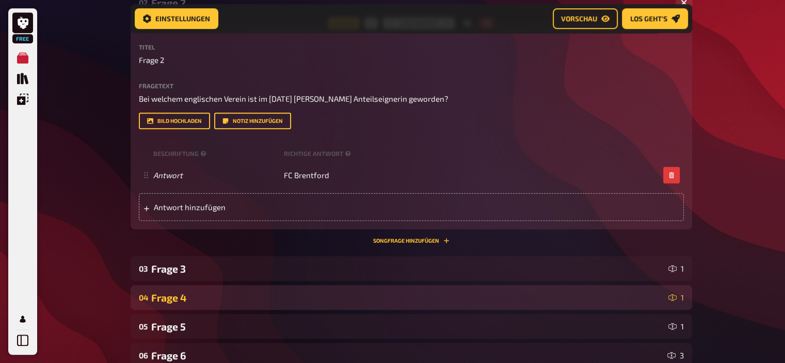
click at [210, 295] on div "Frage 4" at bounding box center [407, 297] width 513 height 12
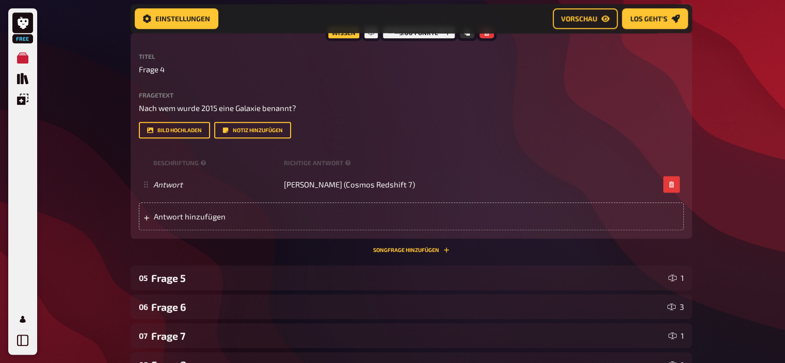
scroll to position [797, 0]
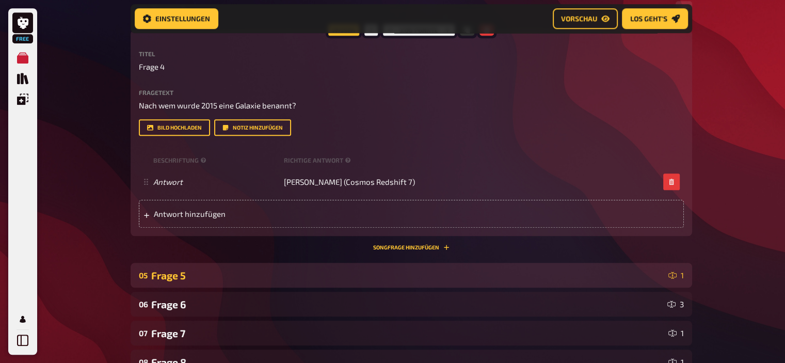
click at [186, 276] on div "Frage 5" at bounding box center [407, 275] width 513 height 12
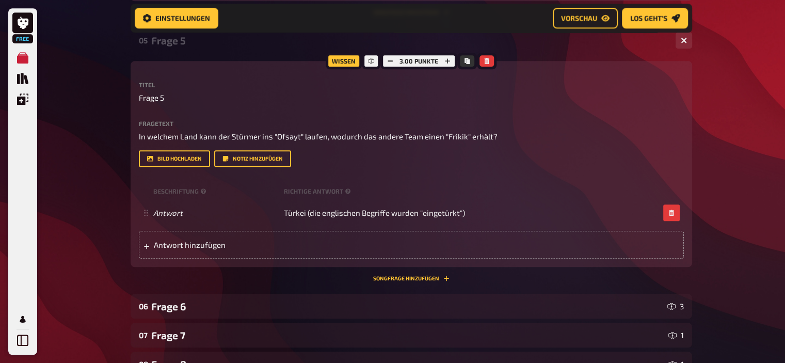
scroll to position [1034, 0]
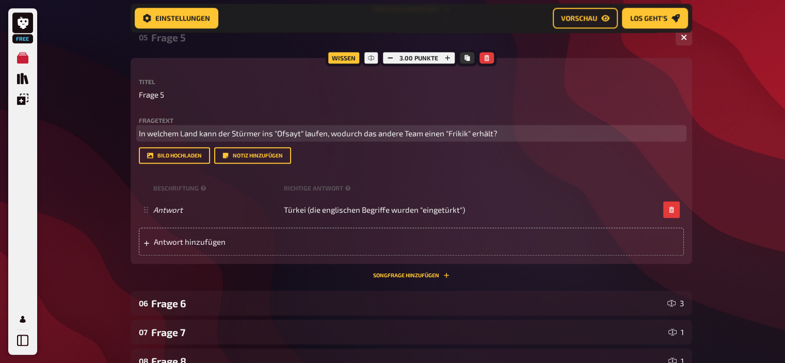
click at [204, 132] on span "In welchem Land kann der Stürmer ins "Ofsayt" laufen, wodurch das andere Team e…" at bounding box center [318, 132] width 359 height 9
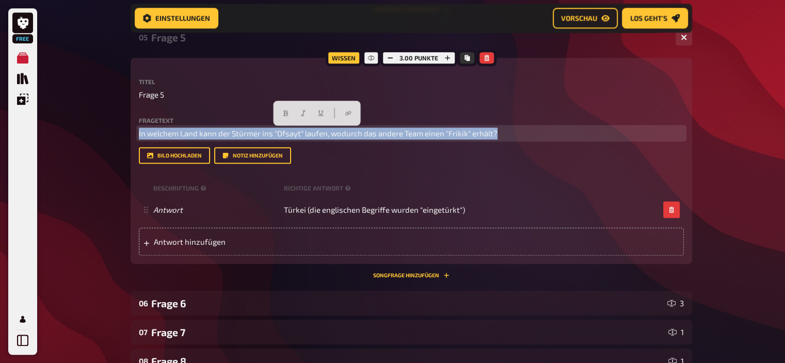
click at [204, 132] on span "In welchem Land kann der Stürmer ins "Ofsayt" laufen, wodurch das andere Team e…" at bounding box center [318, 132] width 359 height 9
copy span "In welchem Land kann der Stürmer ins "Ofsayt" laufen, wodurch das andere Team e…"
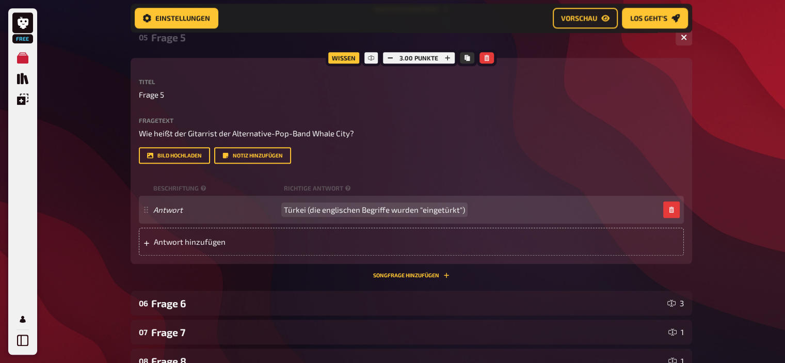
click at [375, 212] on span "Türkei (die englischen Begriffe wurden "eingetürkt")" at bounding box center [374, 209] width 181 height 9
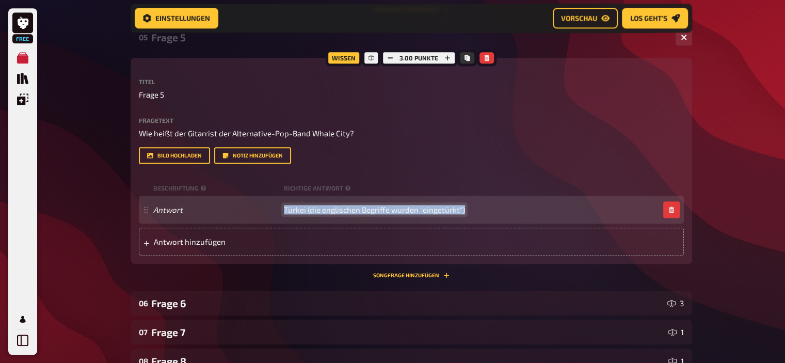
click at [375, 212] on span "Türkei (die englischen Begriffe wurden "eingetürkt")" at bounding box center [374, 209] width 181 height 9
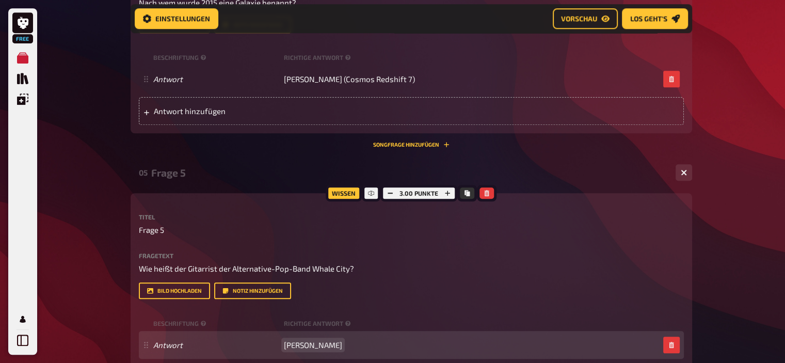
scroll to position [898, 0]
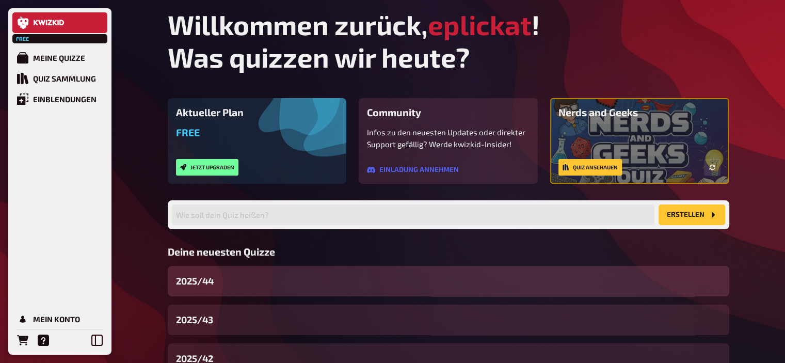
scroll to position [78, 0]
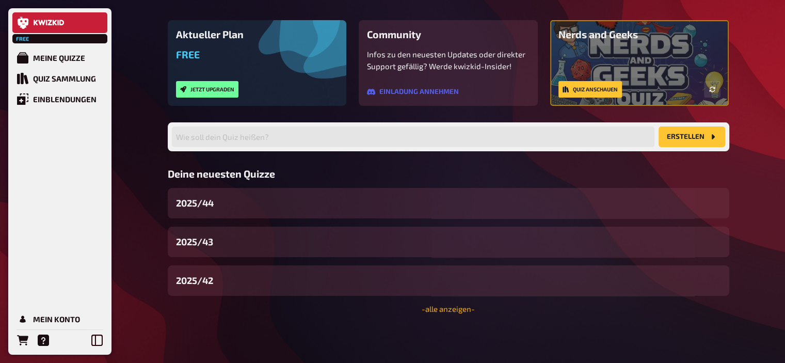
click at [440, 311] on link "- alle anzeigen -" at bounding box center [447, 308] width 53 height 9
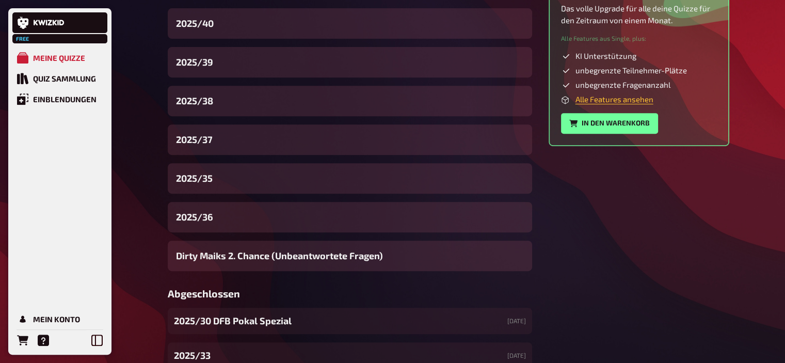
scroll to position [420, 0]
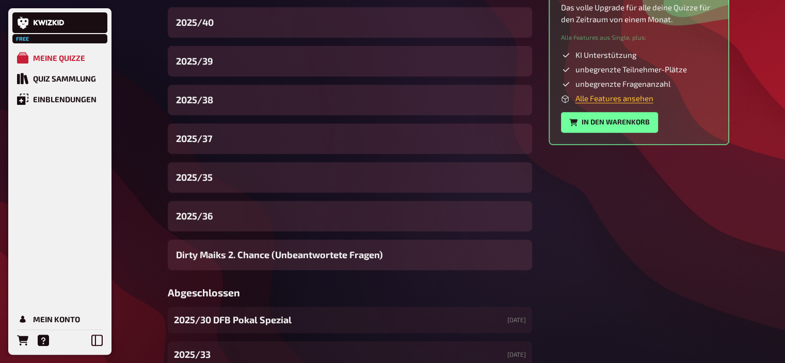
click at [222, 259] on span "Dirty Maiks 2. Chance (Unbeantwortete Fragen)" at bounding box center [279, 255] width 207 height 14
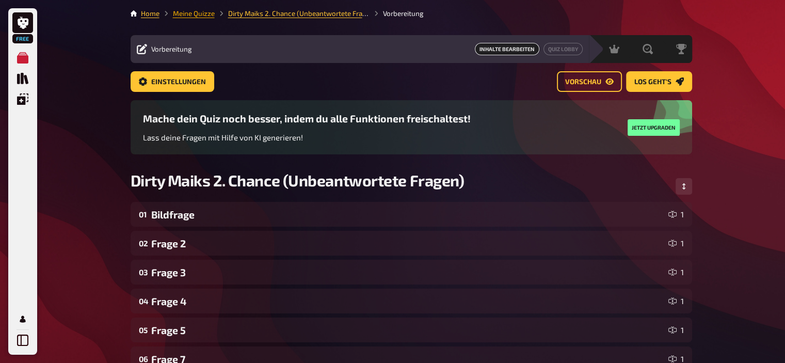
click at [201, 17] on link "Meine Quizze" at bounding box center [194, 13] width 42 height 8
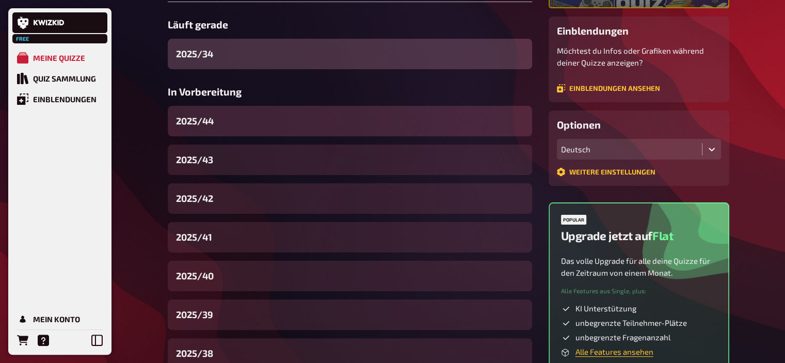
scroll to position [167, 0]
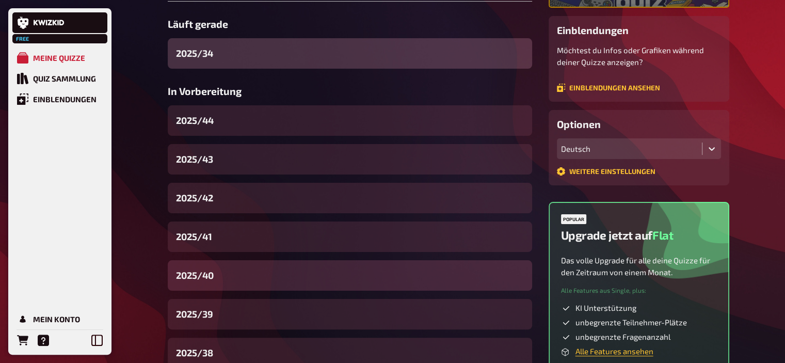
click at [215, 273] on div "2025/40" at bounding box center [350, 275] width 364 height 30
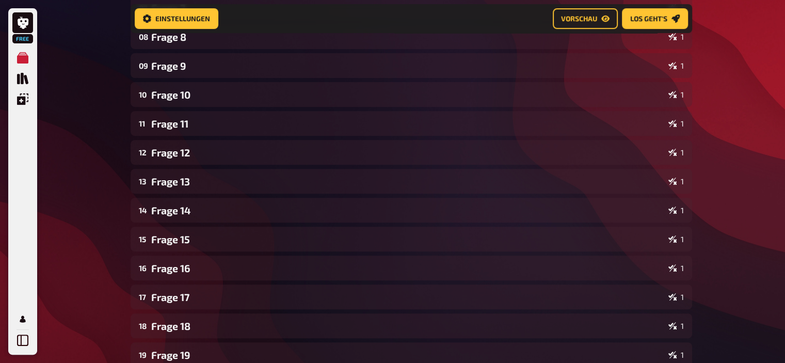
scroll to position [680, 0]
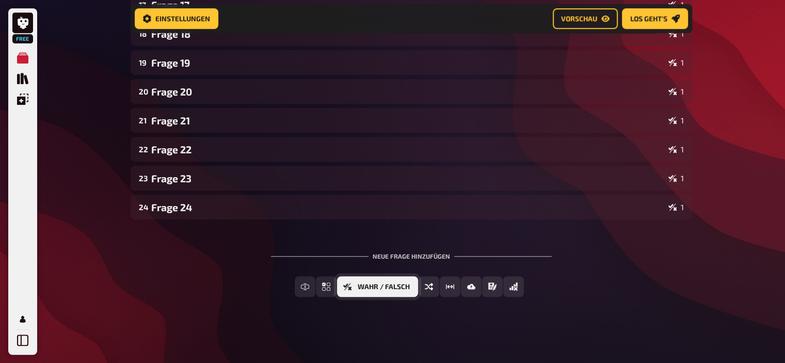
click at [382, 284] on span "Wahr / Falsch" at bounding box center [384, 286] width 52 height 7
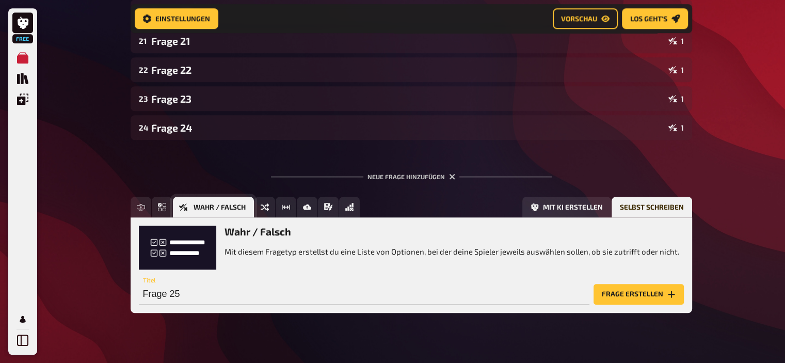
scroll to position [775, 0]
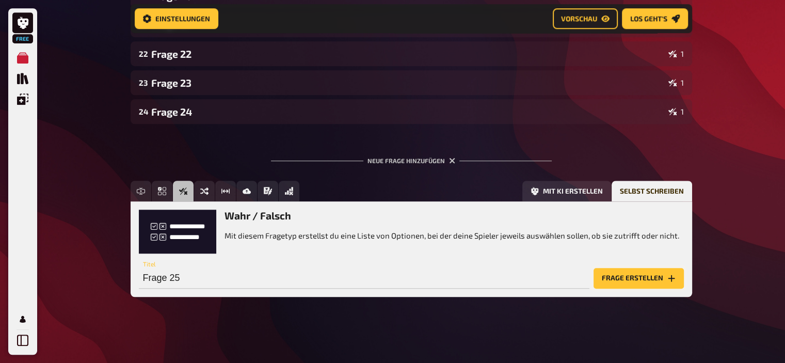
click at [600, 281] on button "Frage erstellen" at bounding box center [638, 278] width 90 height 21
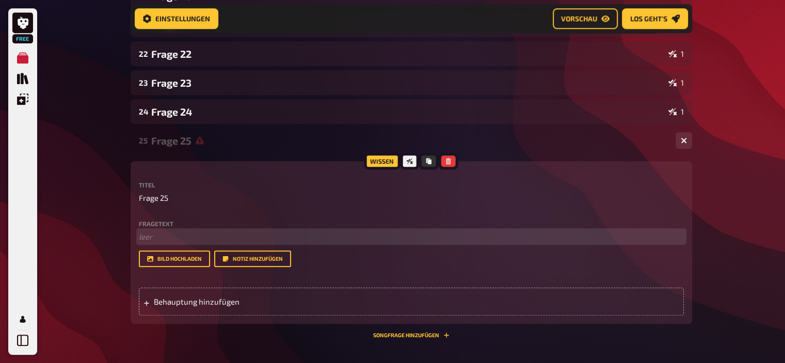
click at [223, 238] on p "﻿ leer" at bounding box center [411, 237] width 545 height 12
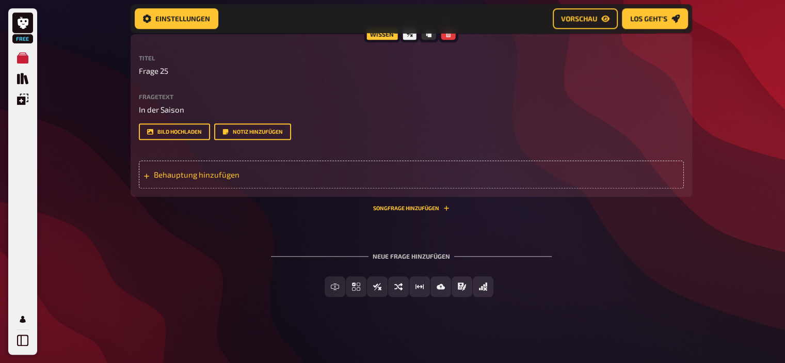
click at [230, 177] on span "Behauptung hinzufügen" at bounding box center [234, 174] width 160 height 9
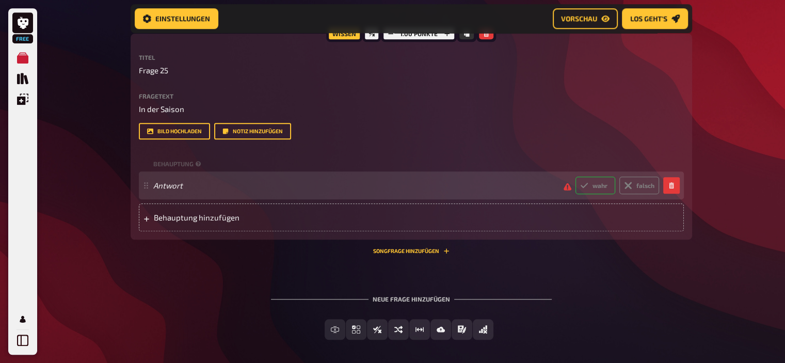
click at [598, 189] on label "wahr" at bounding box center [595, 185] width 40 height 18
click at [575, 176] on input "wahr" at bounding box center [575, 176] width 1 height 1
radio input "true"
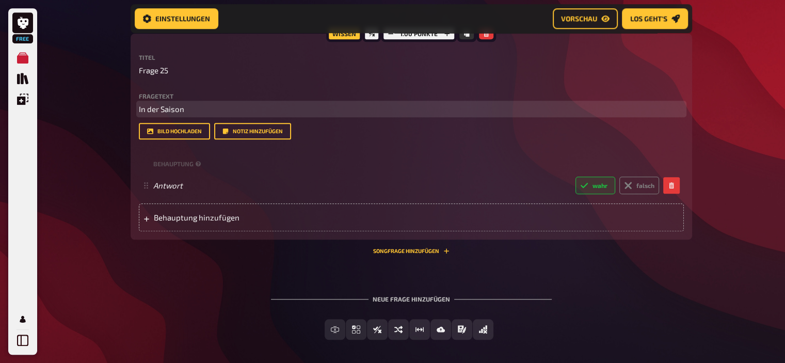
click at [188, 111] on p "In der Saison" at bounding box center [411, 109] width 545 height 12
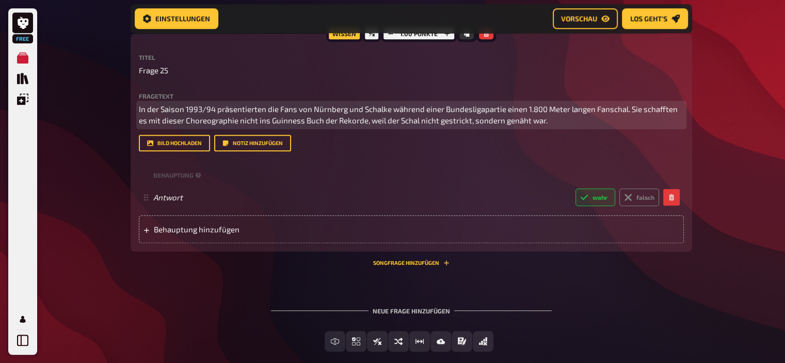
click at [239, 124] on span "In der Saison 1993/94 präsentierten die Fans von Nürnberg und Schalke während e…" at bounding box center [409, 114] width 540 height 21
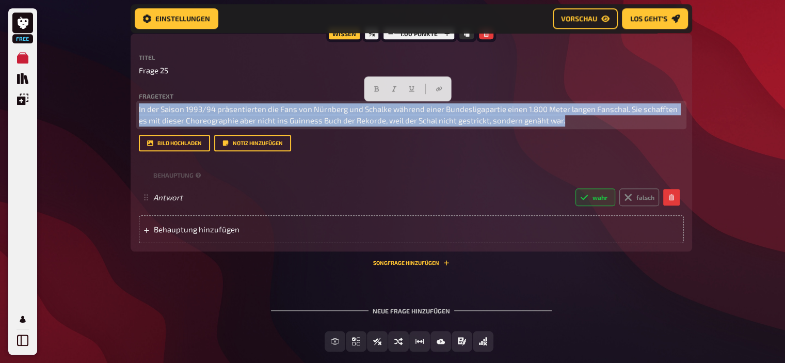
drag, startPoint x: 584, startPoint y: 122, endPoint x: 114, endPoint y: 44, distance: 476.5
copy span "In der Saison 1993/94 präsentierten die Fans von Nürnberg und Schalke während e…"
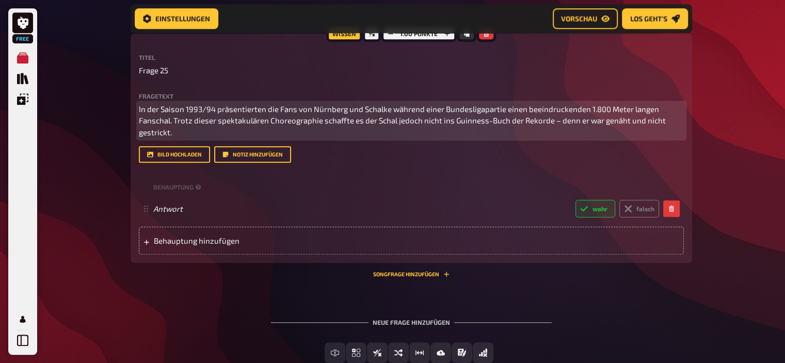
click at [206, 104] on p "In der Saison 1993/94 präsentierten die Fans von Nürnberg und Schalke während e…" at bounding box center [411, 120] width 545 height 35
drag, startPoint x: 557, startPoint y: 119, endPoint x: 549, endPoint y: 119, distance: 8.3
click at [549, 119] on span "In der Saison 1993/94 präsentierten die Fans von Nürnberg und Schalke während e…" at bounding box center [403, 120] width 528 height 33
click at [595, 124] on span "In der Saison 1993/94 präsentierten die Fans von Nürnberg und Schalke während e…" at bounding box center [412, 120] width 546 height 33
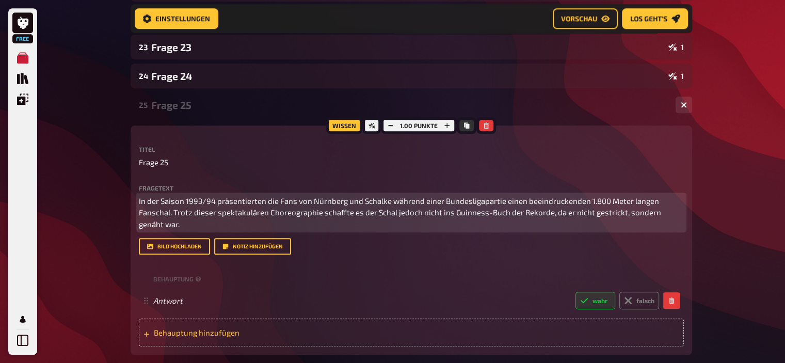
scroll to position [810, 0]
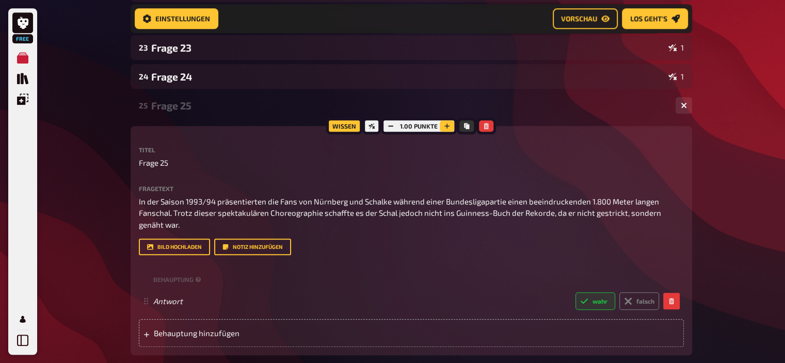
click at [448, 127] on icon "button" at bounding box center [447, 126] width 6 height 6
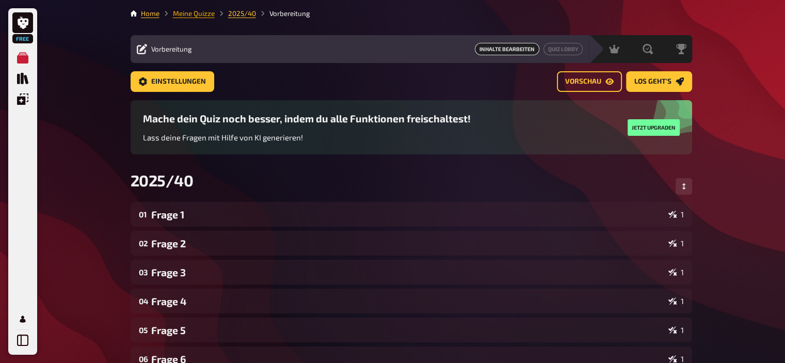
click at [182, 16] on link "Meine Quizze" at bounding box center [194, 13] width 42 height 8
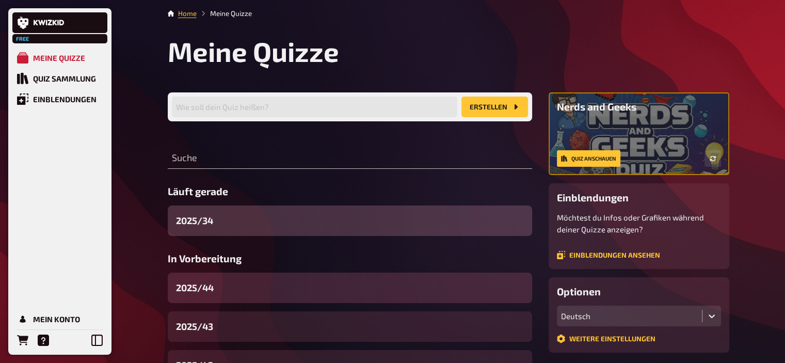
click at [230, 288] on div "2025/44" at bounding box center [350, 287] width 364 height 30
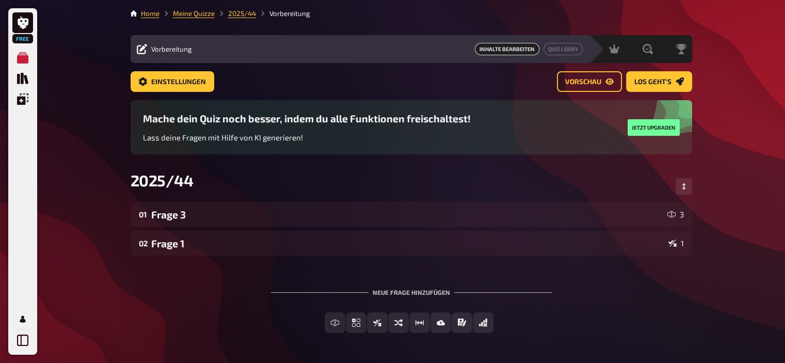
scroll to position [37, 0]
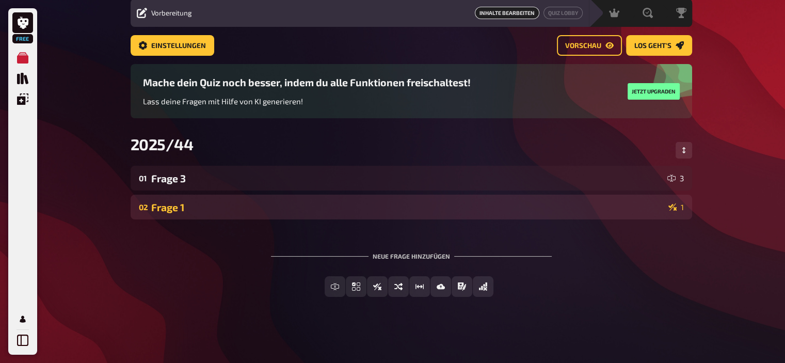
click at [177, 204] on div "Frage 1" at bounding box center [407, 207] width 513 height 12
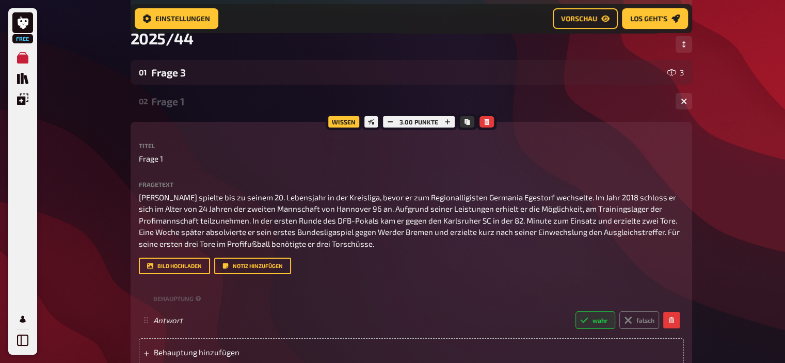
scroll to position [151, 0]
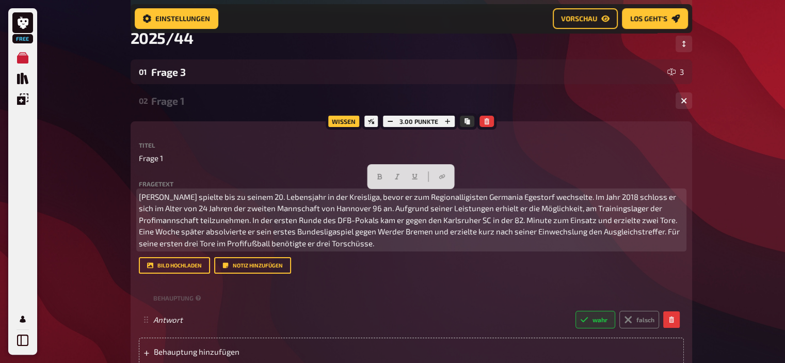
drag, startPoint x: 394, startPoint y: 244, endPoint x: 107, endPoint y: 152, distance: 301.8
click at [107, 152] on div "Free Meine Quizze Quiz Sammlung Einblendungen Mein Konto Home Meine Quizze 2025…" at bounding box center [392, 194] width 785 height 690
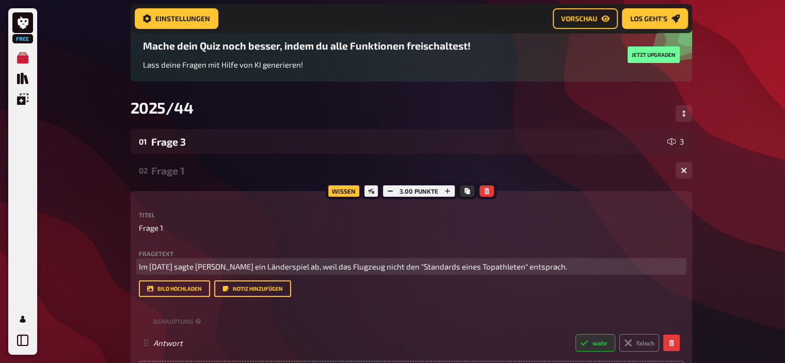
scroll to position [80, 0]
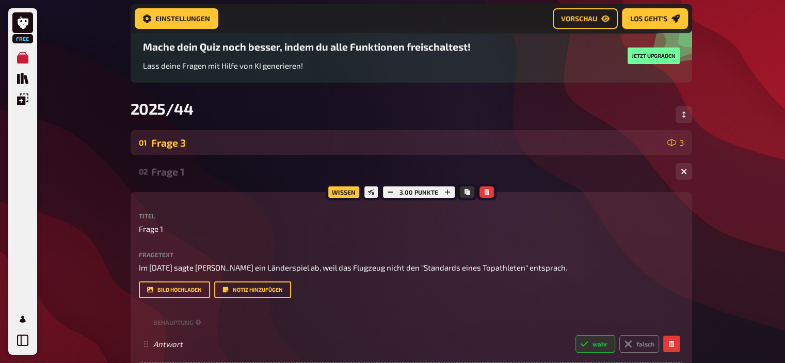
click at [209, 140] on div "Frage 3" at bounding box center [407, 143] width 512 height 12
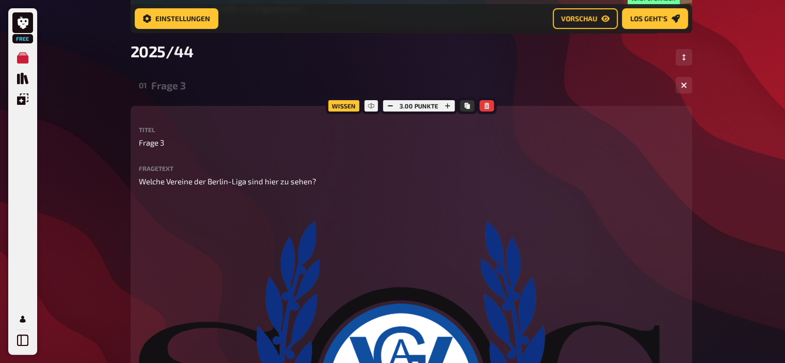
scroll to position [0, 0]
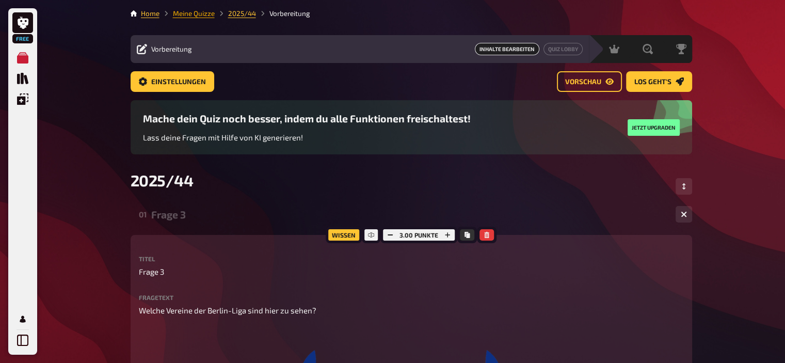
click at [201, 10] on link "Meine Quizze" at bounding box center [194, 13] width 42 height 8
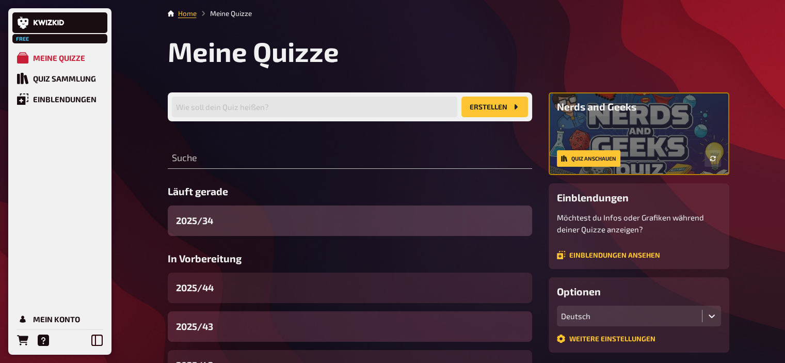
click at [252, 318] on div "2025/43" at bounding box center [350, 326] width 364 height 30
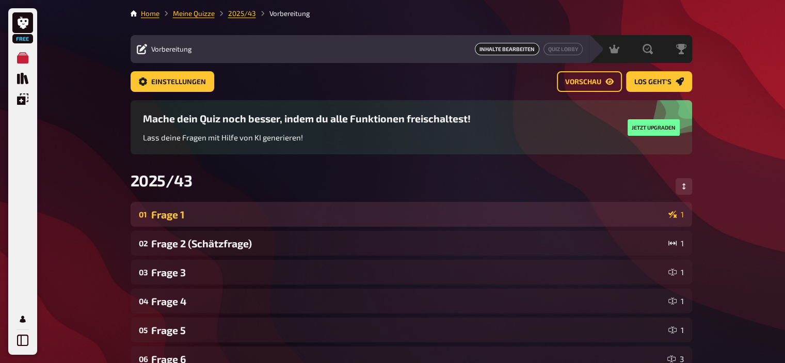
click at [219, 212] on div "Frage 1" at bounding box center [407, 214] width 513 height 12
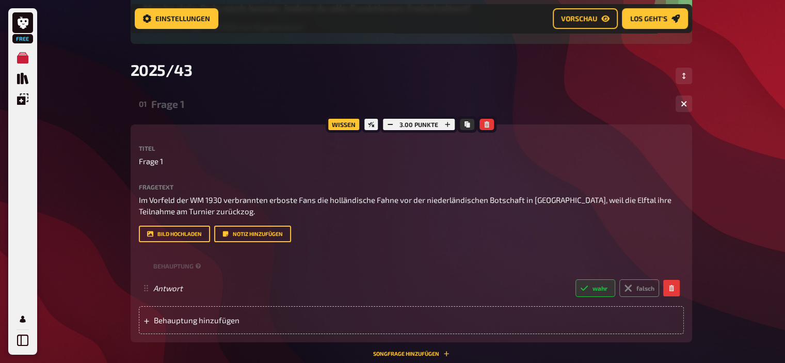
scroll to position [141, 0]
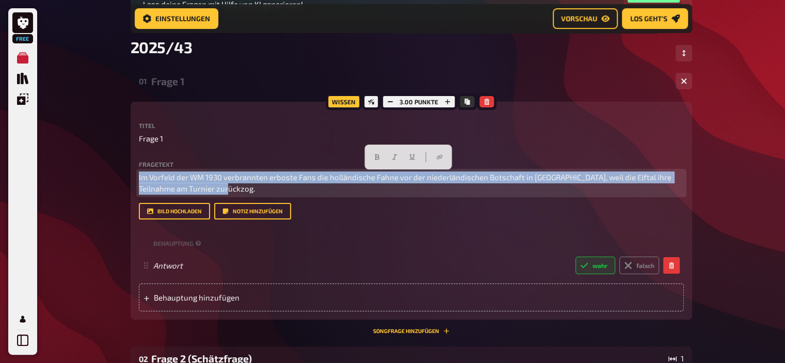
drag, startPoint x: 222, startPoint y: 193, endPoint x: 64, endPoint y: 141, distance: 166.1
click at [64, 141] on div "Free Meine Quizze Quiz Sammlung Einblendungen Mein Konto Home Meine Quizze 2025…" at bounding box center [392, 360] width 785 height 1002
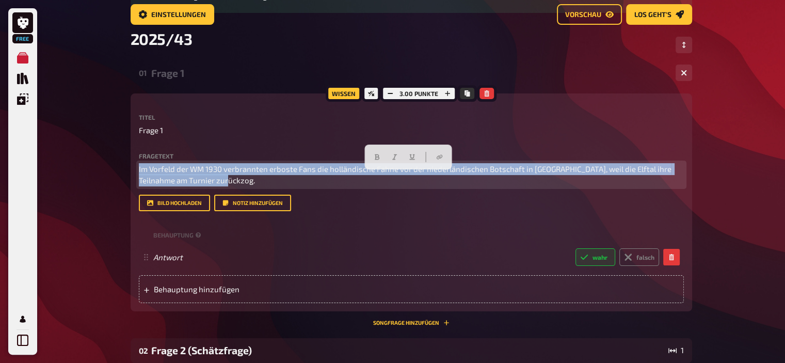
scroll to position [0, 0]
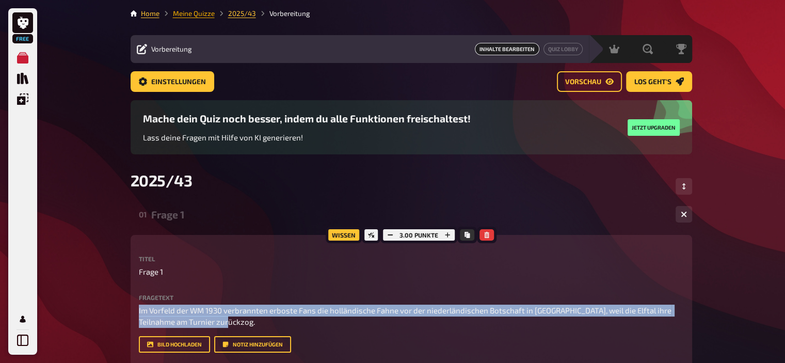
click at [196, 17] on link "Meine Quizze" at bounding box center [194, 13] width 42 height 8
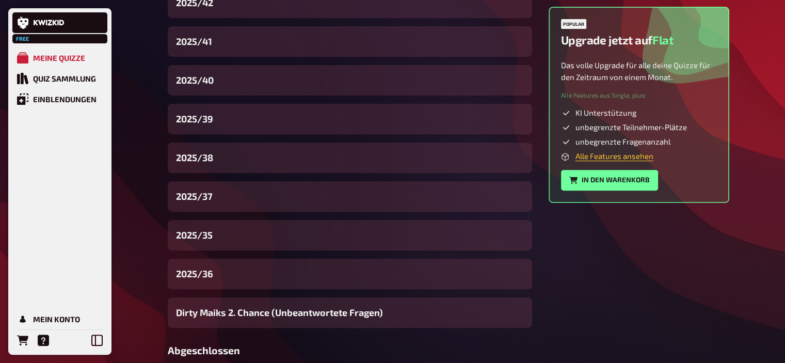
scroll to position [369, 0]
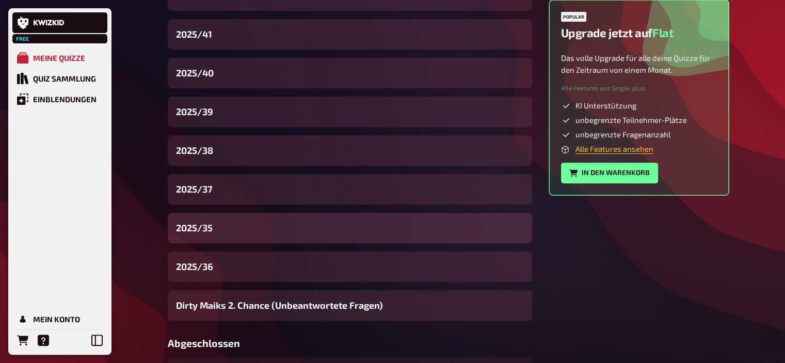
click at [219, 223] on div "2025/35" at bounding box center [350, 228] width 364 height 30
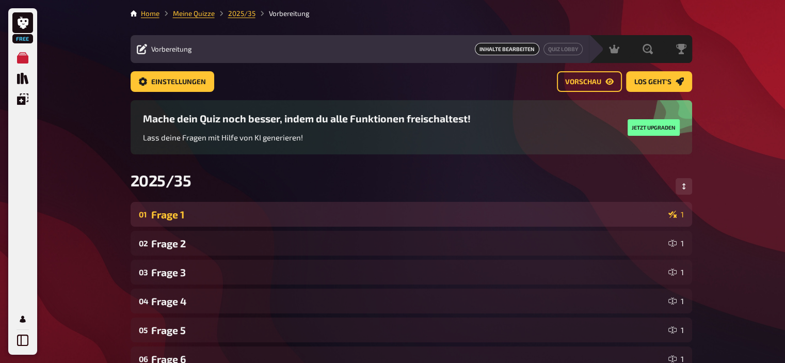
click at [209, 210] on div "Frage 1" at bounding box center [407, 214] width 513 height 12
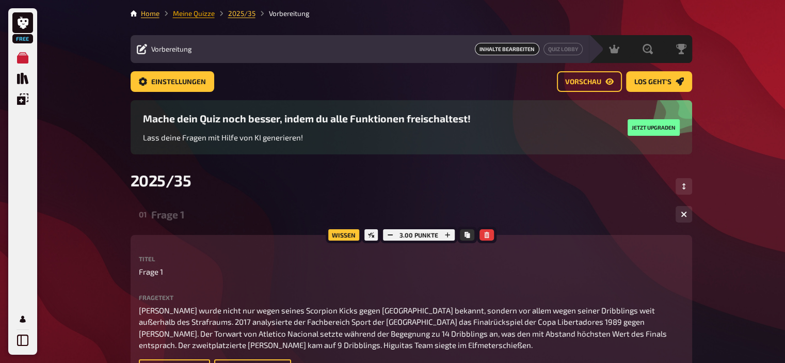
click at [199, 10] on link "Meine Quizze" at bounding box center [194, 13] width 42 height 8
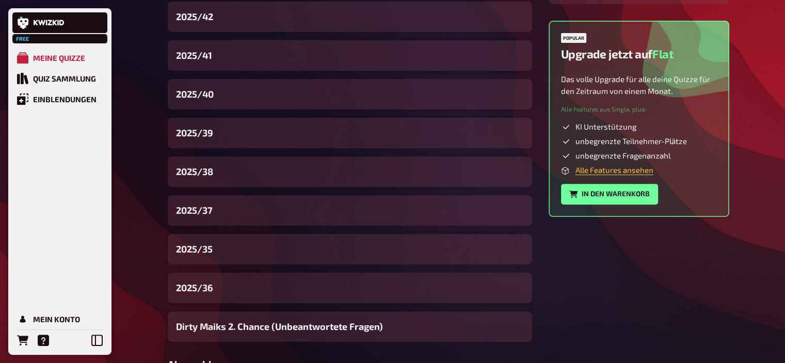
scroll to position [361, 0]
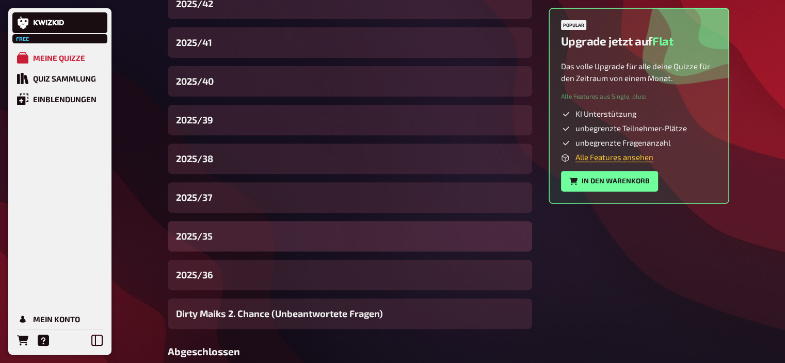
click at [213, 234] on div "2025/35" at bounding box center [350, 236] width 364 height 30
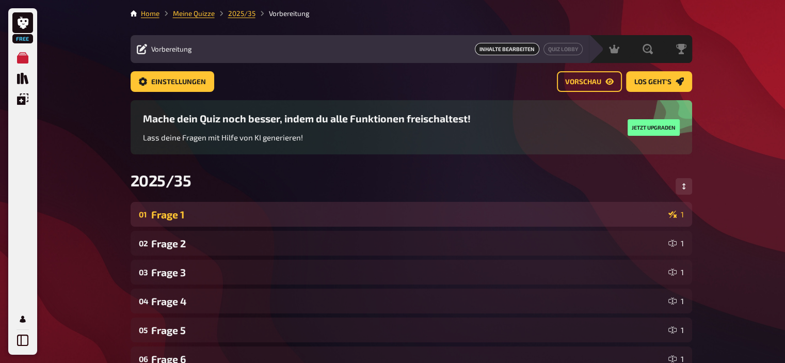
click at [190, 216] on div "Frage 1" at bounding box center [407, 214] width 513 height 12
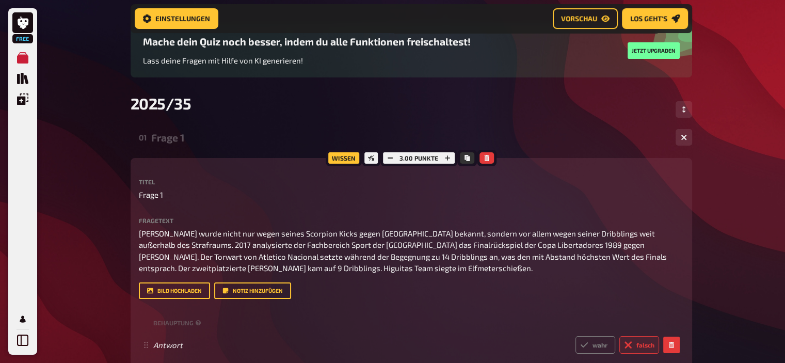
scroll to position [89, 0]
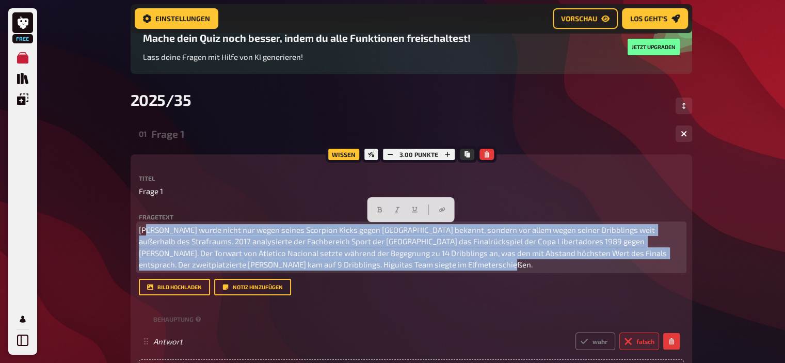
drag, startPoint x: 457, startPoint y: 267, endPoint x: 143, endPoint y: 178, distance: 325.8
click at [143, 178] on div "Titel Frage 1 Fragetext [PERSON_NAME] wurde nicht nur wegen seines Scorpion Kic…" at bounding box center [411, 235] width 545 height 120
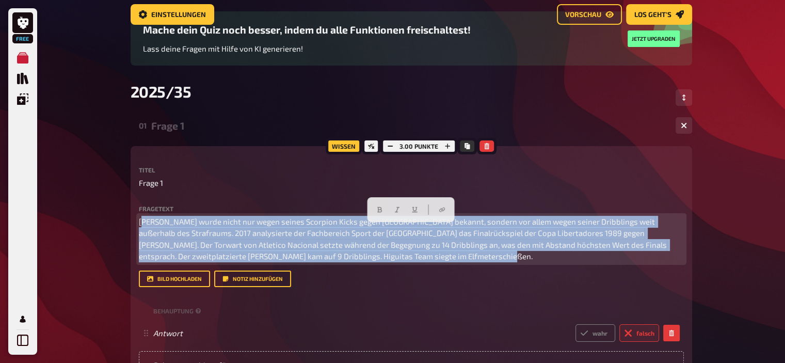
scroll to position [0, 0]
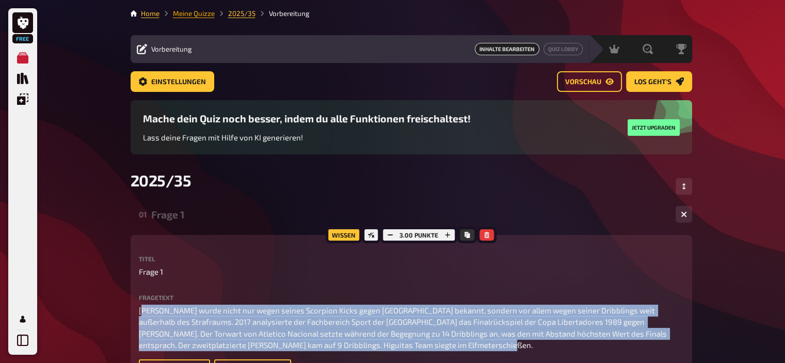
click at [188, 14] on link "Meine Quizze" at bounding box center [194, 13] width 42 height 8
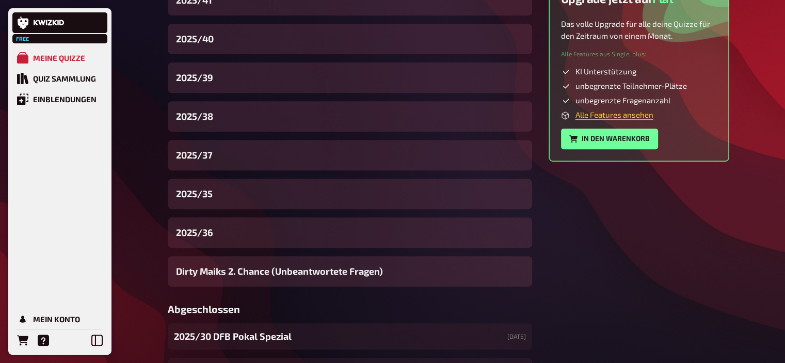
scroll to position [409, 0]
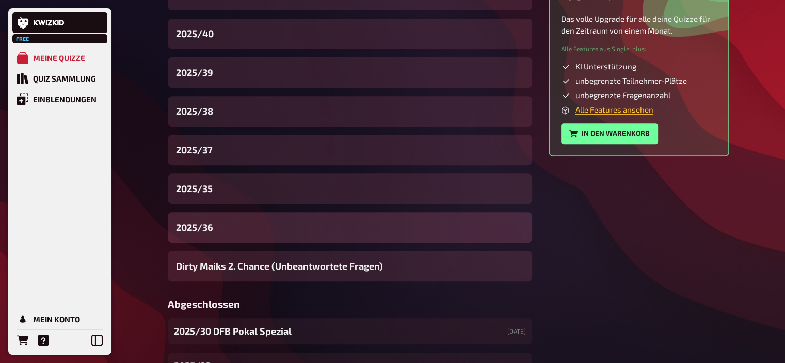
click at [230, 224] on div "2025/36" at bounding box center [350, 227] width 364 height 30
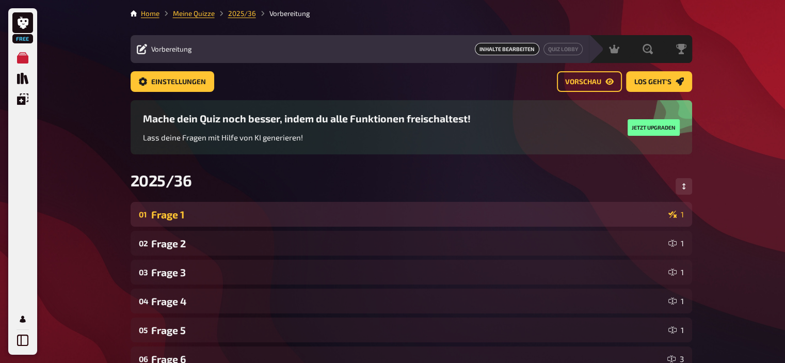
click at [215, 212] on div "Frage 1" at bounding box center [407, 214] width 513 height 12
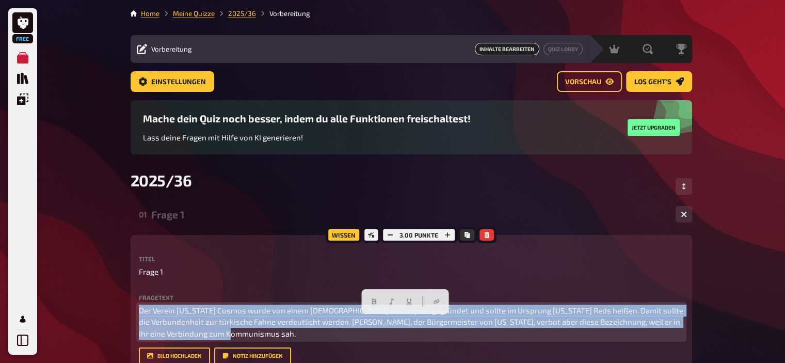
drag, startPoint x: 292, startPoint y: 331, endPoint x: 90, endPoint y: 266, distance: 211.9
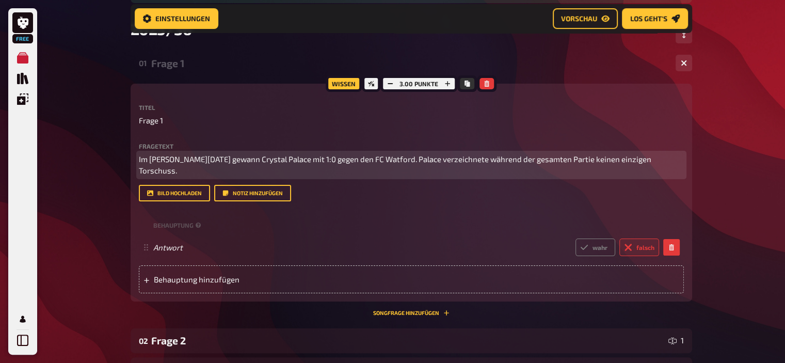
scroll to position [160, 0]
click at [236, 170] on span "Im [PERSON_NAME][DATE] gewann Crystal Palace mit 1:0 gegen den FC Watford. Pala…" at bounding box center [396, 164] width 514 height 21
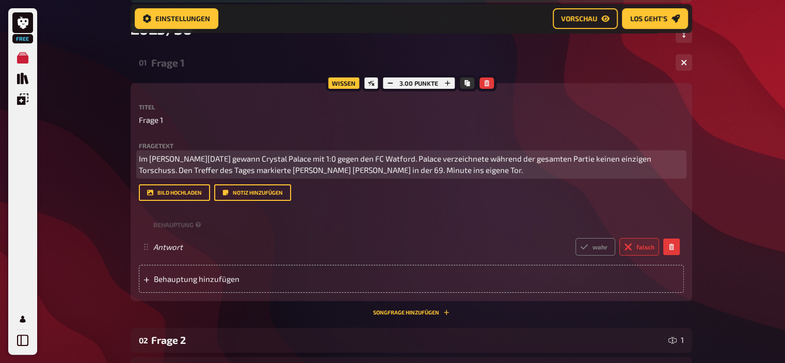
click at [371, 173] on span "Im [PERSON_NAME][DATE] gewann Crystal Palace mit 1:0 gegen den FC Watford. Pala…" at bounding box center [396, 164] width 514 height 21
